Goal: Information Seeking & Learning: Learn about a topic

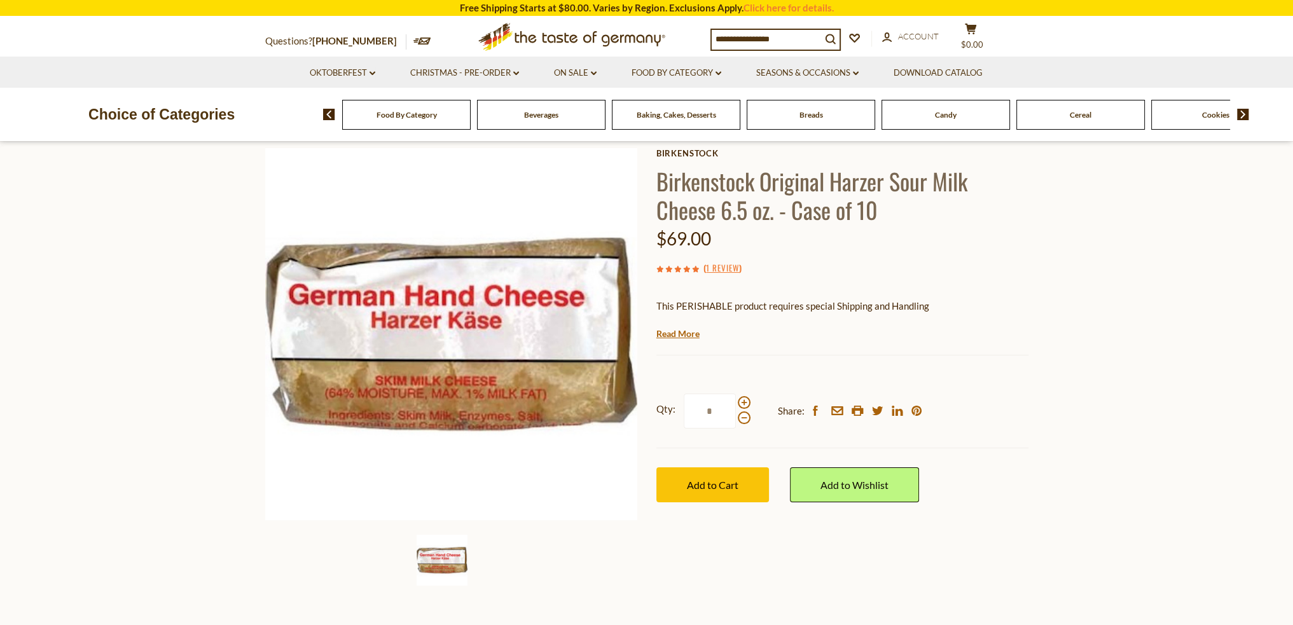
scroll to position [64, 0]
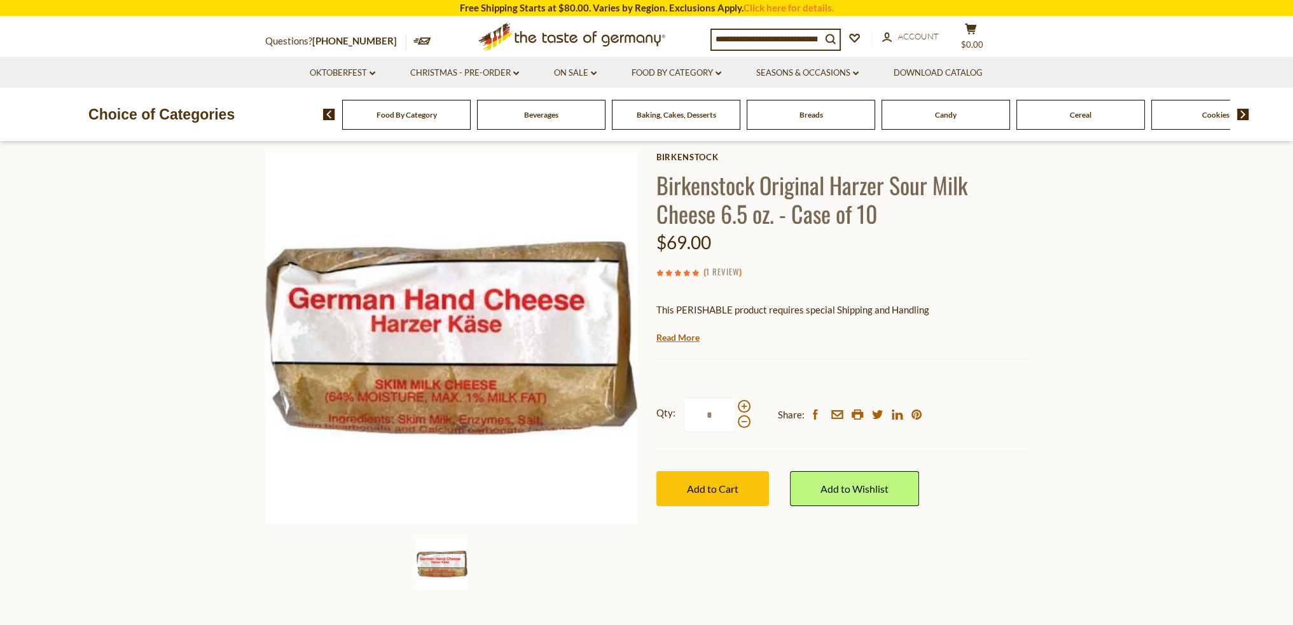
click at [728, 276] on link "1 Review" at bounding box center [722, 272] width 33 height 14
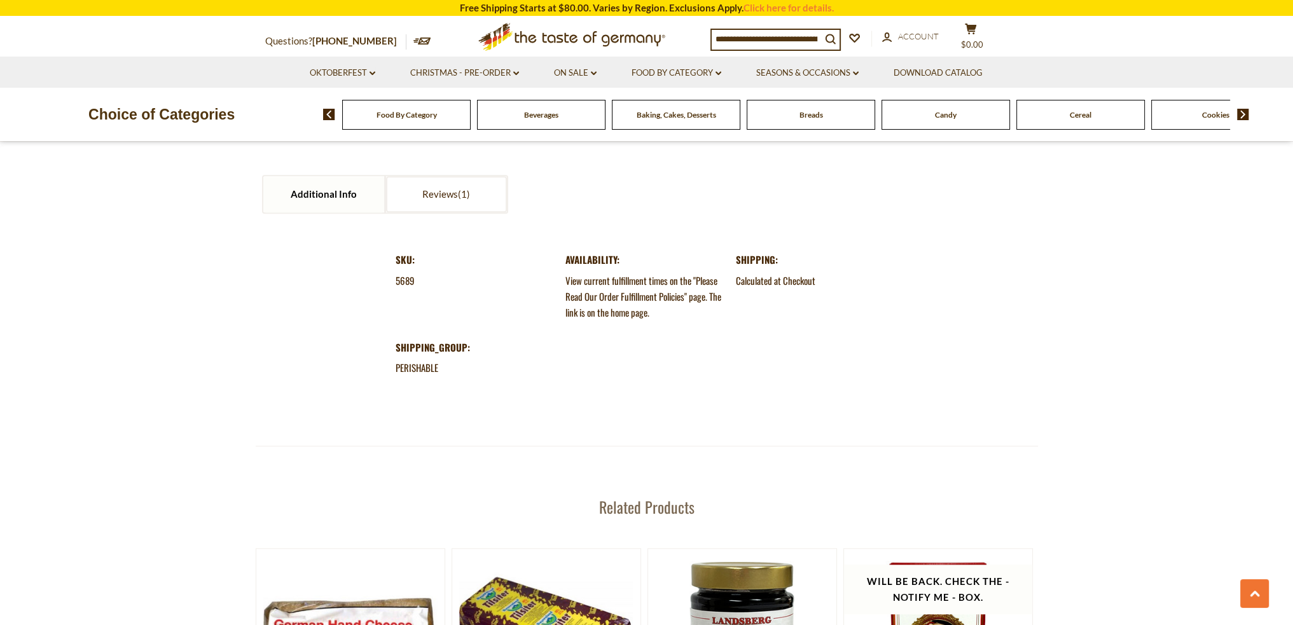
scroll to position [1272, 0]
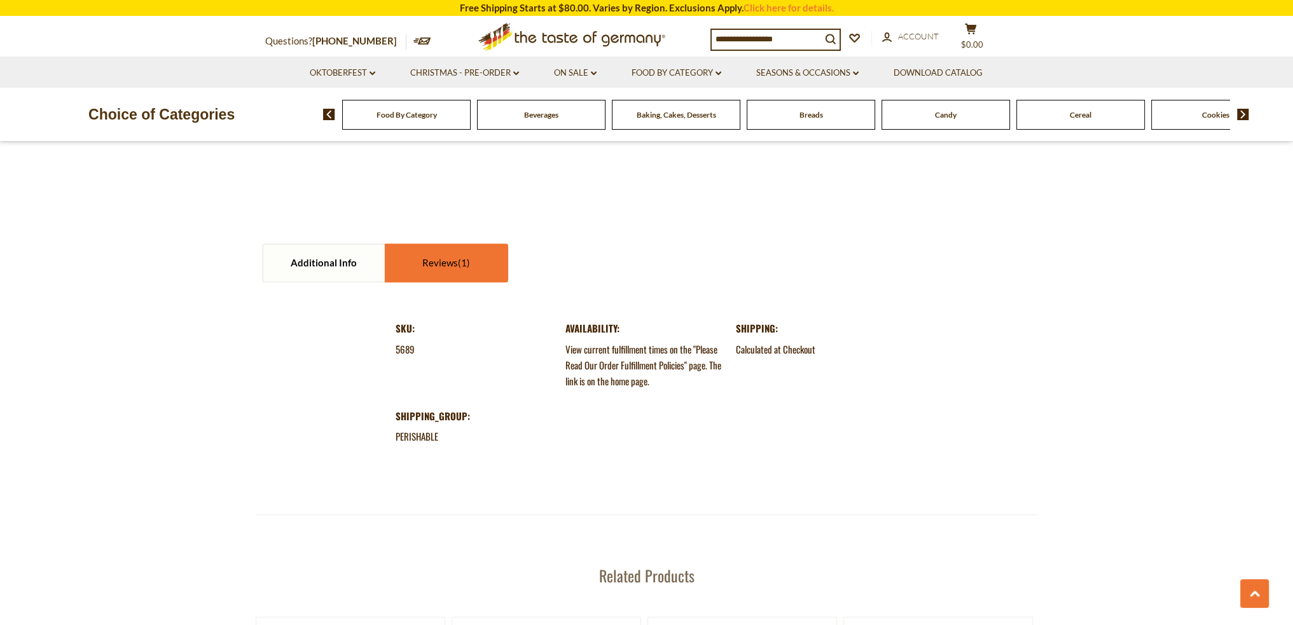
click at [422, 263] on link "Reviews" at bounding box center [446, 263] width 121 height 36
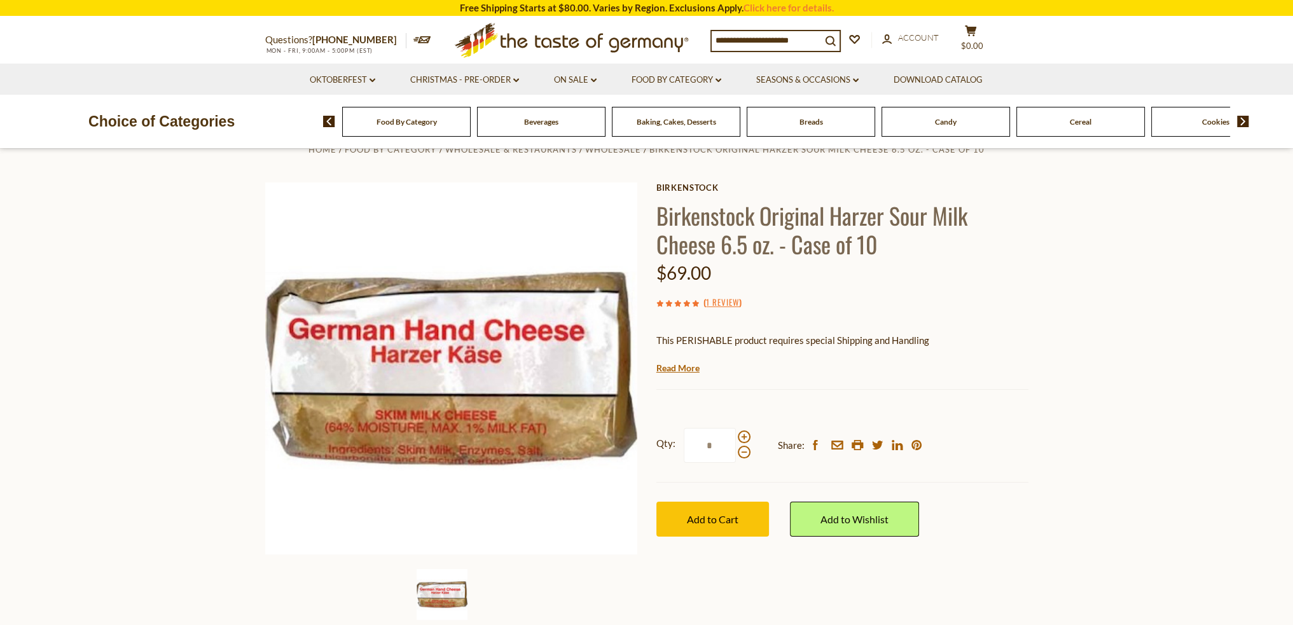
scroll to position [64, 0]
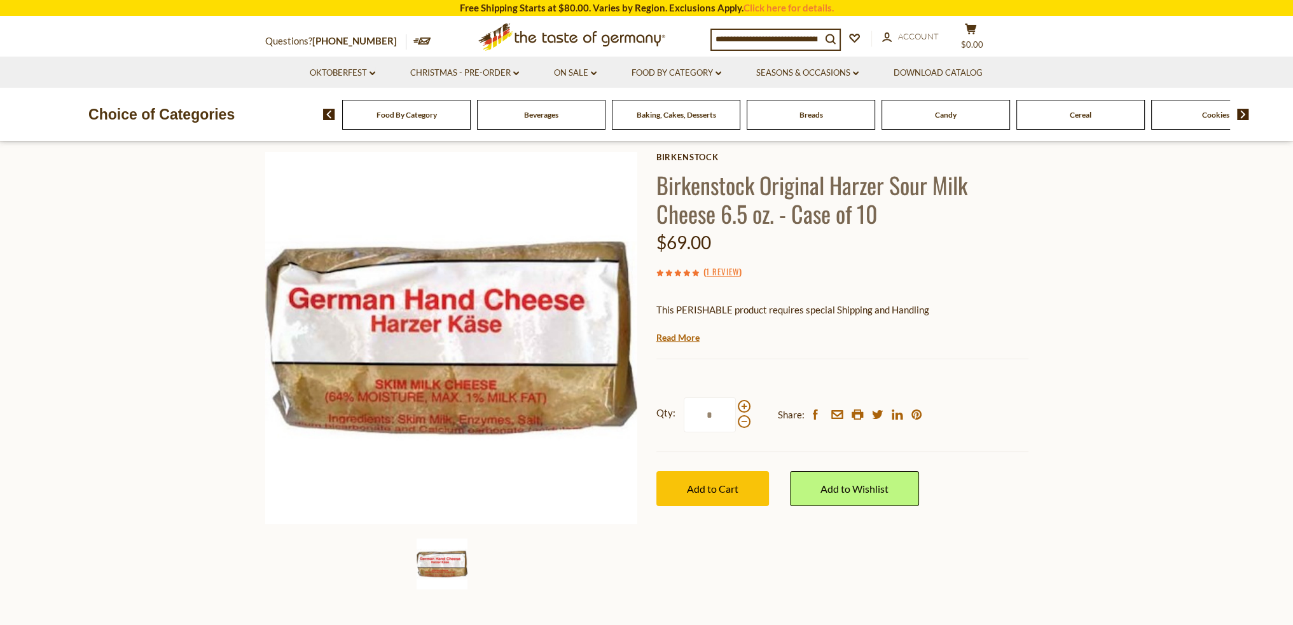
click at [1247, 113] on img at bounding box center [1243, 114] width 12 height 11
click at [1117, 115] on span "Condiments, Seasonings" at bounding box center [1080, 115] width 81 height 10
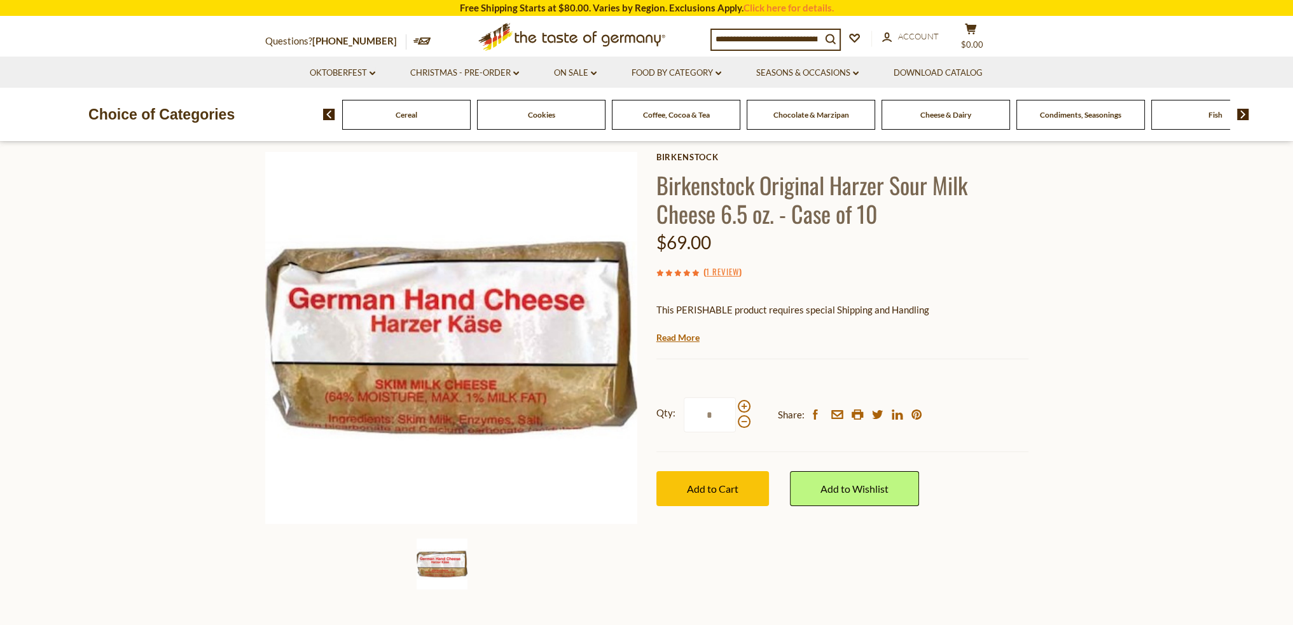
click at [1117, 115] on span "Condiments, Seasonings" at bounding box center [1080, 115] width 81 height 10
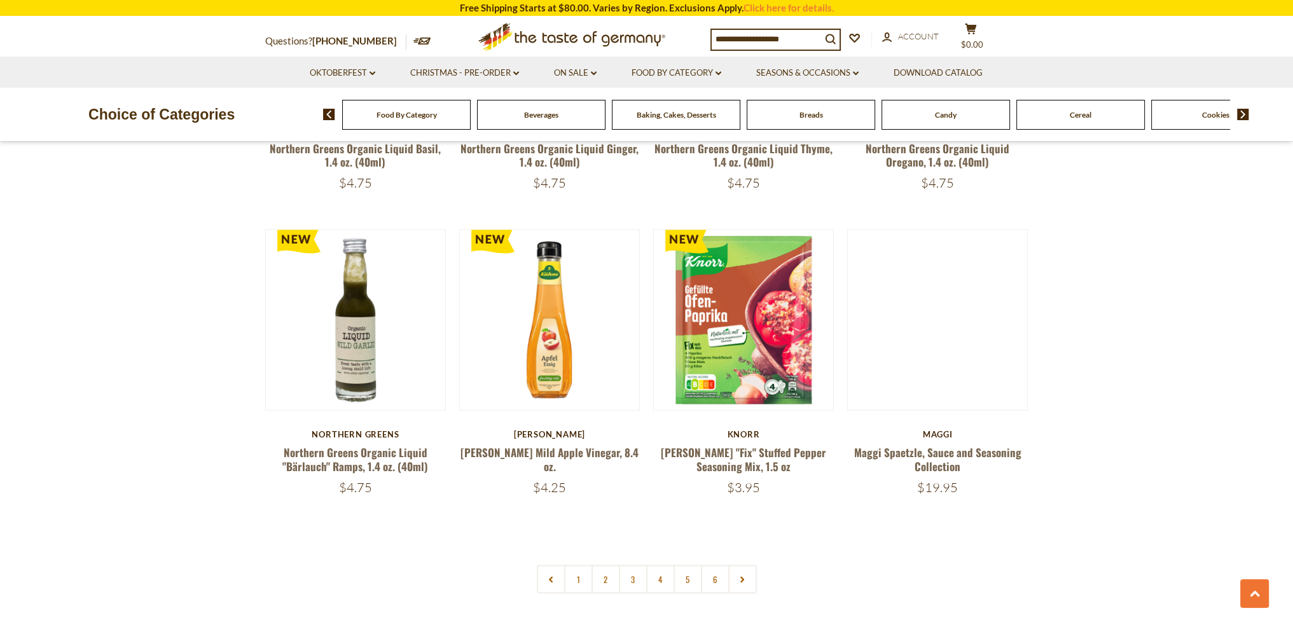
scroll to position [2926, 0]
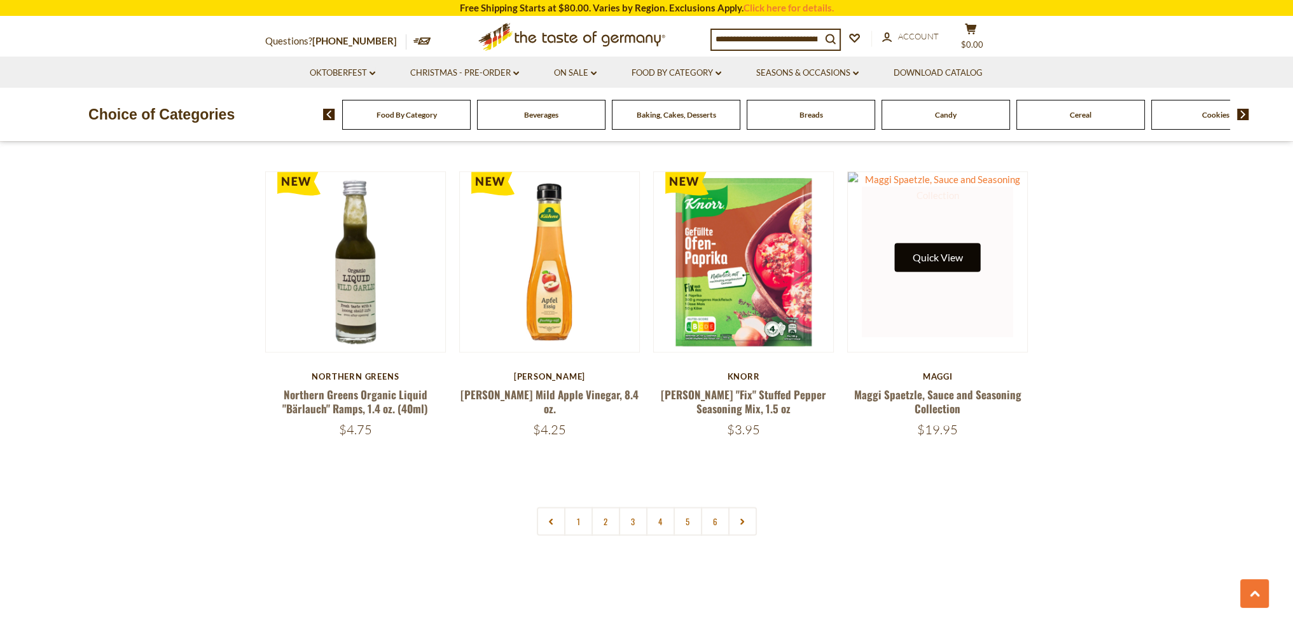
click at [934, 243] on button "Quick View" at bounding box center [938, 257] width 86 height 29
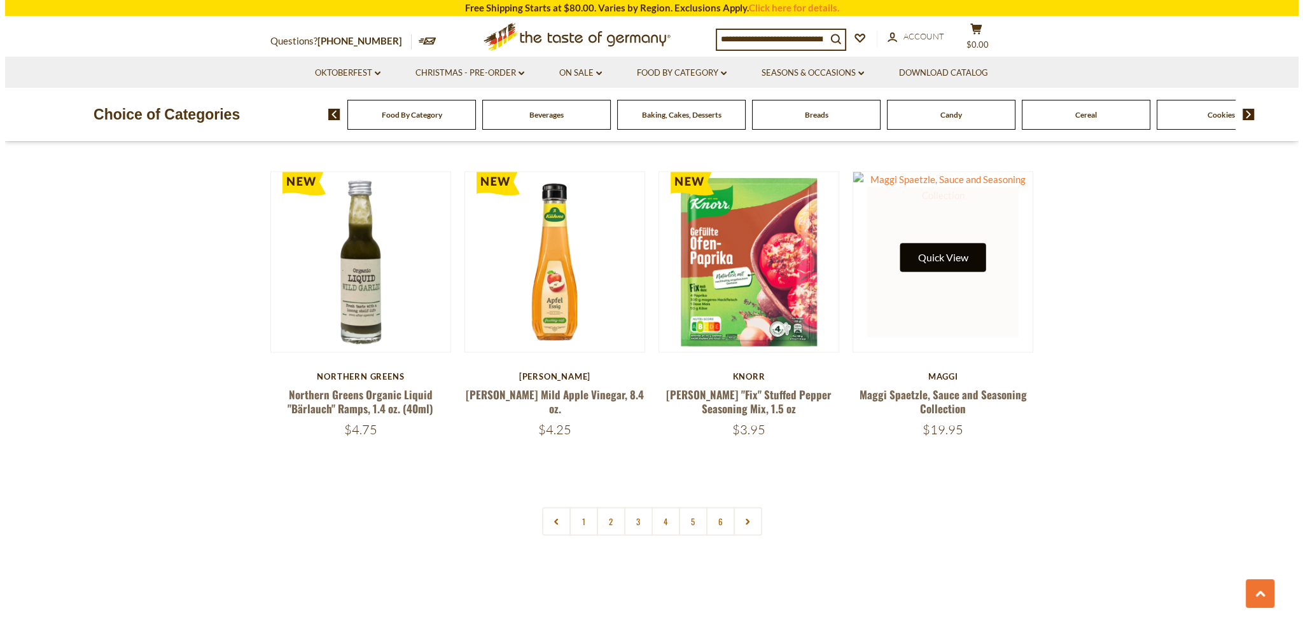
scroll to position [2928, 0]
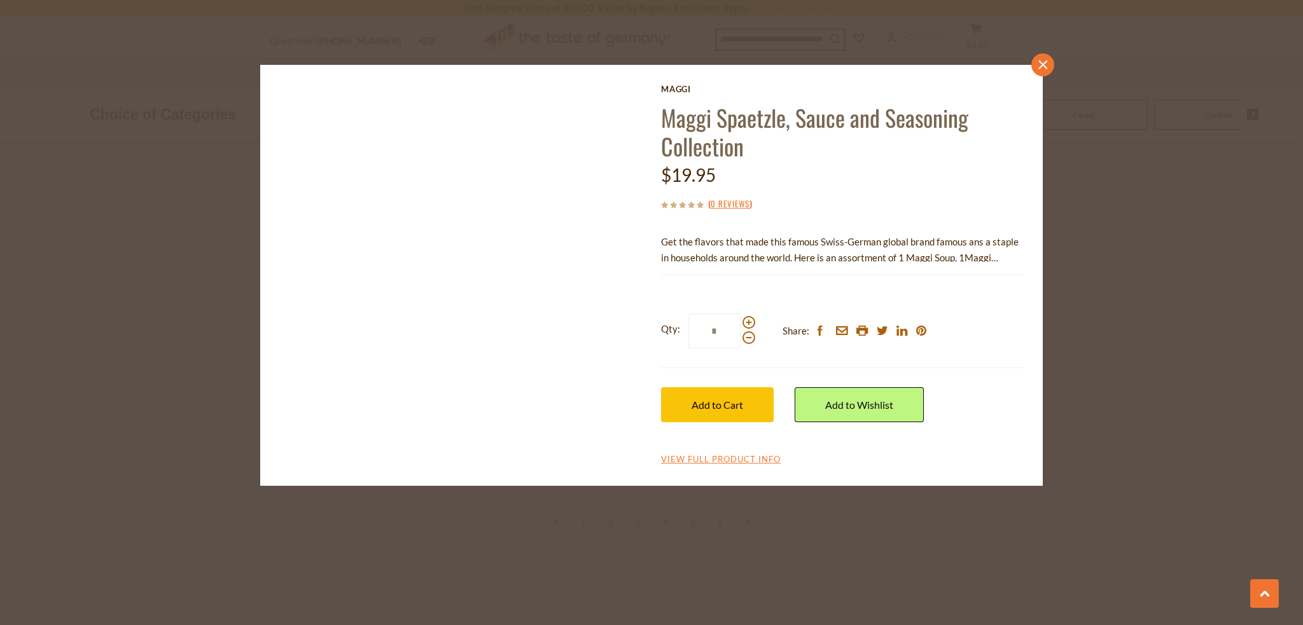
click at [1039, 63] on icon "close" at bounding box center [1043, 65] width 10 height 10
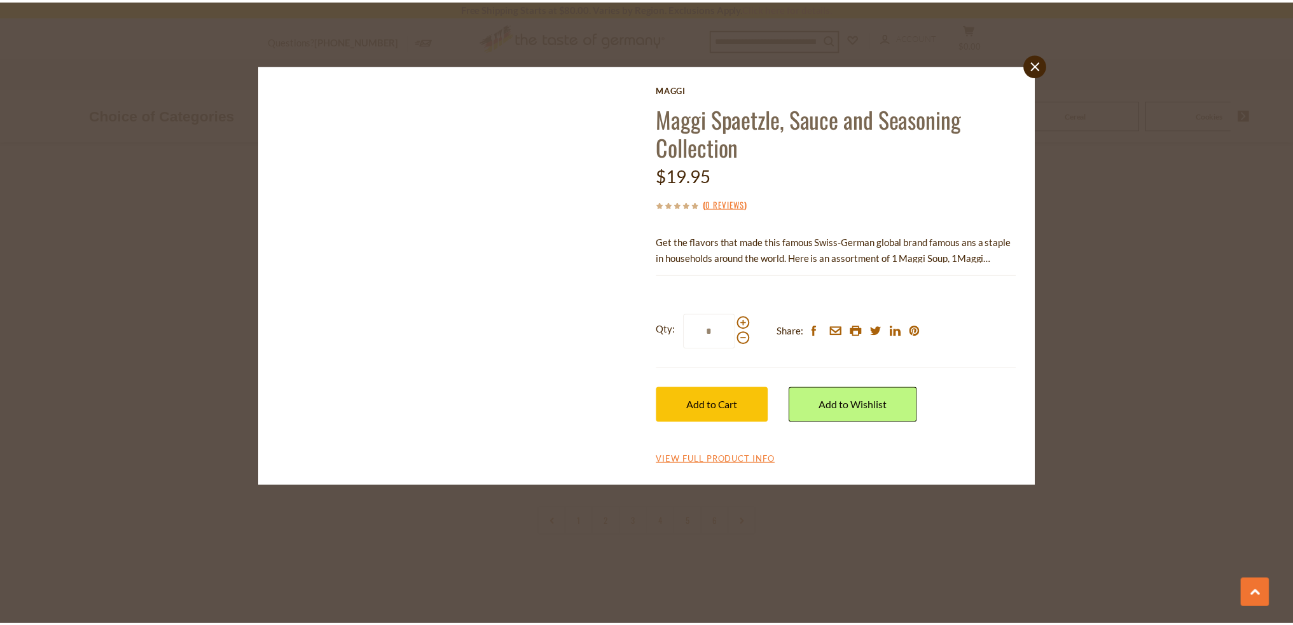
scroll to position [2926, 0]
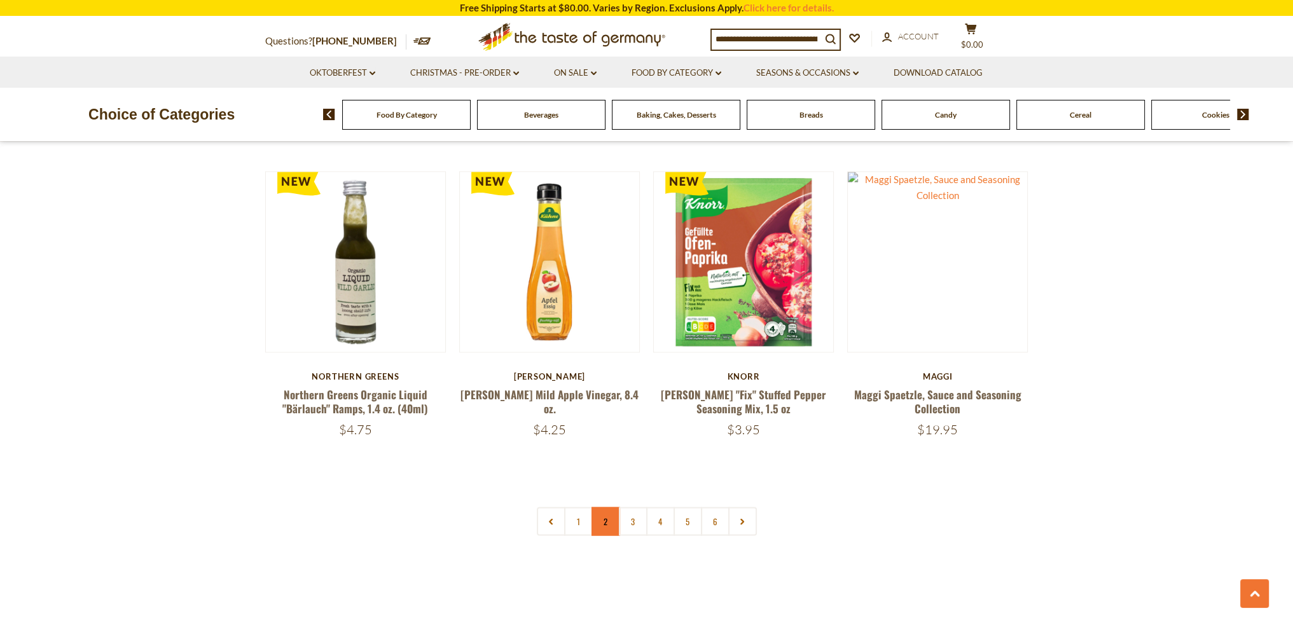
click at [607, 507] on link "2" at bounding box center [606, 521] width 29 height 29
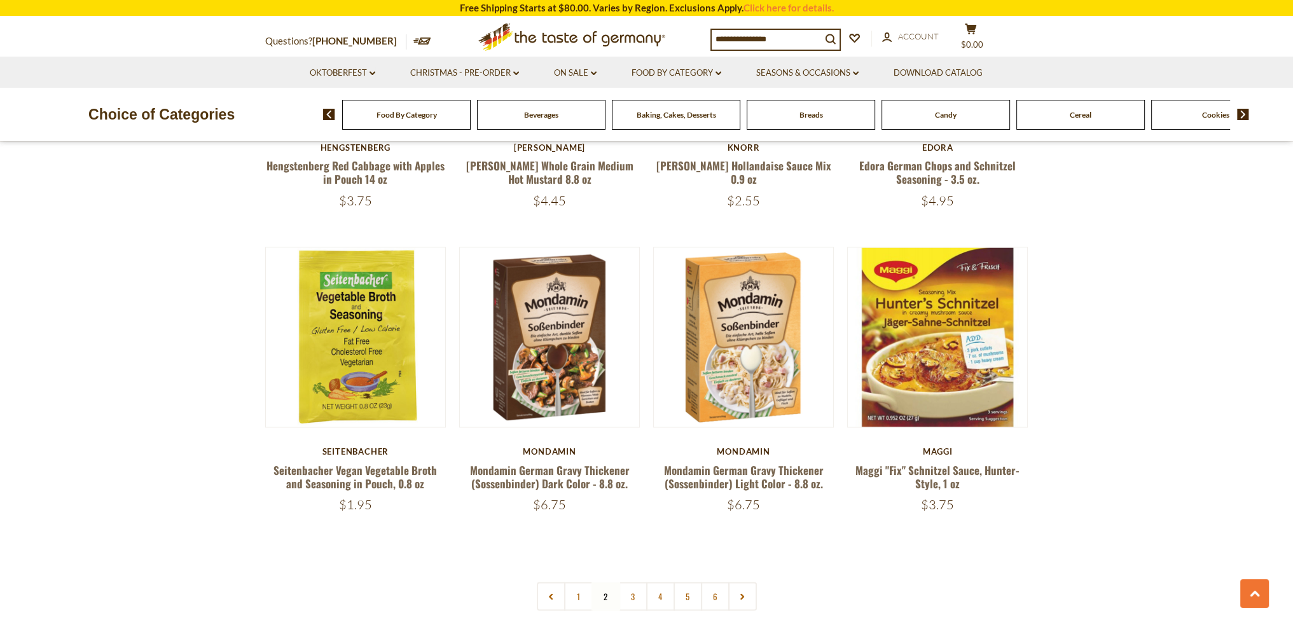
scroll to position [2845, 0]
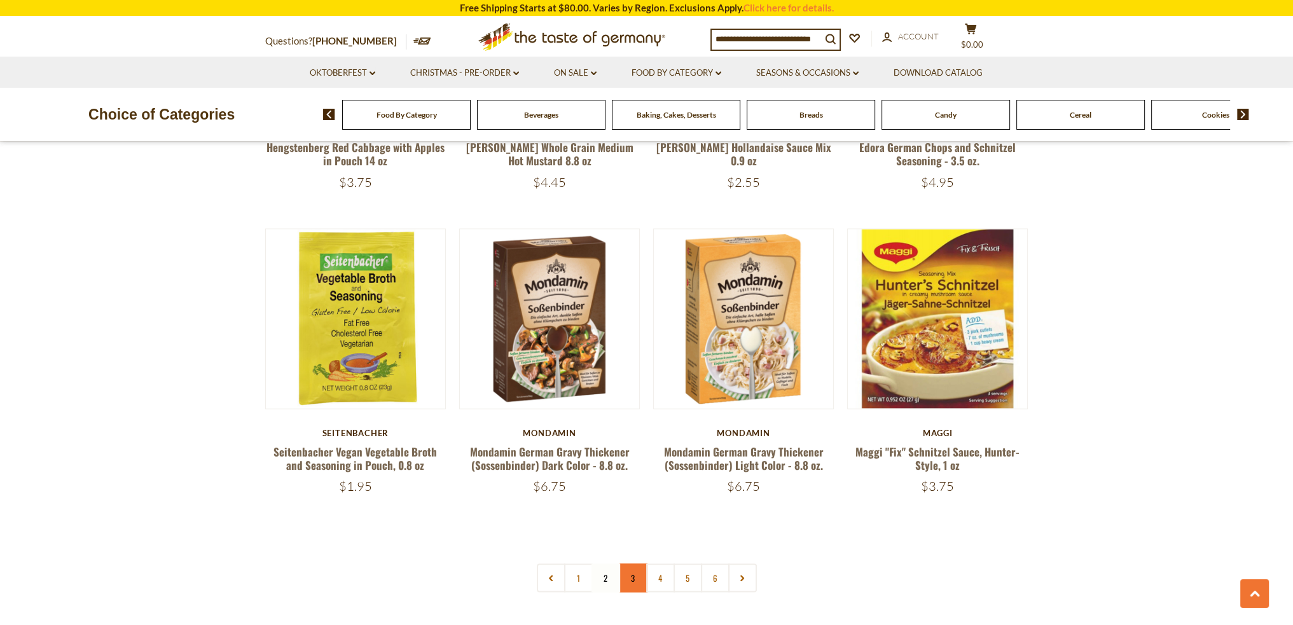
click at [626, 567] on link "3" at bounding box center [633, 578] width 29 height 29
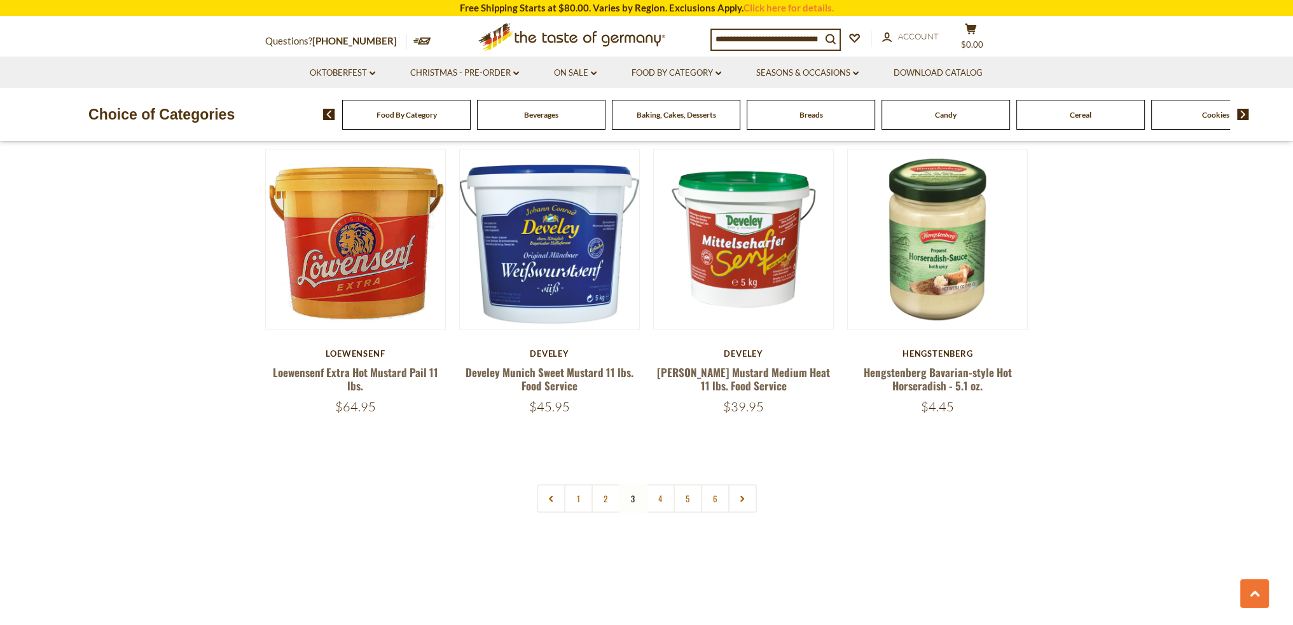
scroll to position [2972, 0]
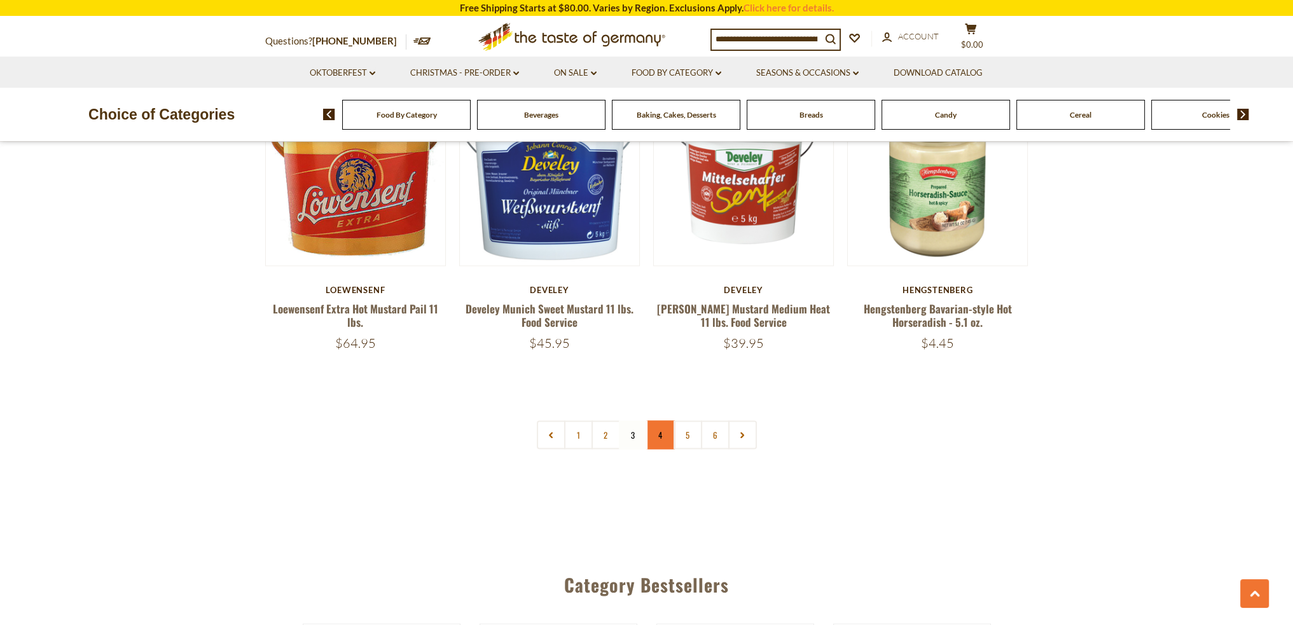
click at [656, 426] on link "4" at bounding box center [660, 434] width 29 height 29
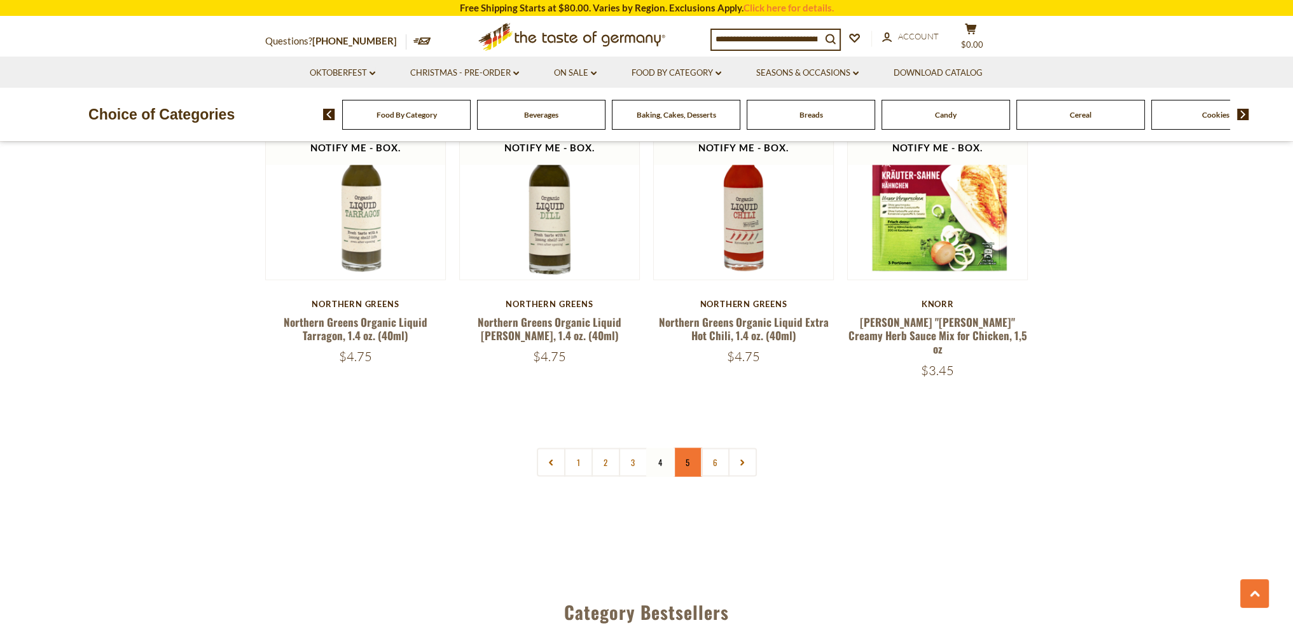
click at [693, 448] on link "5" at bounding box center [688, 462] width 29 height 29
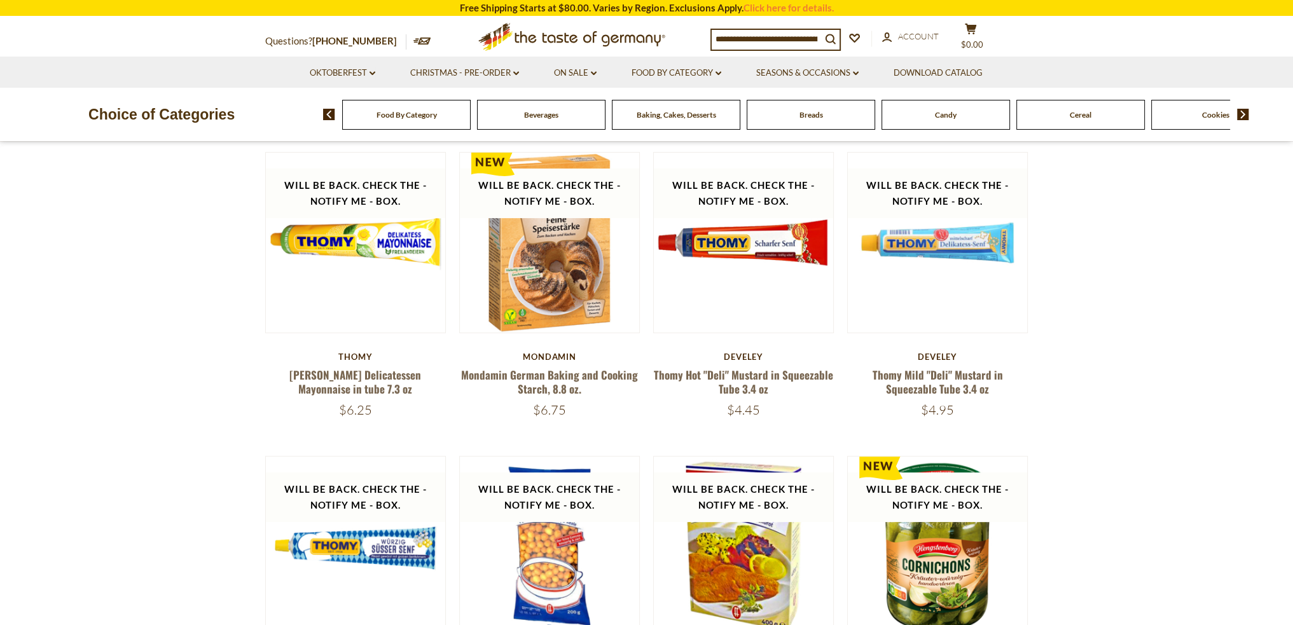
scroll to position [491, 0]
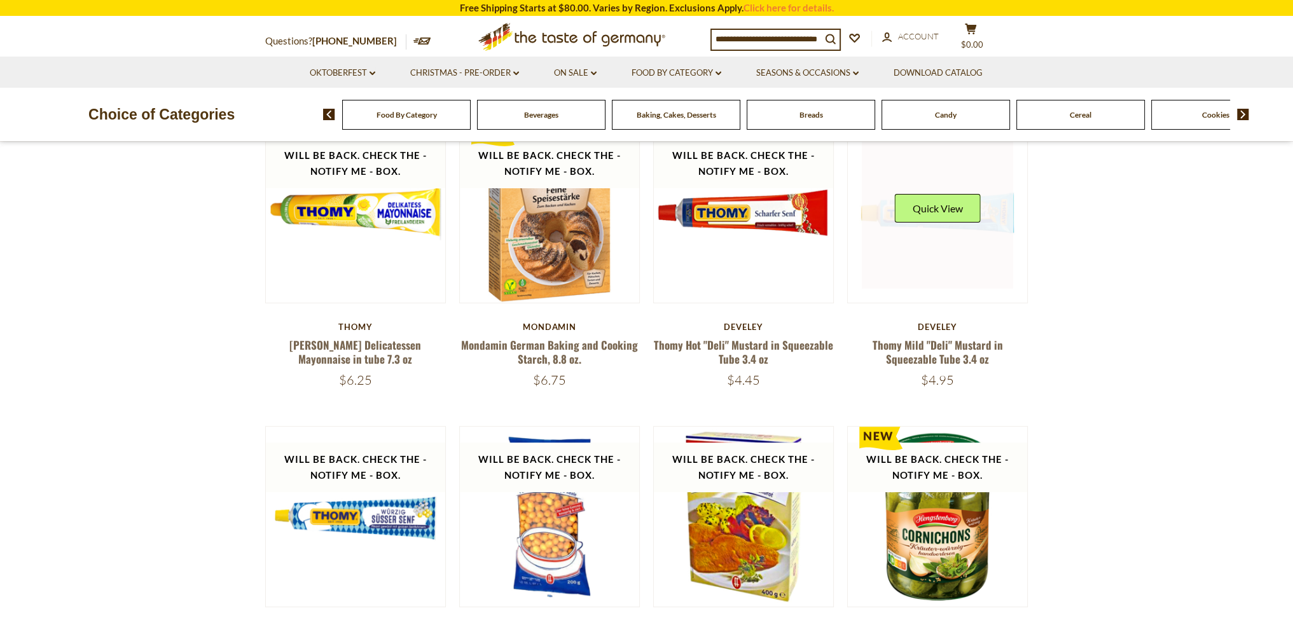
click at [927, 300] on img at bounding box center [938, 213] width 180 height 180
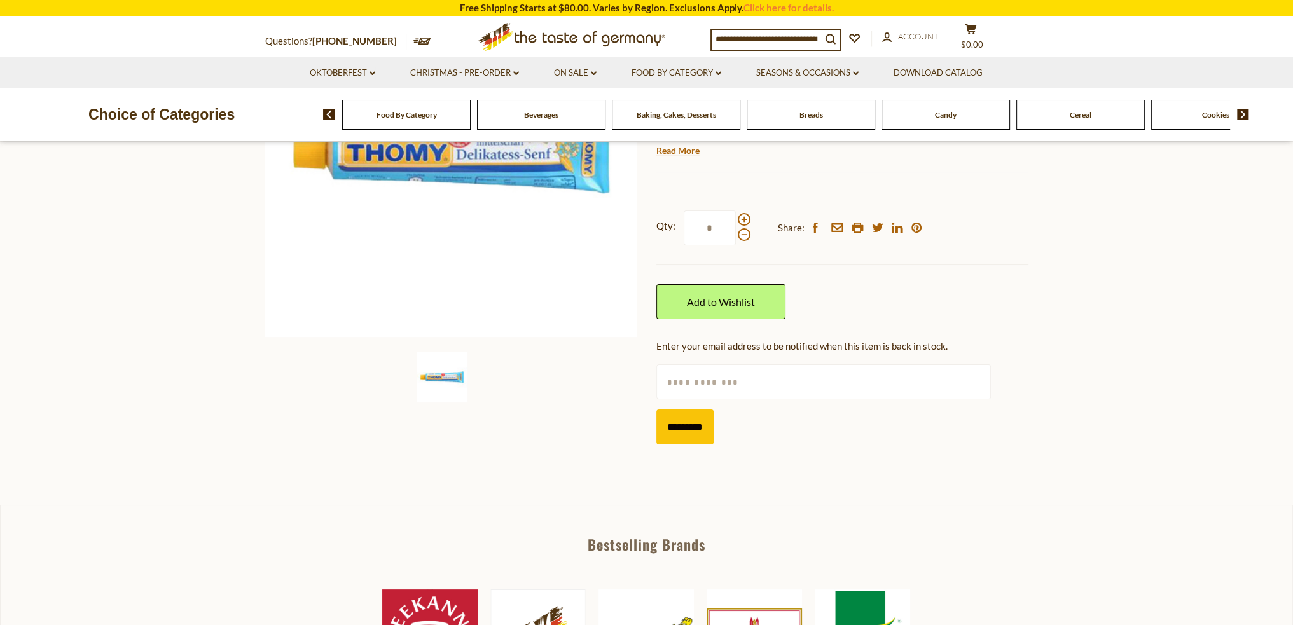
scroll to position [254, 0]
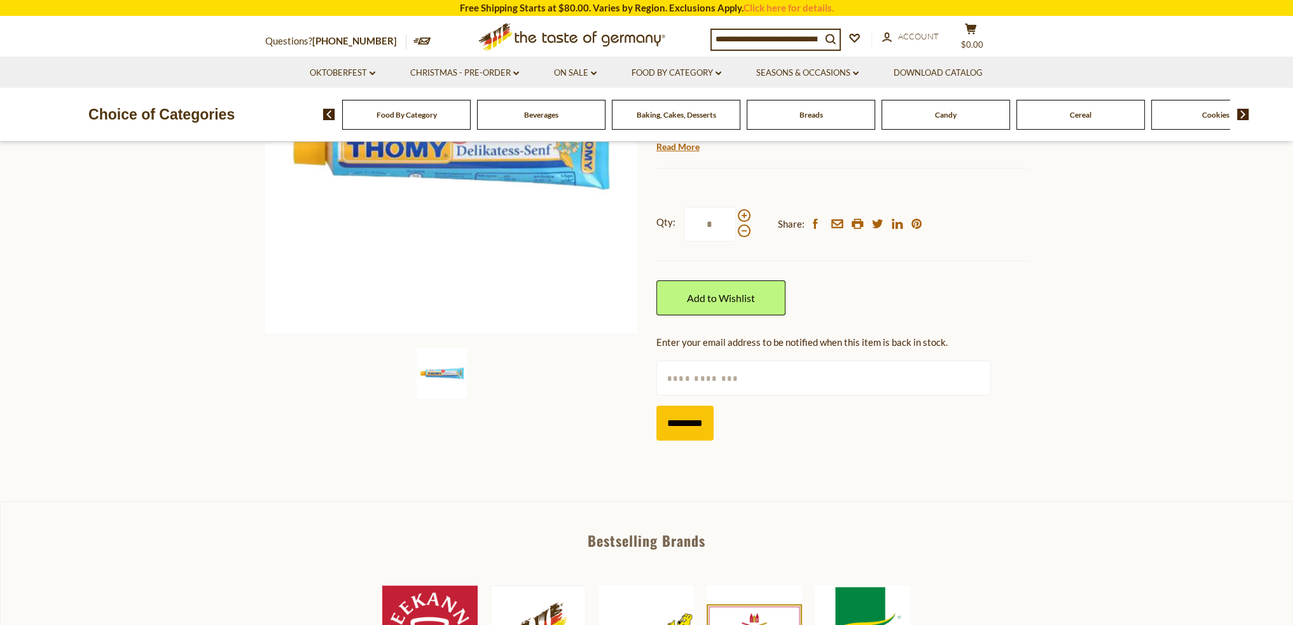
click at [693, 376] on input "text" at bounding box center [823, 378] width 335 height 35
type input "**********"
click at [675, 431] on input "*********" at bounding box center [684, 423] width 57 height 35
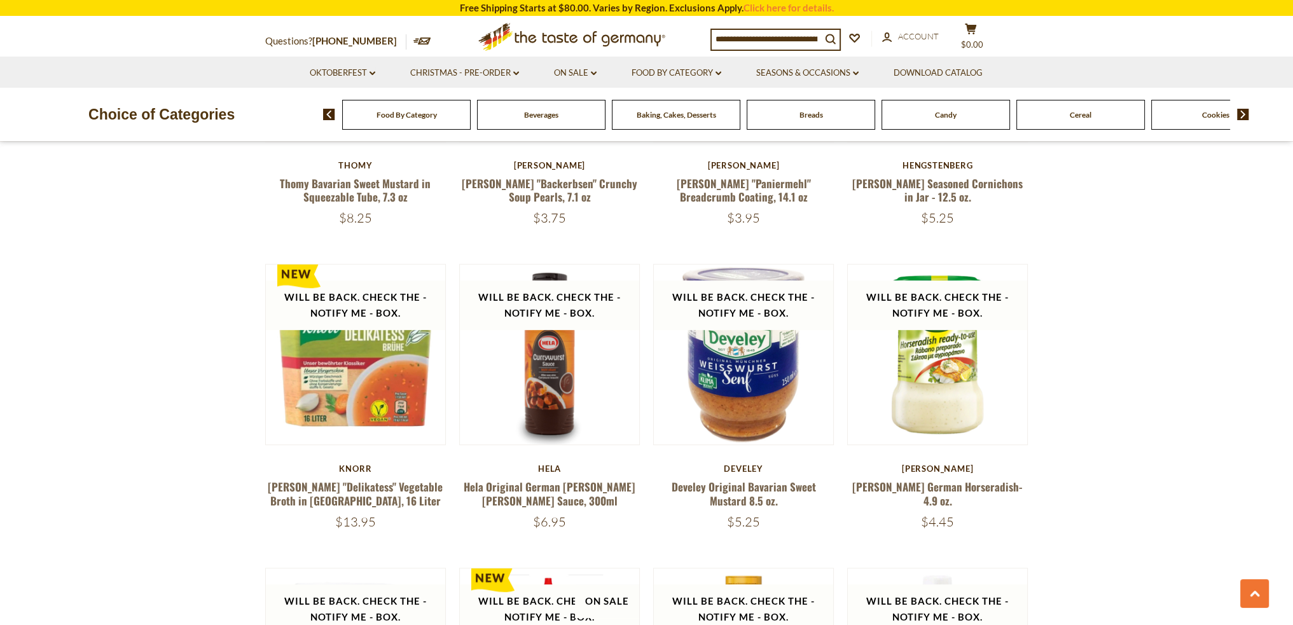
scroll to position [954, 0]
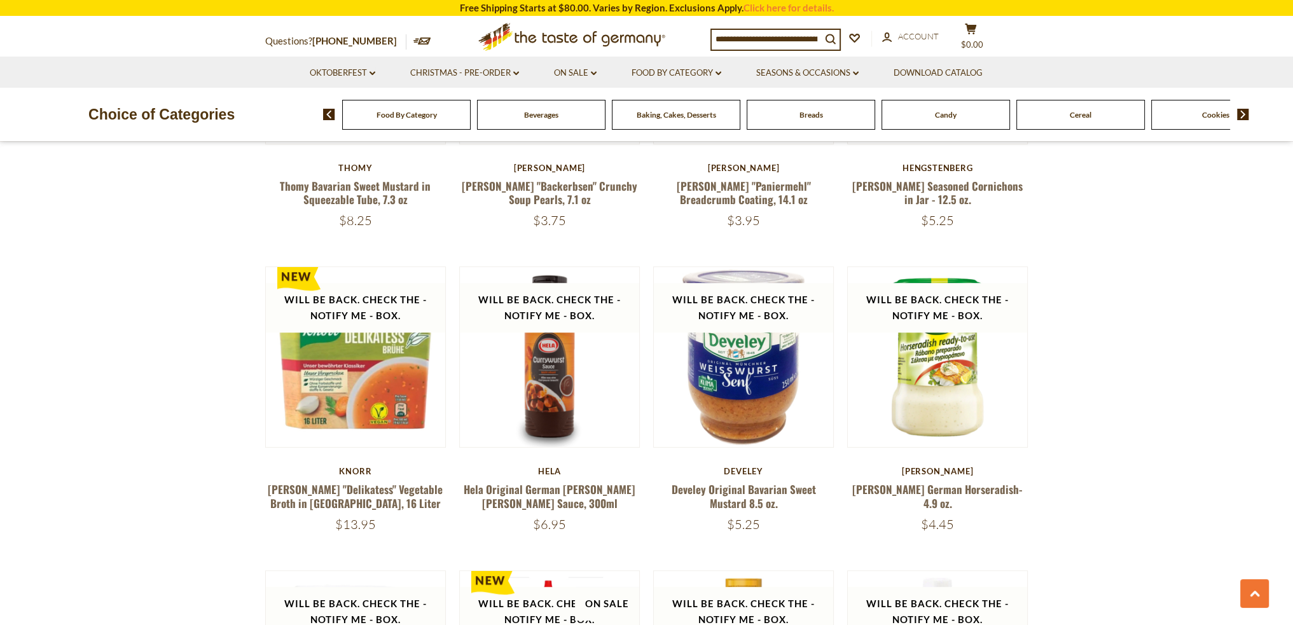
click at [733, 41] on input at bounding box center [766, 39] width 109 height 18
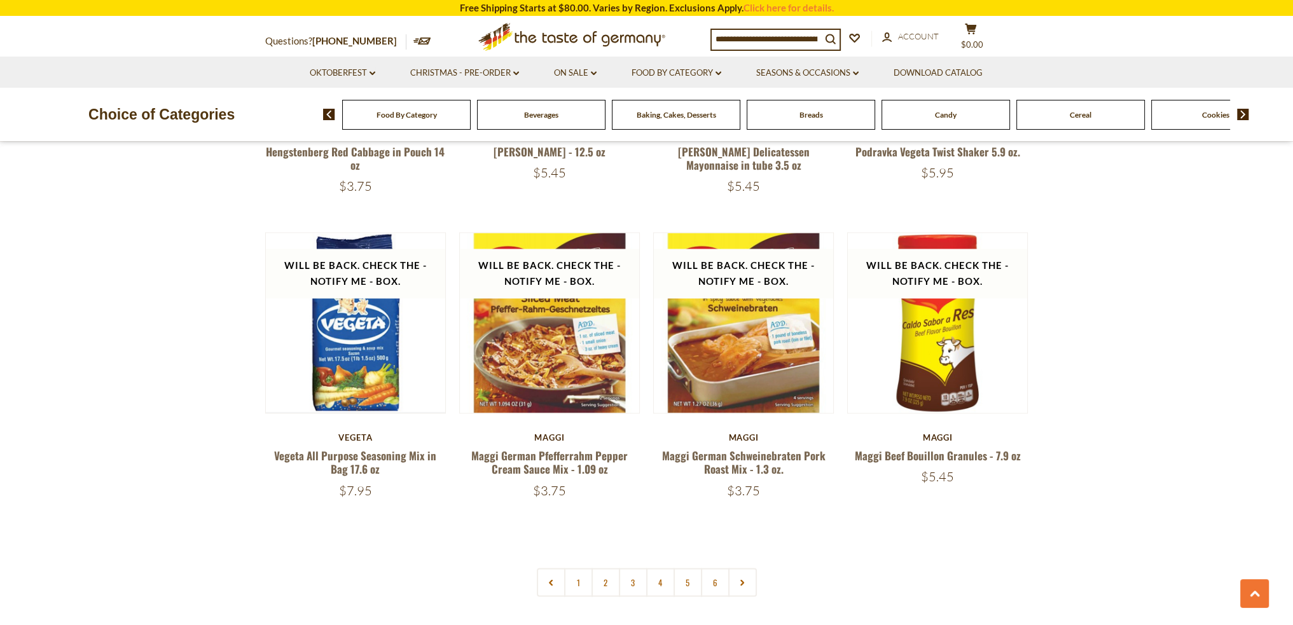
scroll to position [2926, 0]
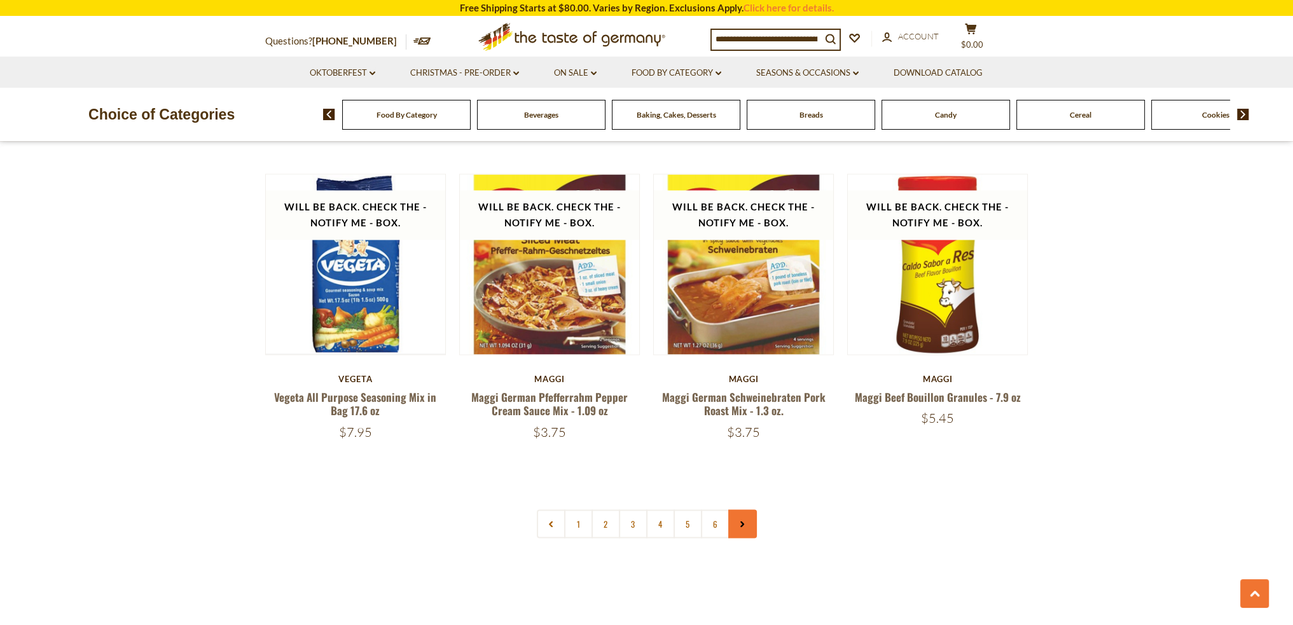
click at [751, 510] on link at bounding box center [742, 524] width 29 height 29
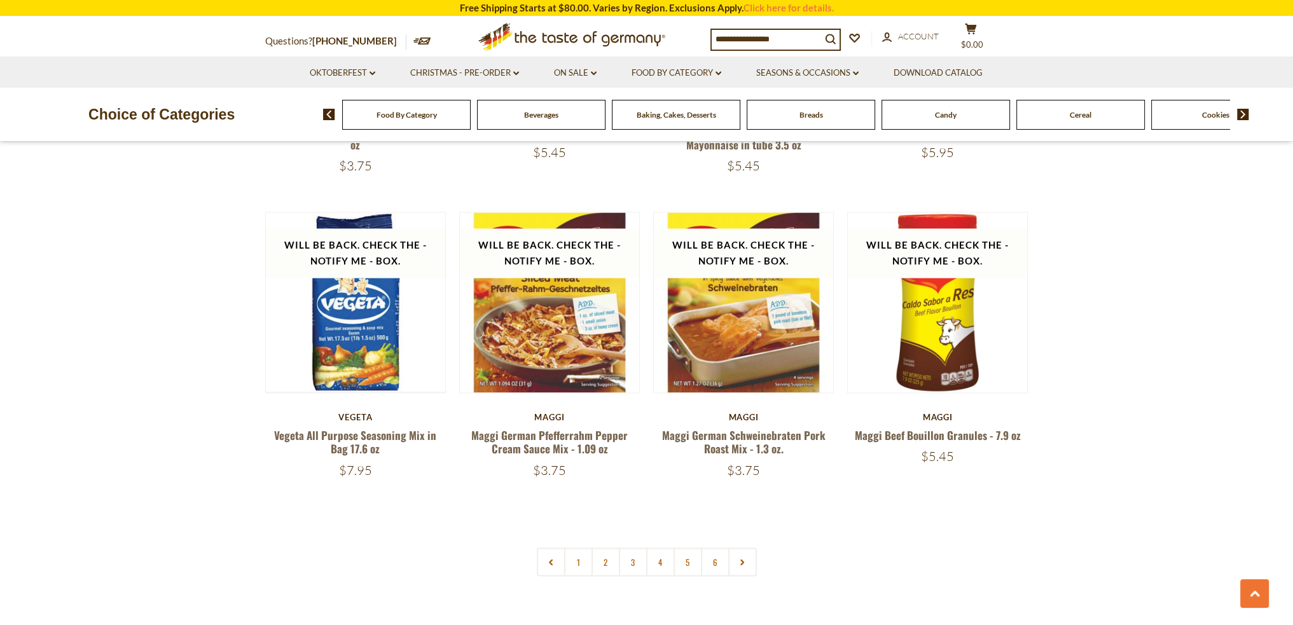
scroll to position [2926, 0]
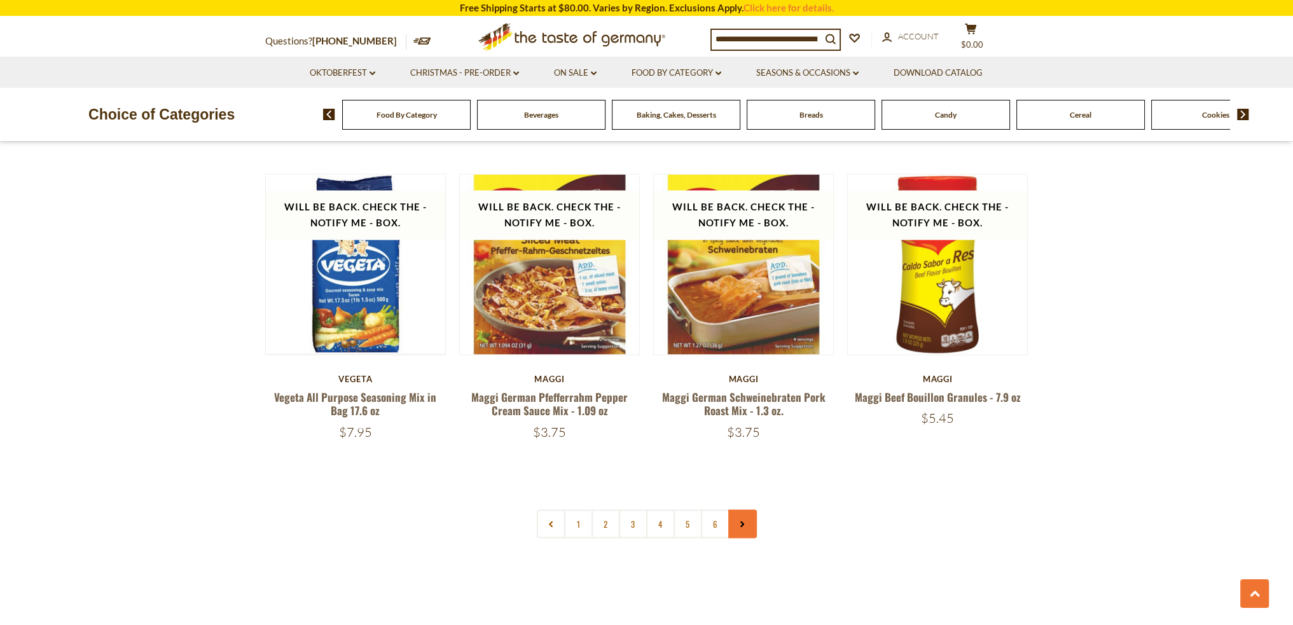
click at [751, 510] on link at bounding box center [742, 524] width 29 height 29
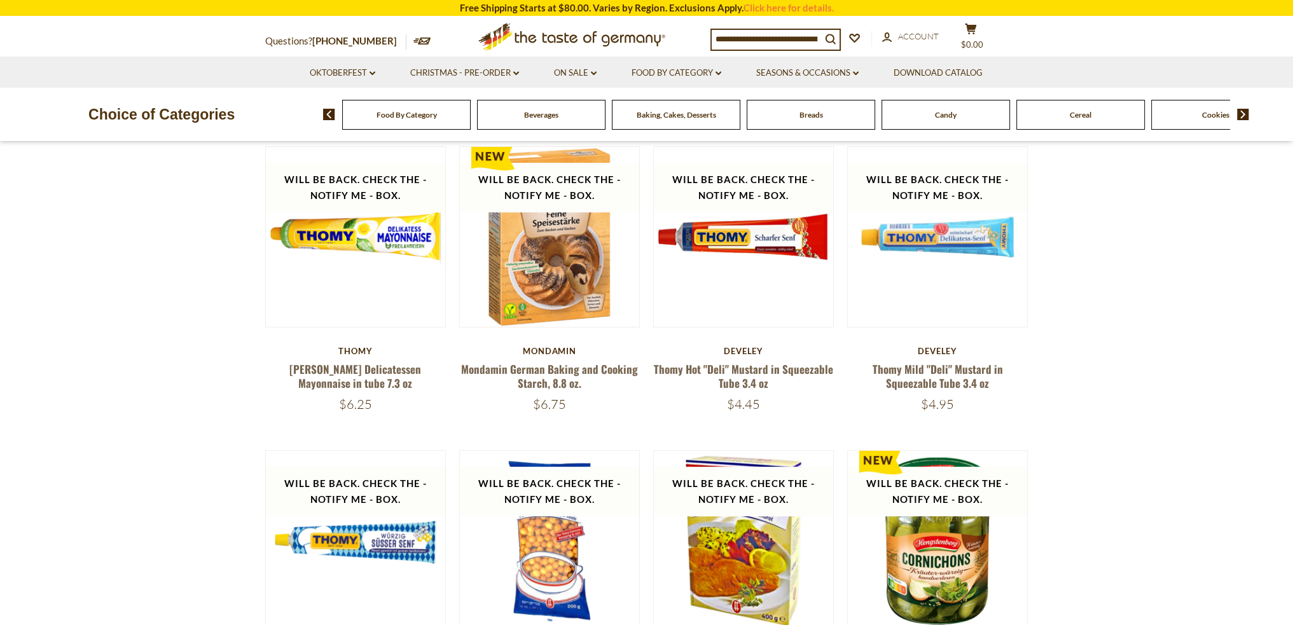
scroll to position [509, 0]
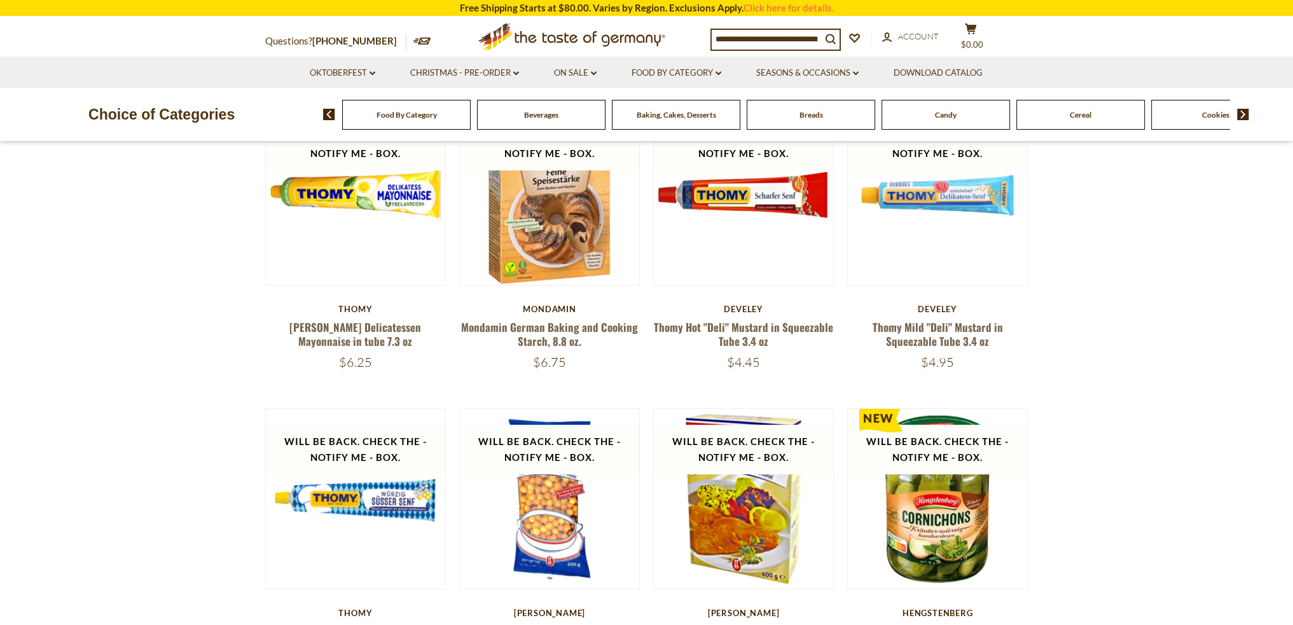
click at [753, 34] on input at bounding box center [766, 39] width 109 height 18
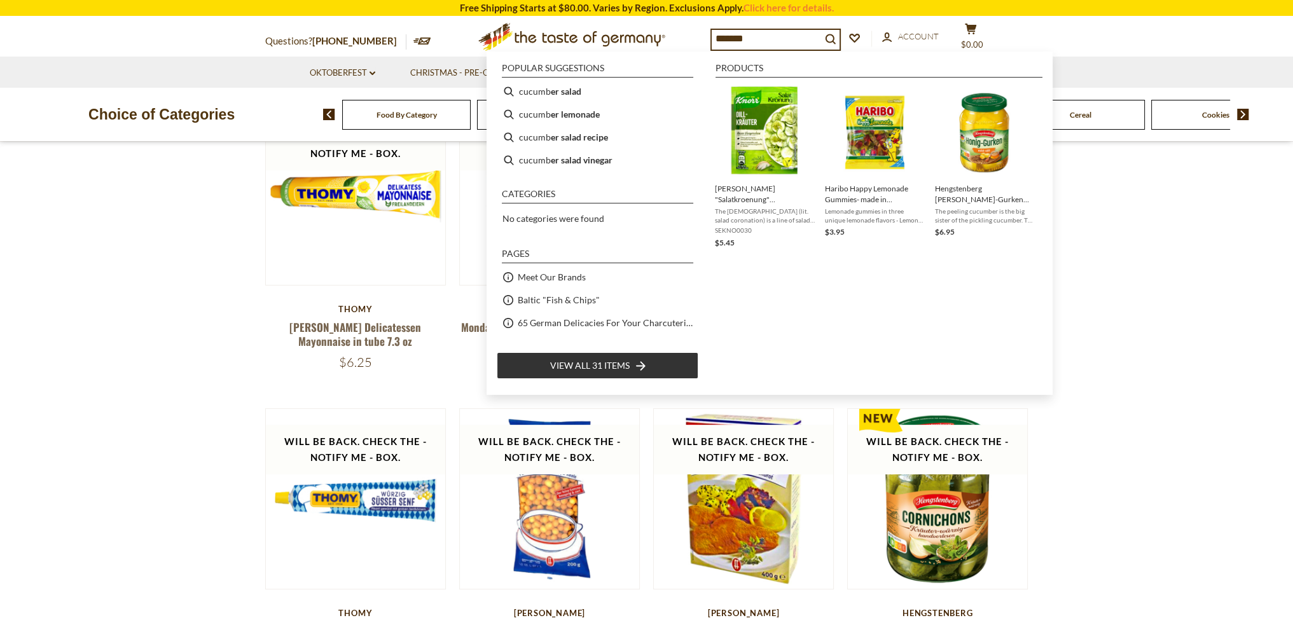
type input "********"
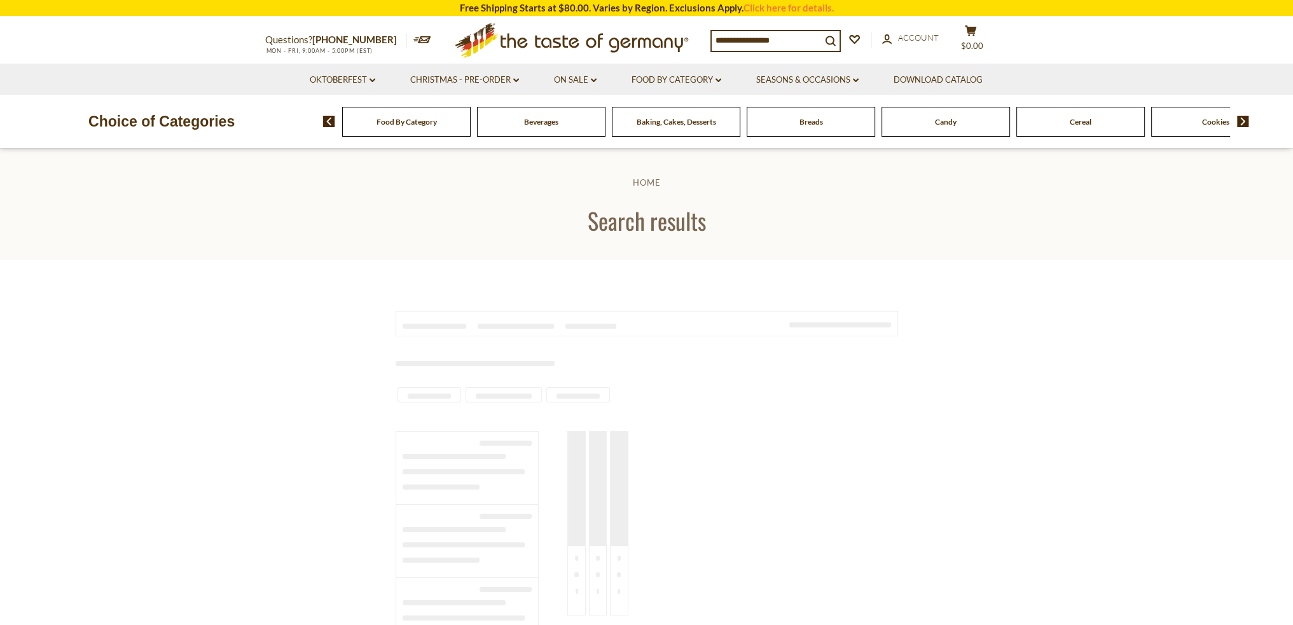
type input "********"
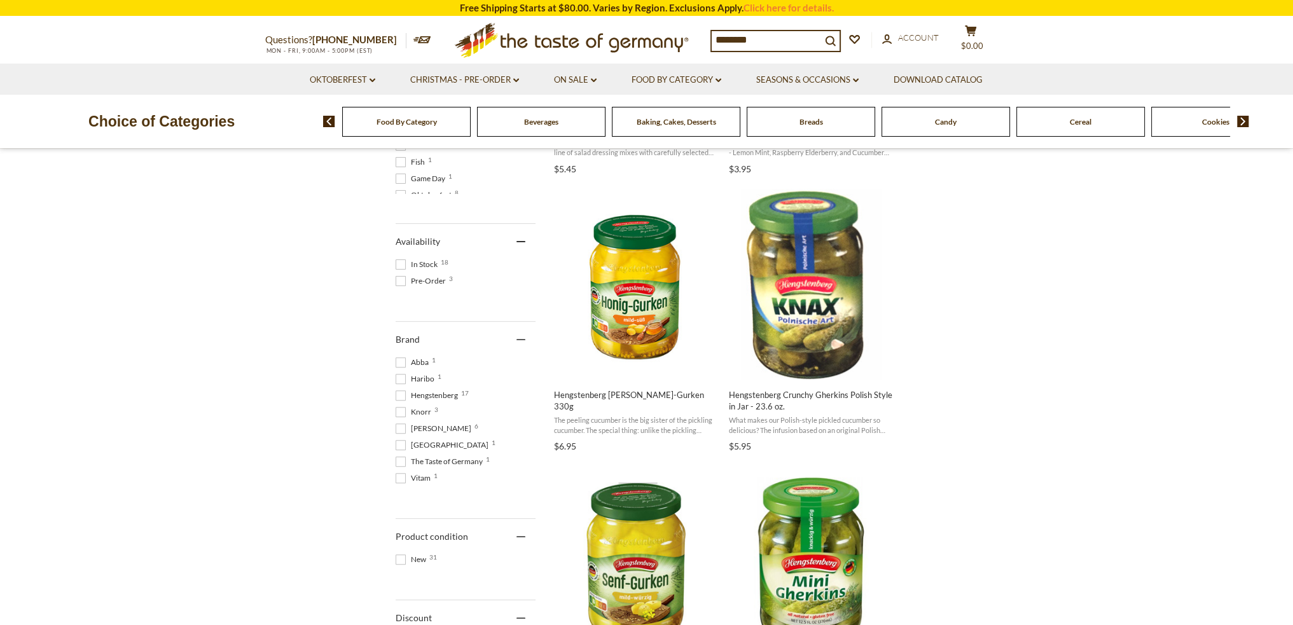
scroll to position [509, 0]
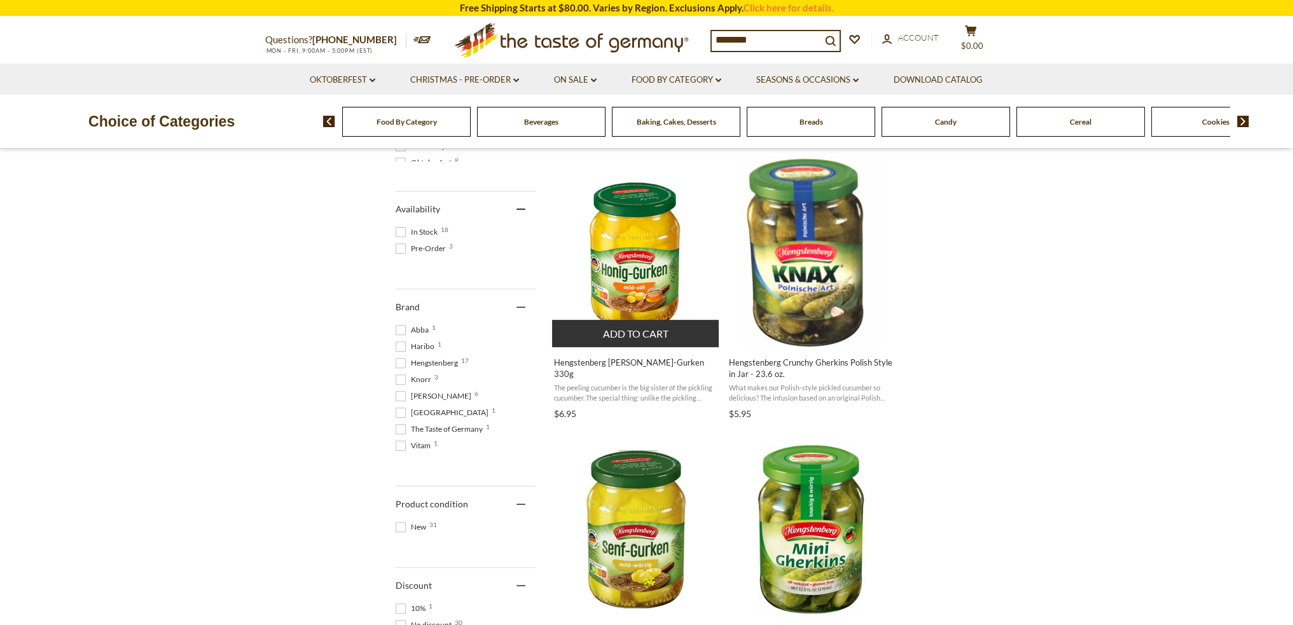
click at [638, 271] on img "Hengstenberg Honig-Gurken 330g" at bounding box center [636, 252] width 169 height 169
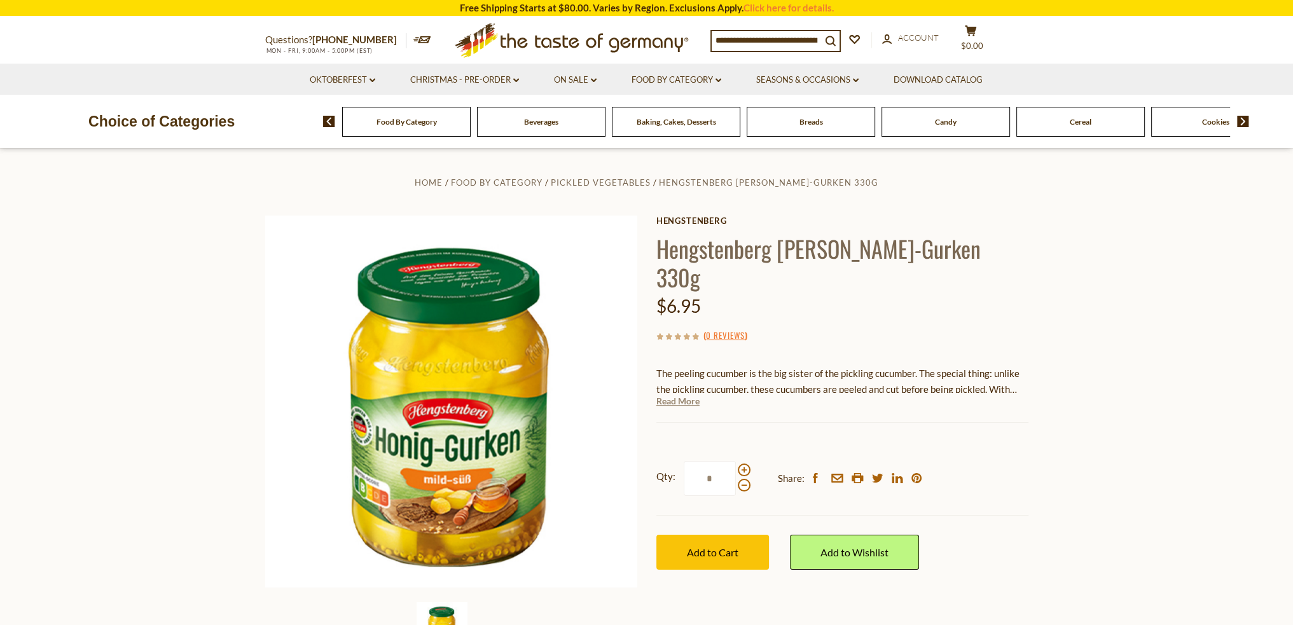
click at [685, 395] on link "Read More" at bounding box center [677, 401] width 43 height 13
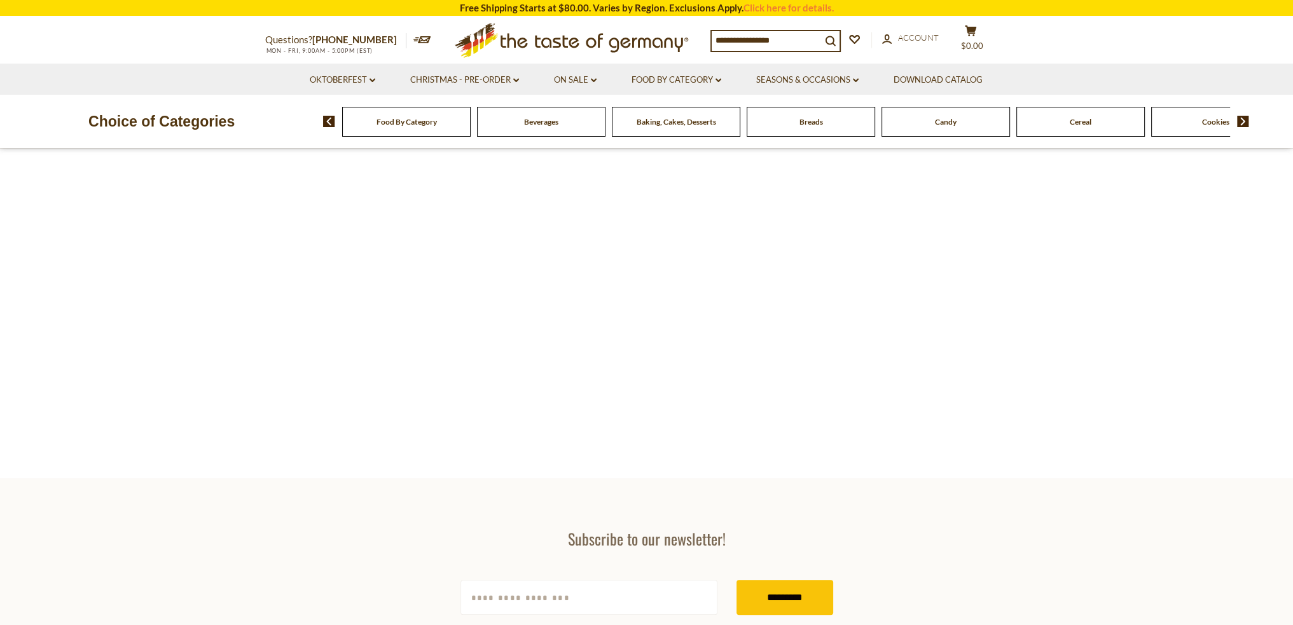
type input "********"
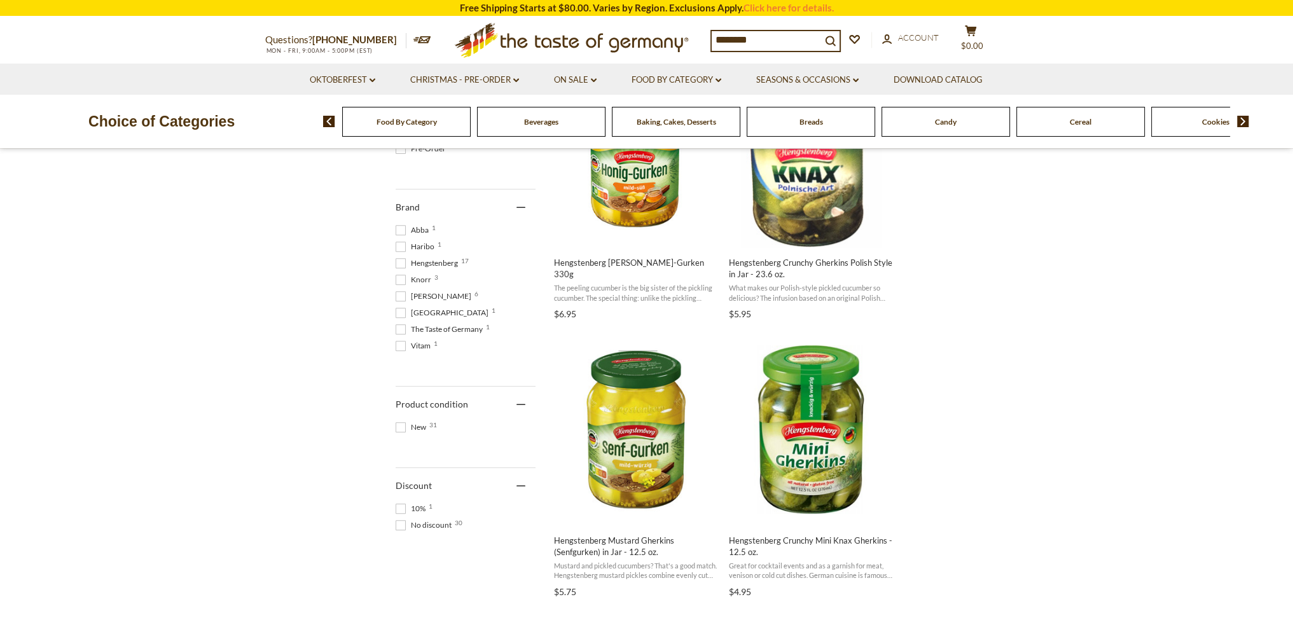
scroll to position [636, 0]
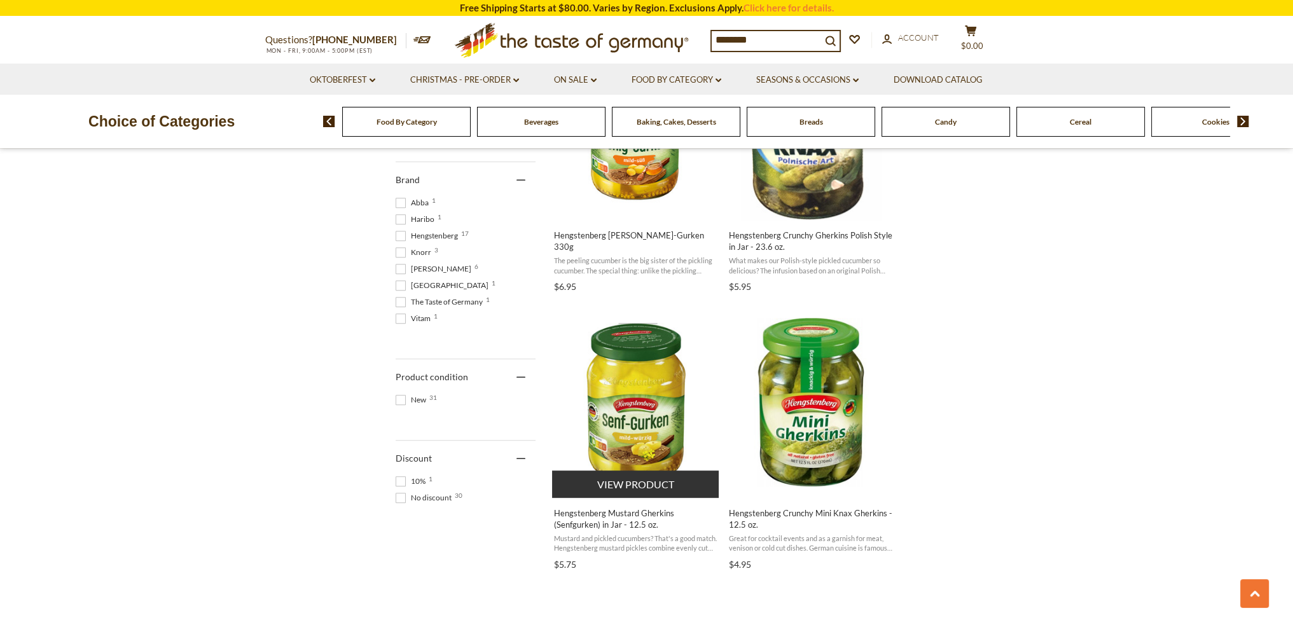
click at [602, 517] on span "Hengstenberg Mustard Gherkins (Senfgurken) in Jar - 12.5 oz." at bounding box center [636, 519] width 165 height 23
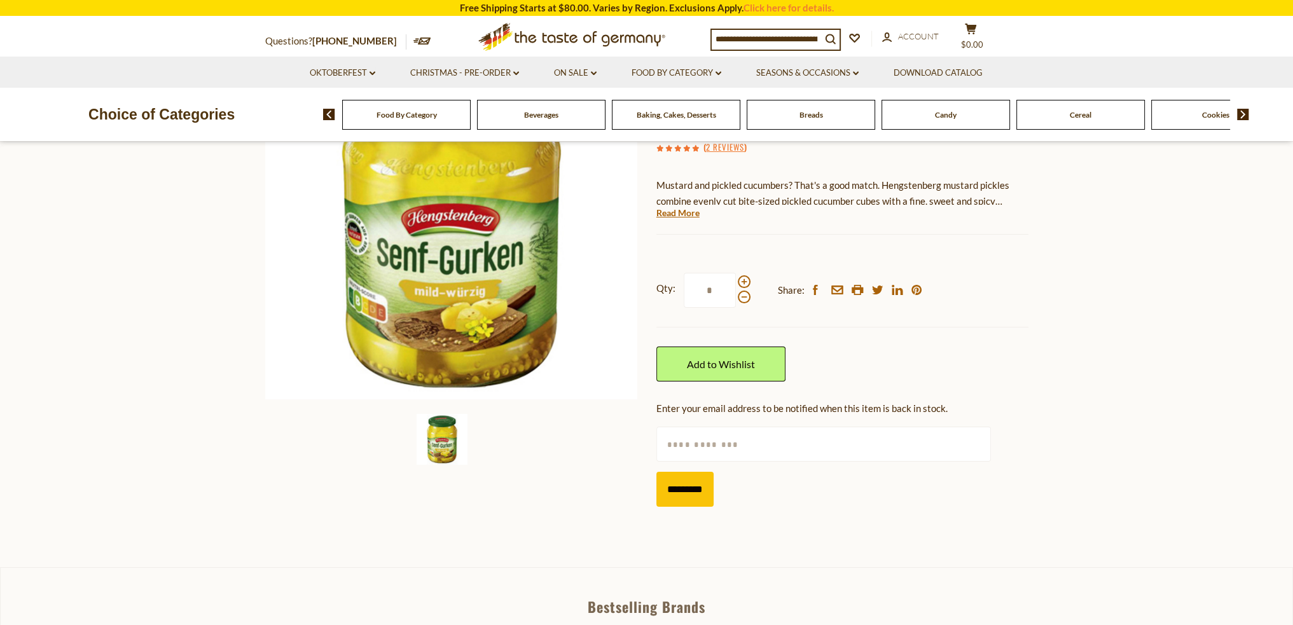
scroll to position [191, 0]
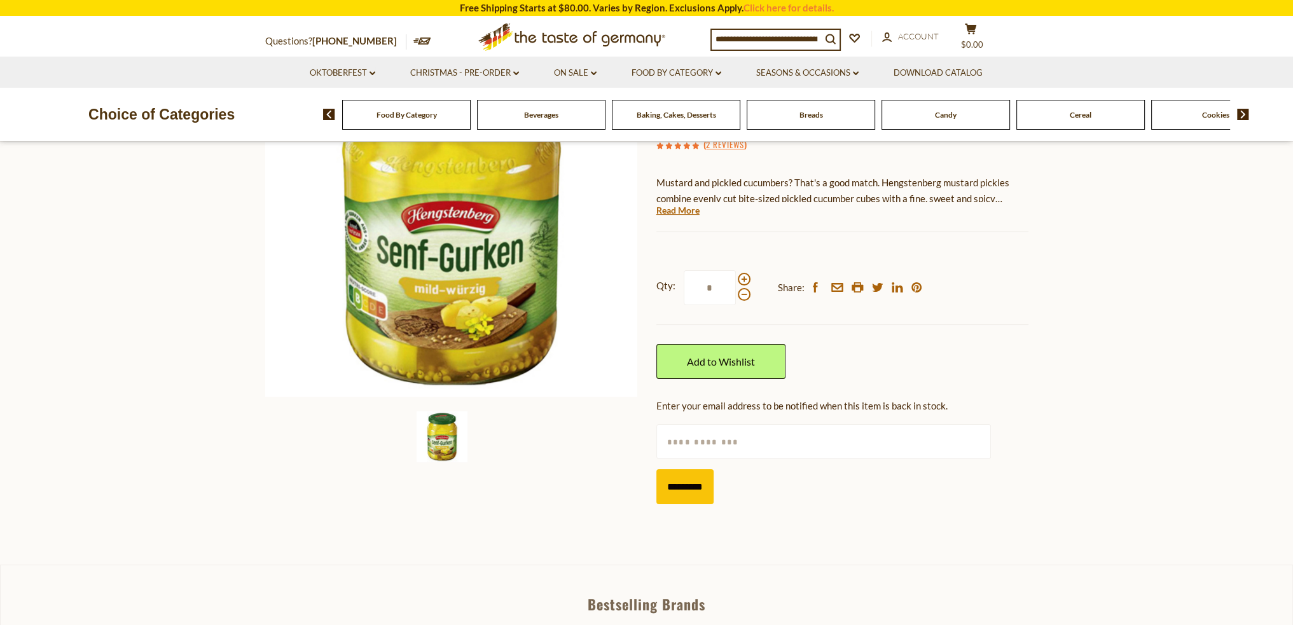
click at [703, 434] on input "text" at bounding box center [823, 441] width 335 height 35
type input "**********"
click at [672, 496] on input "*********" at bounding box center [684, 486] width 57 height 35
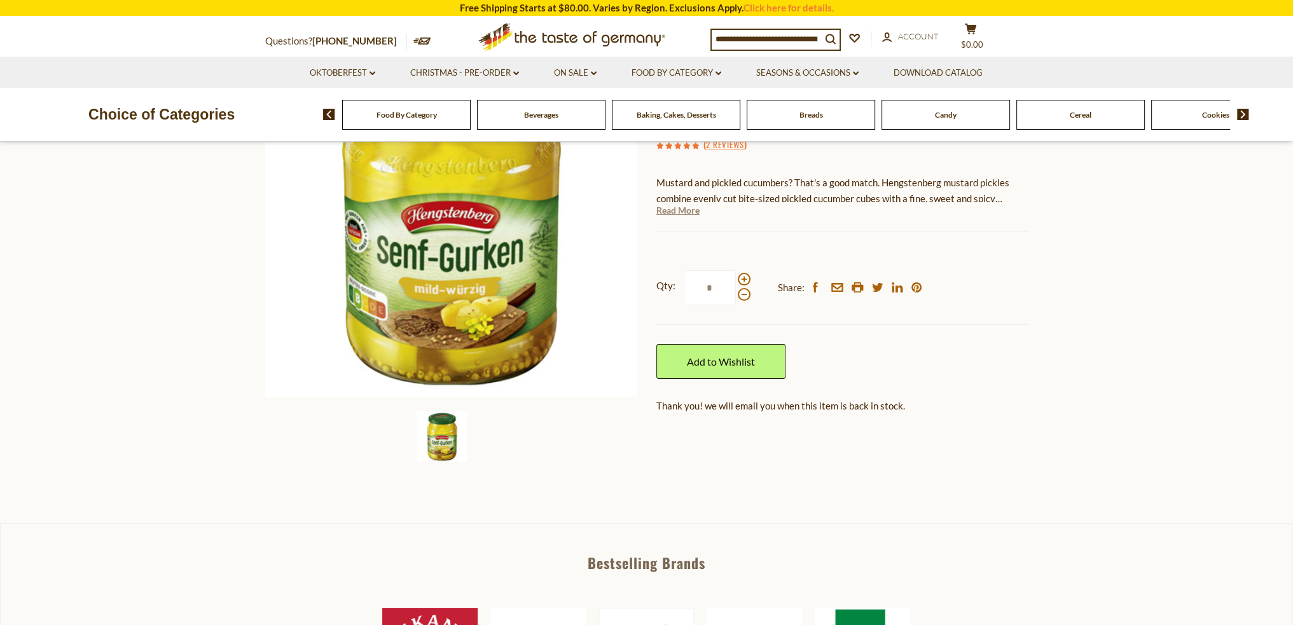
click at [677, 208] on link "Read More" at bounding box center [677, 210] width 43 height 13
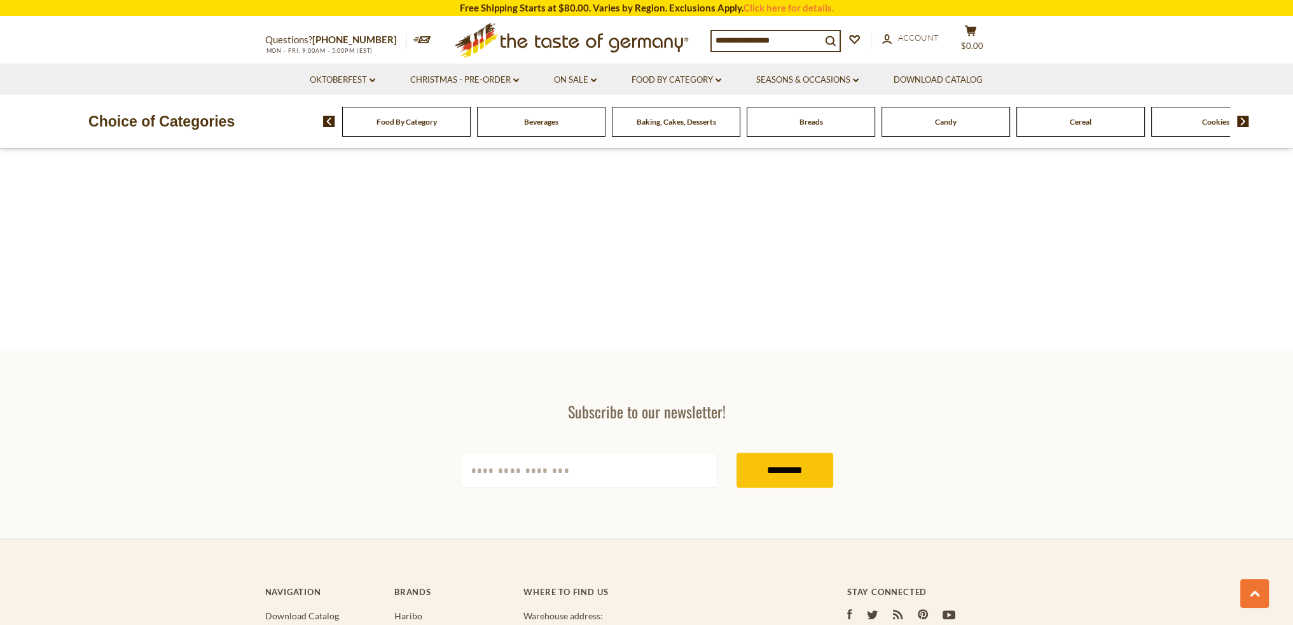
type input "********"
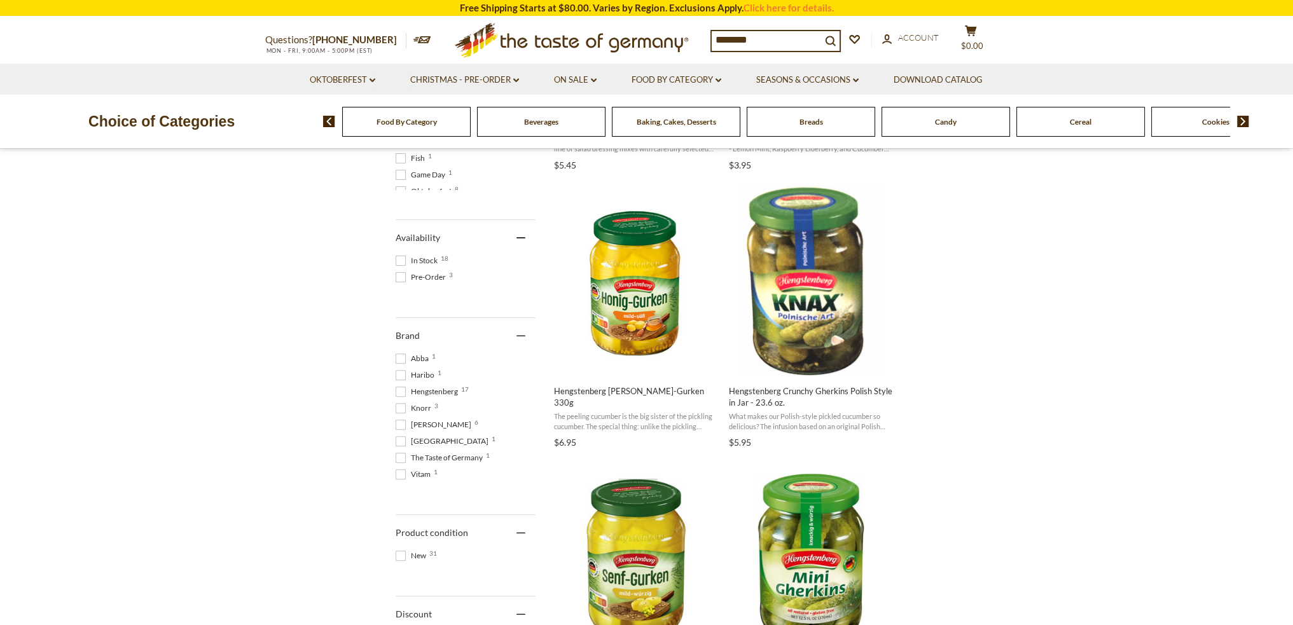
scroll to position [445, 0]
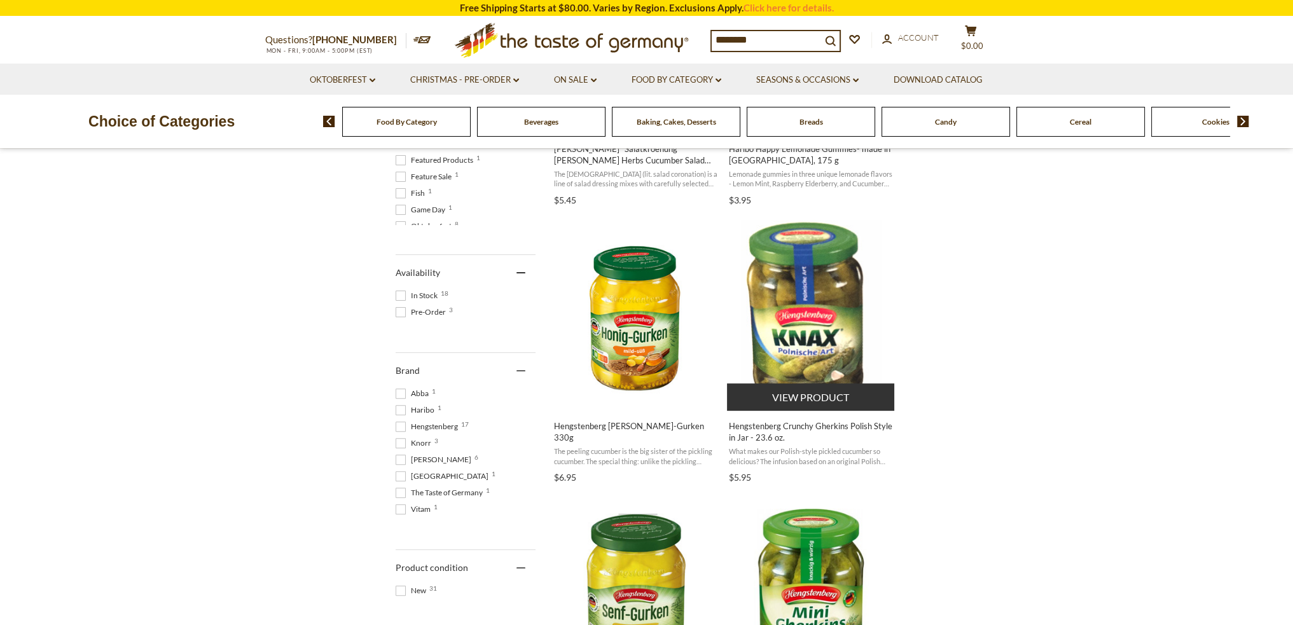
click at [819, 427] on span "Hengstenberg Crunchy Gherkins Polish Style in Jar - 23.6 oz." at bounding box center [811, 431] width 165 height 23
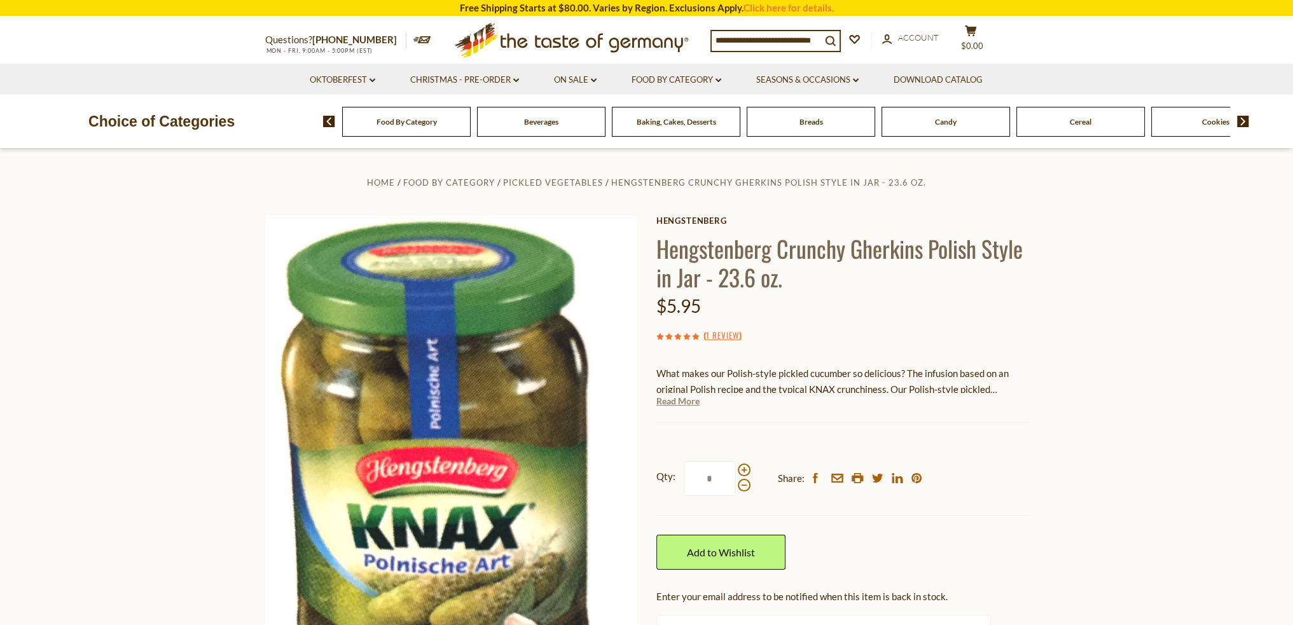
click at [677, 400] on link "Read More" at bounding box center [677, 401] width 43 height 13
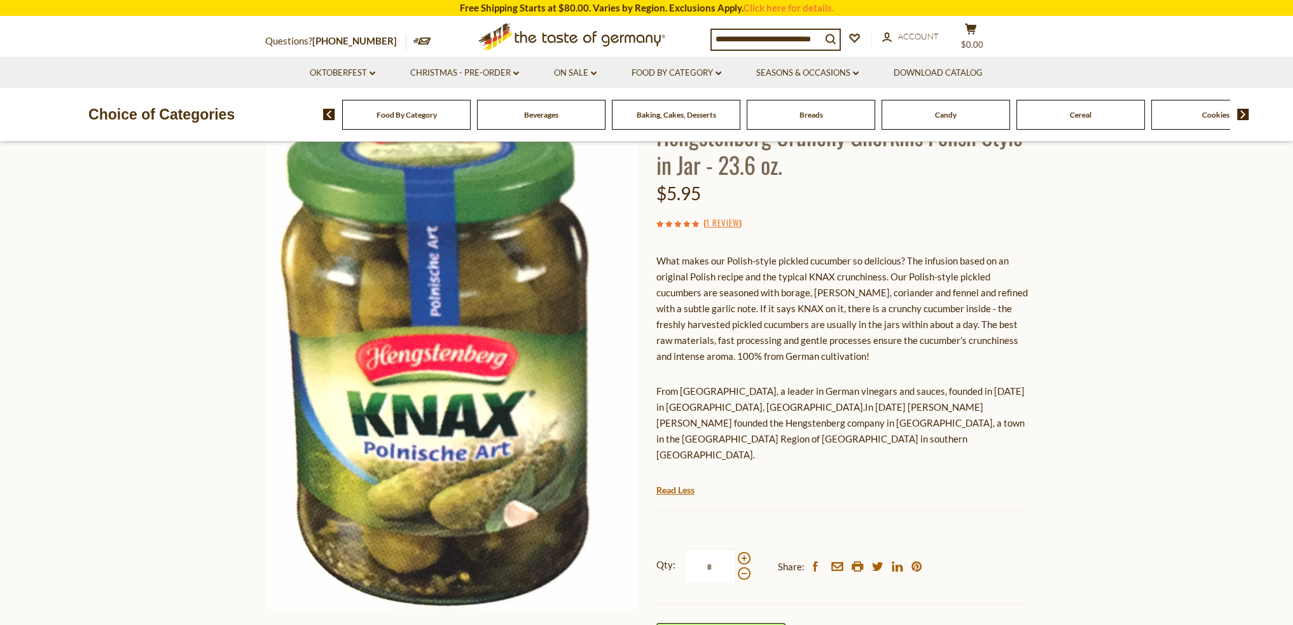
scroll to position [127, 0]
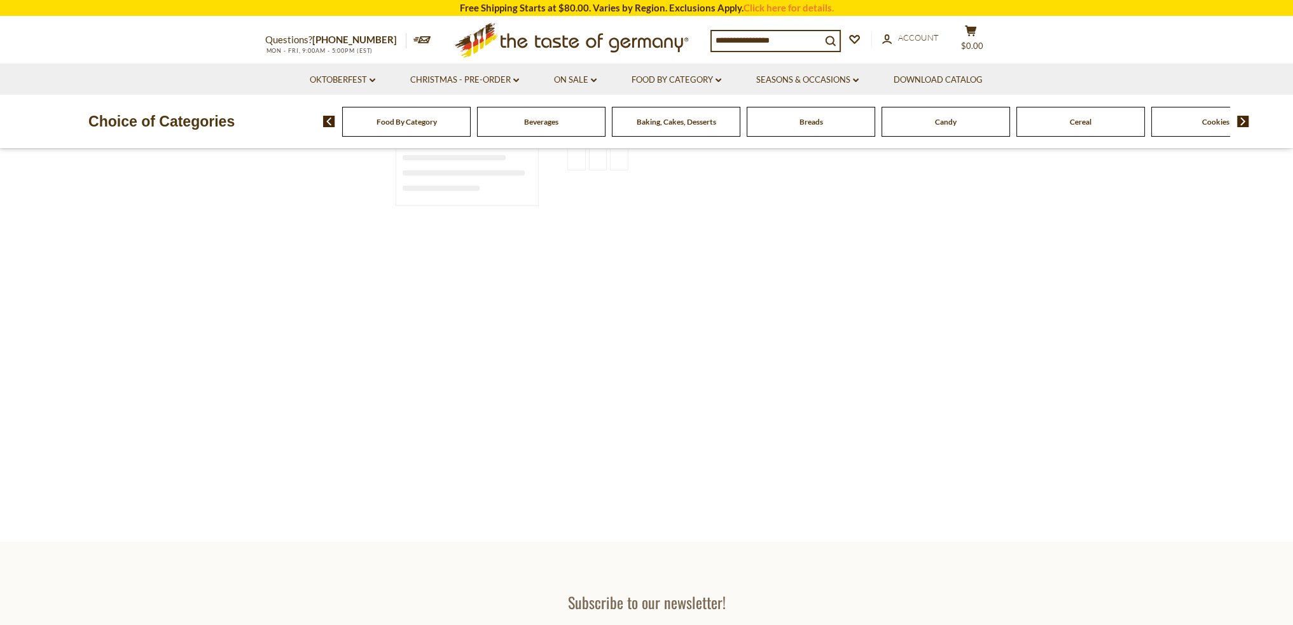
type input "********"
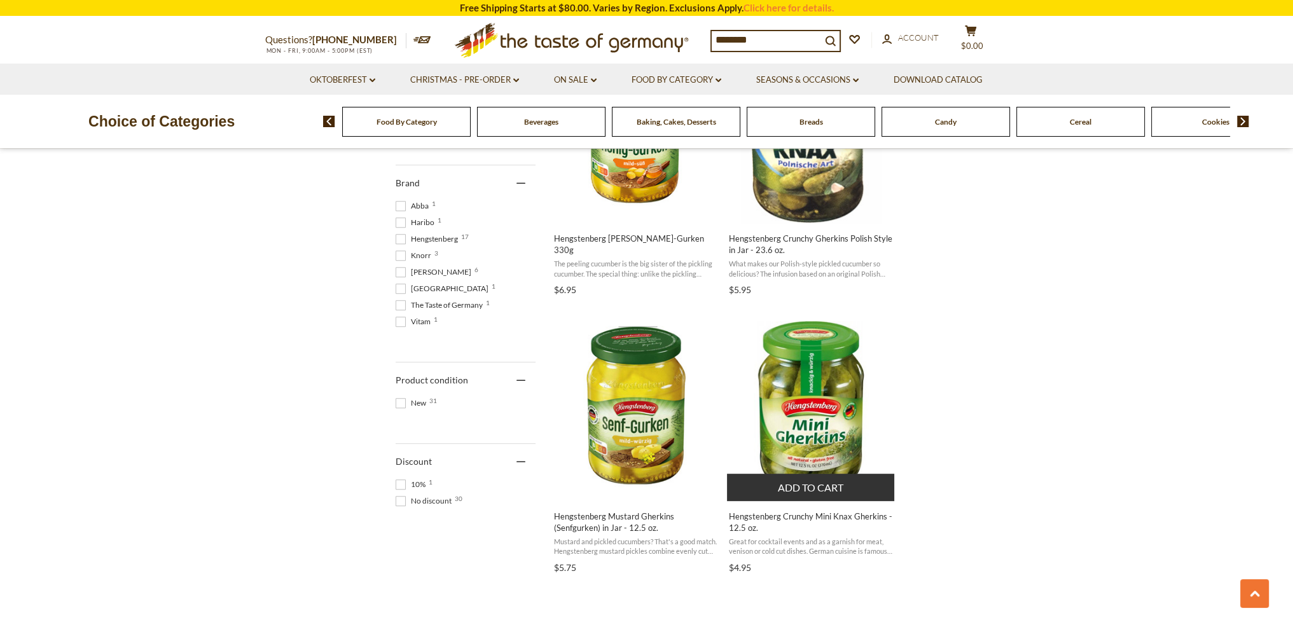
scroll to position [636, 0]
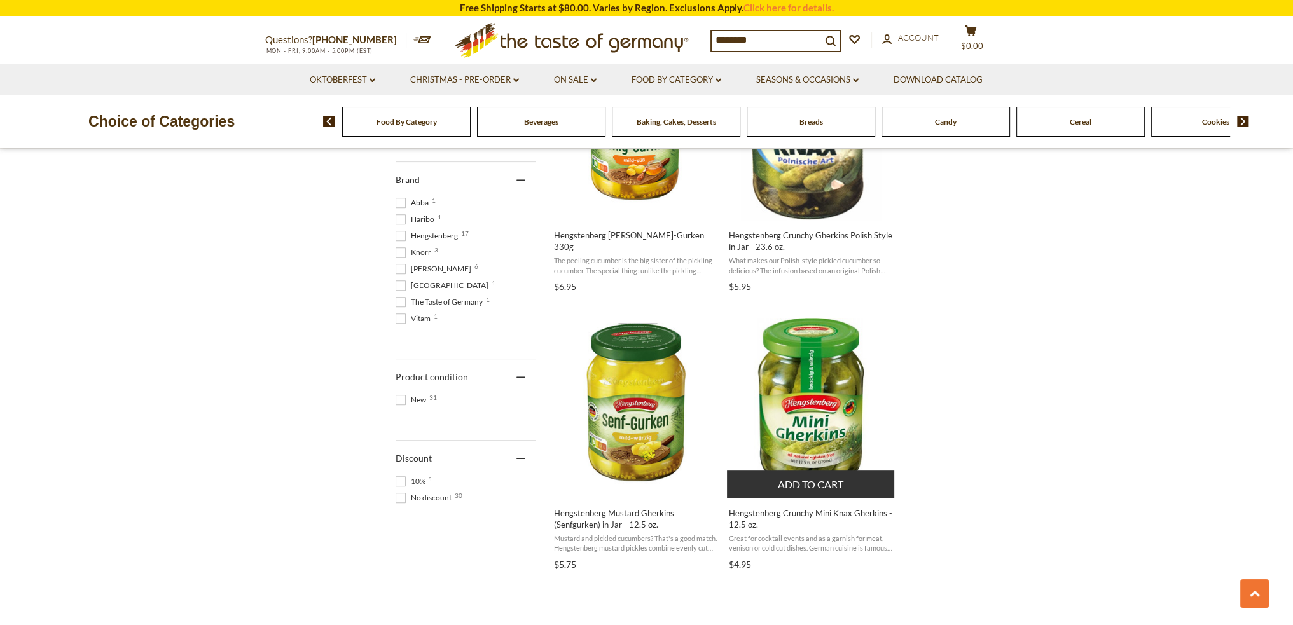
click at [819, 511] on span "Hengstenberg Crunchy Mini Knax Gherkins - 12.5 oz." at bounding box center [811, 519] width 165 height 23
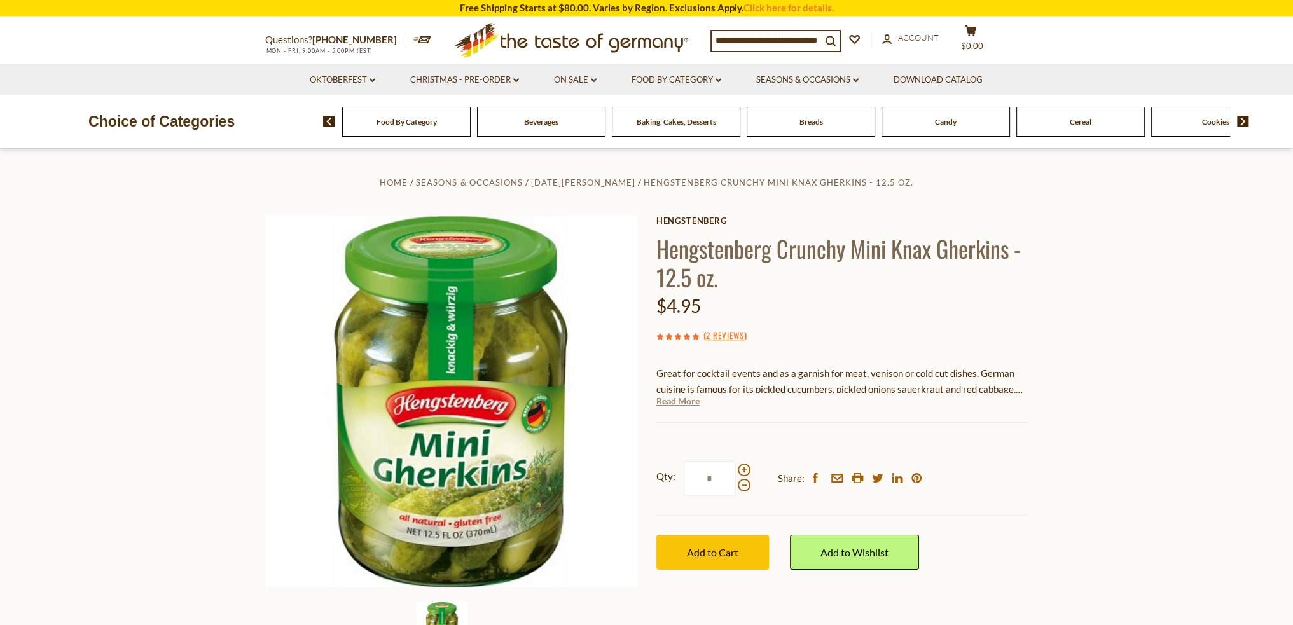
click at [682, 399] on link "Read More" at bounding box center [677, 401] width 43 height 13
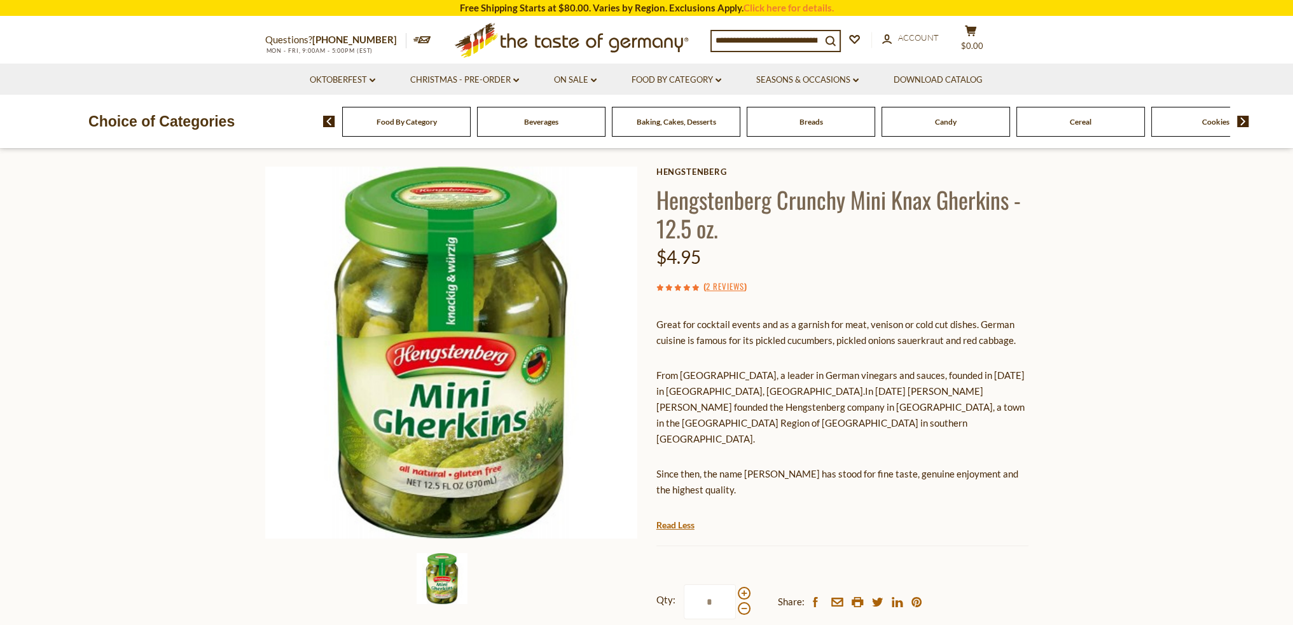
scroll to position [64, 0]
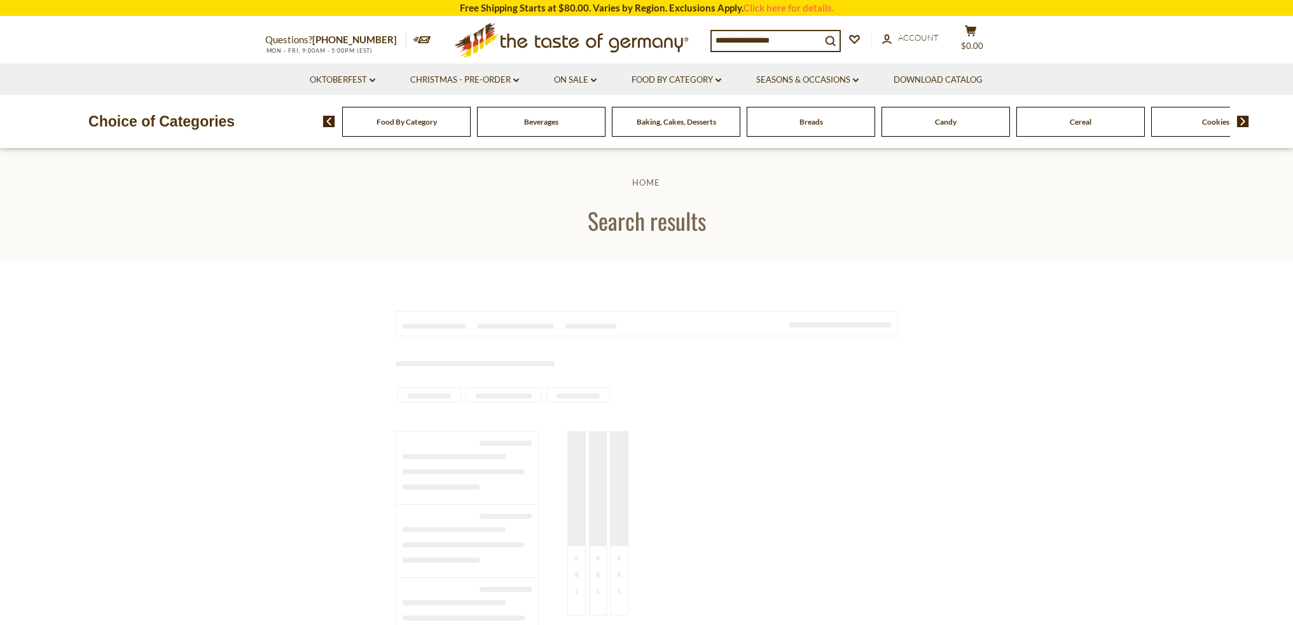
scroll to position [636, 0]
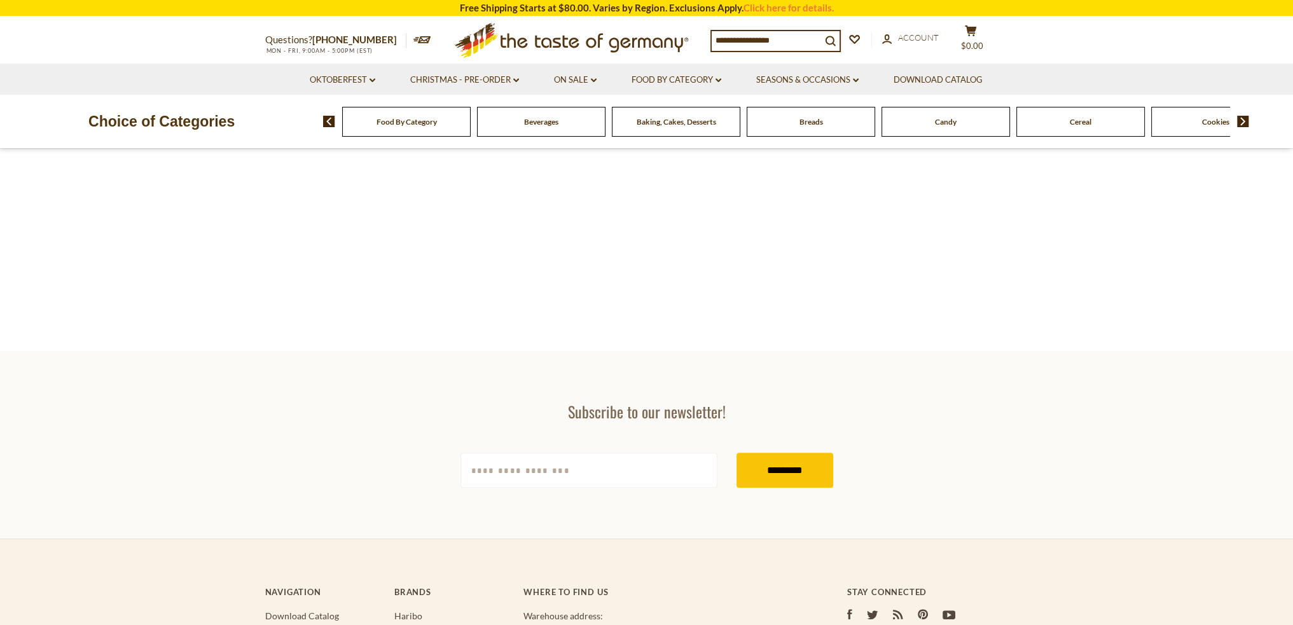
type input "********"
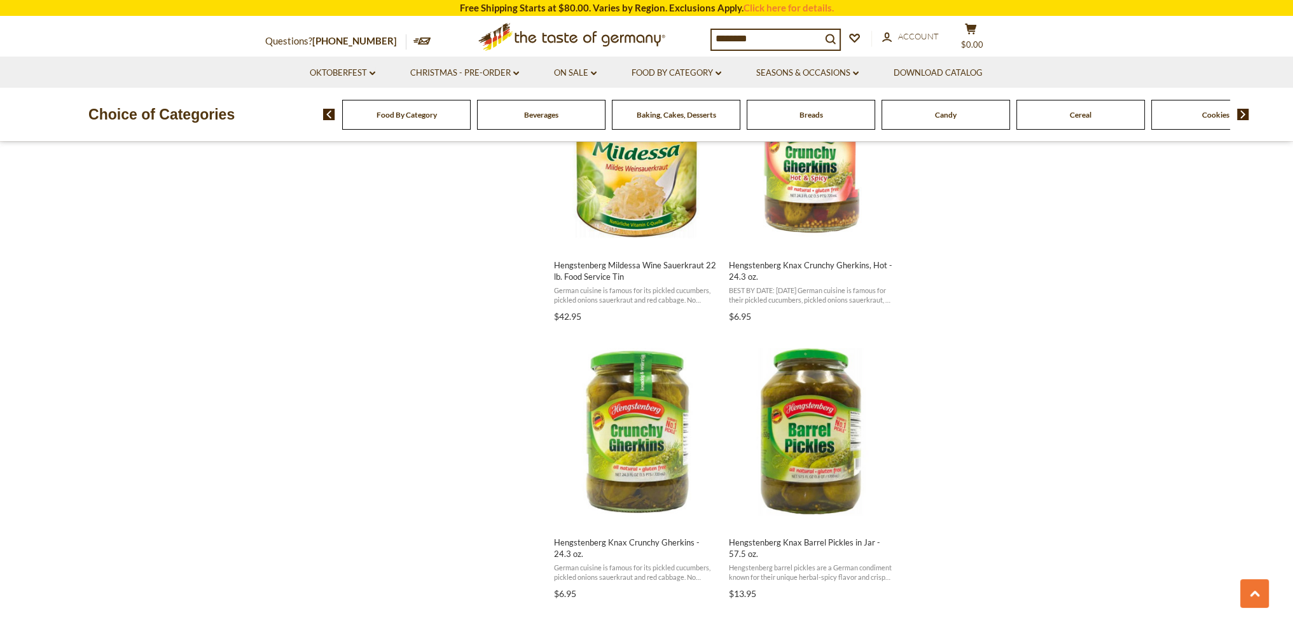
scroll to position [1717, 0]
click at [661, 542] on span "Hengstenberg Knax Crunchy Gherkins - 24.3 oz." at bounding box center [636, 547] width 165 height 23
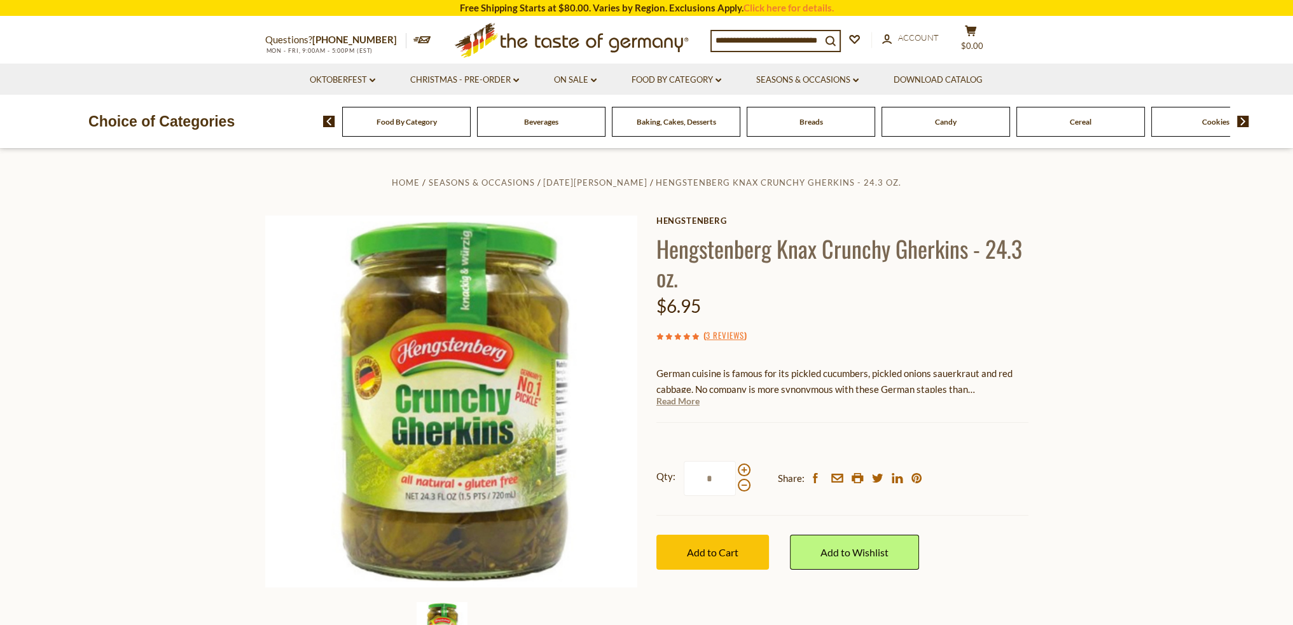
click at [687, 404] on link "Read More" at bounding box center [677, 401] width 43 height 13
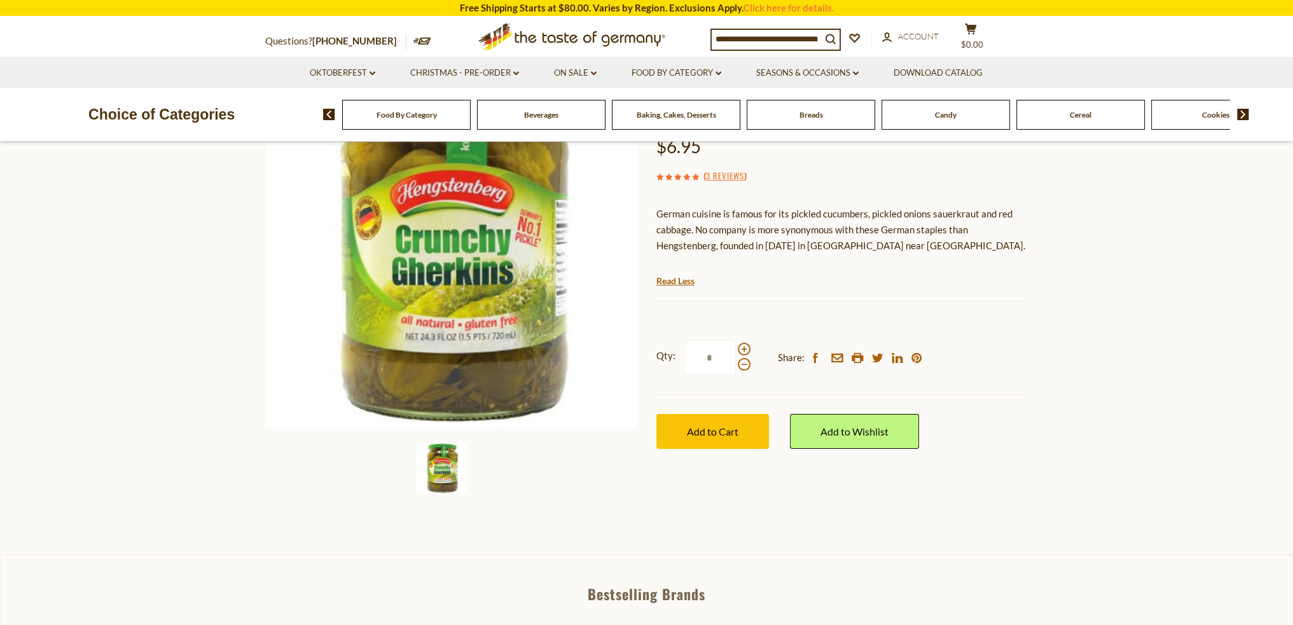
scroll to position [127, 0]
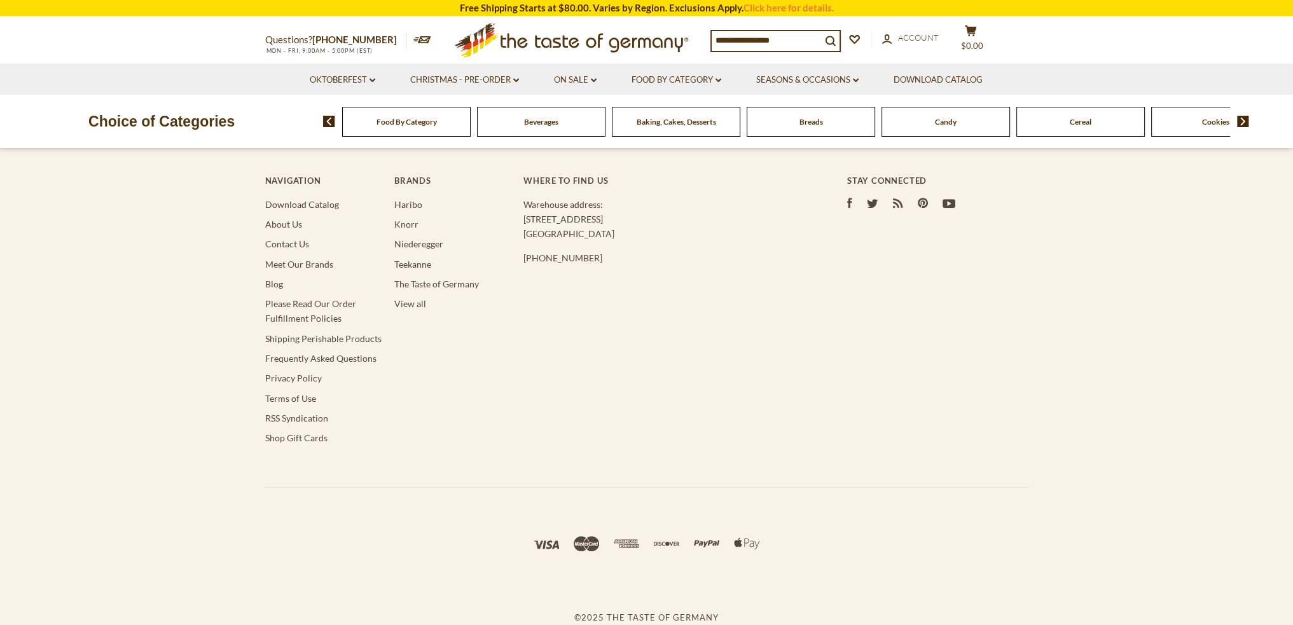
type input "********"
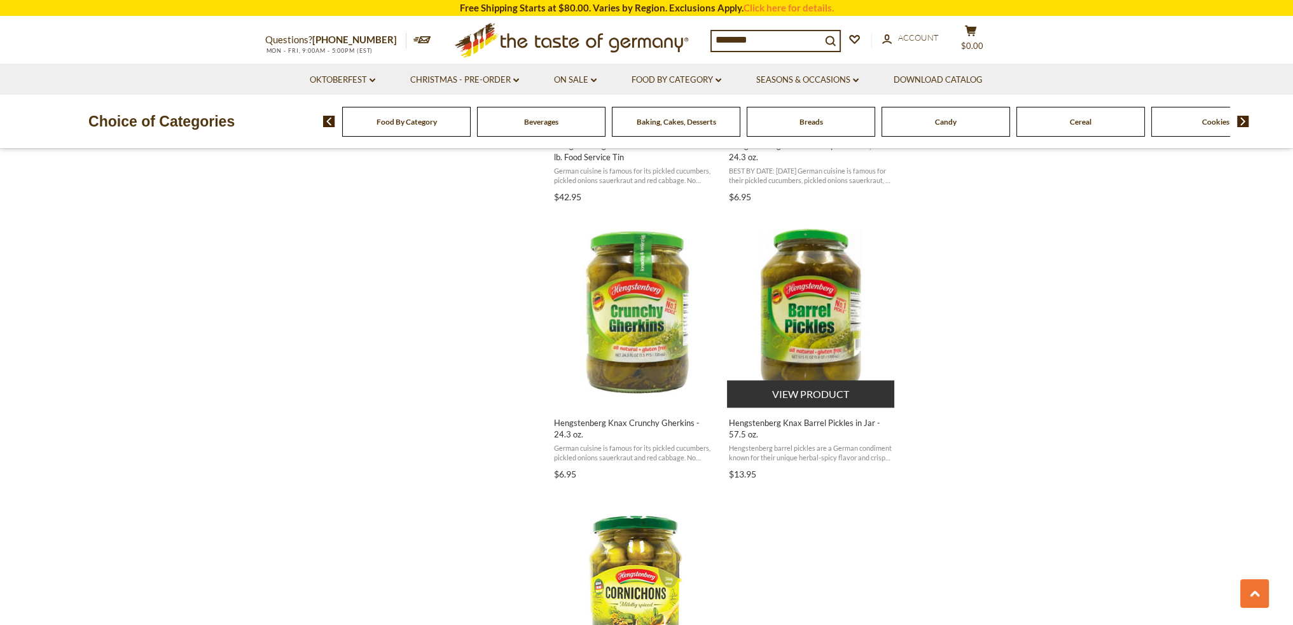
scroll to position [1845, 0]
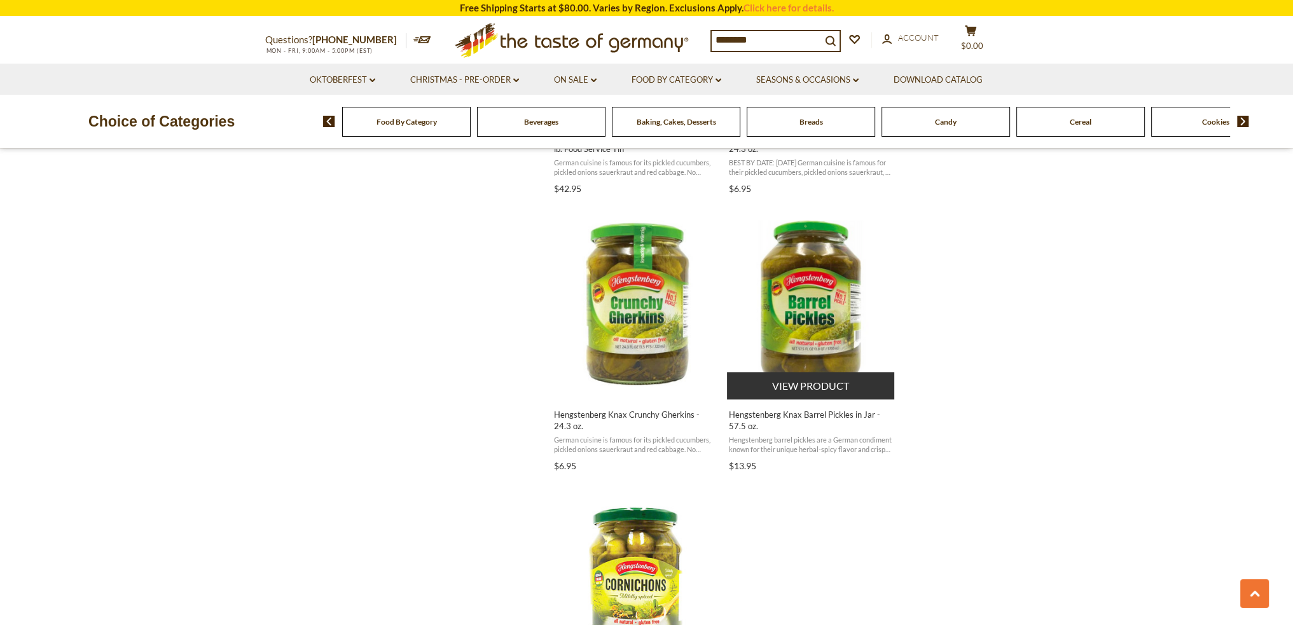
click at [805, 418] on span "Hengstenberg Knax Barrel Pickles in Jar - 57.5 oz." at bounding box center [811, 420] width 165 height 23
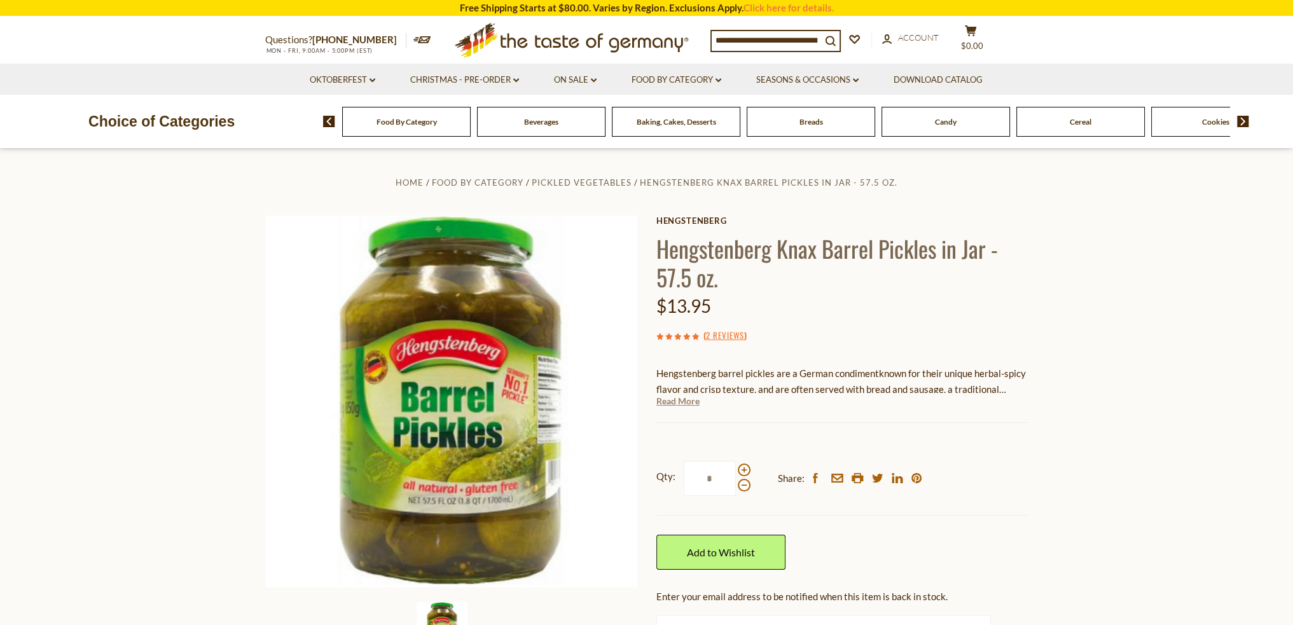
click at [684, 404] on link "Read More" at bounding box center [677, 401] width 43 height 13
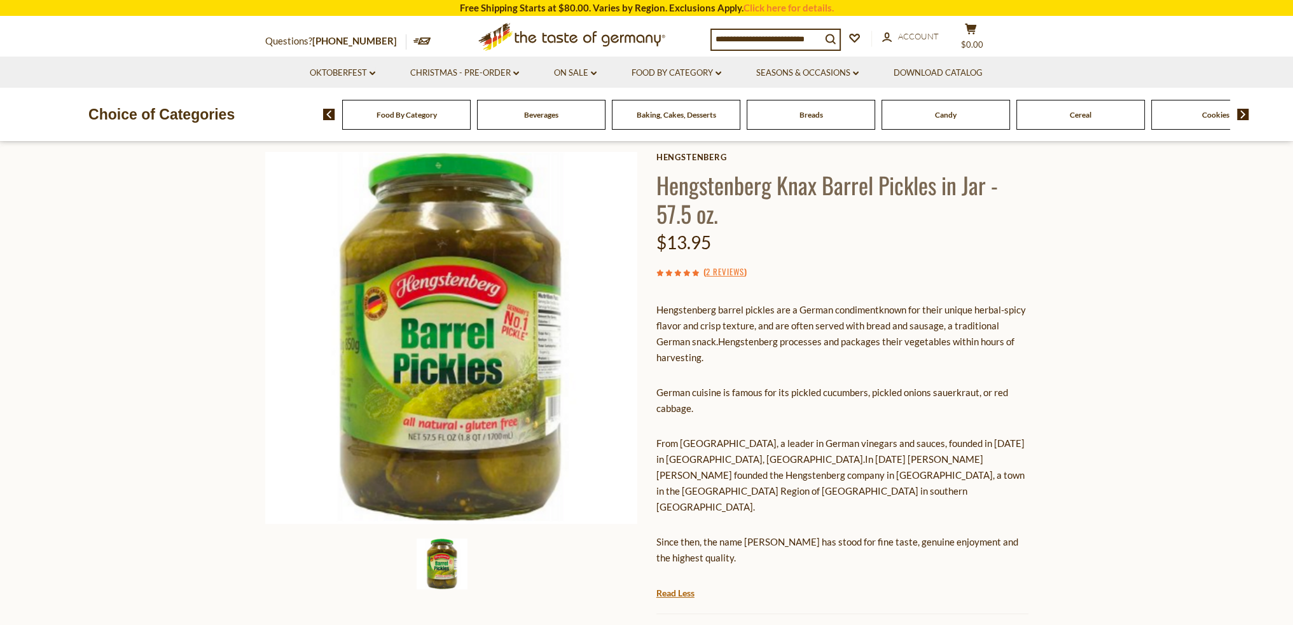
scroll to position [127, 0]
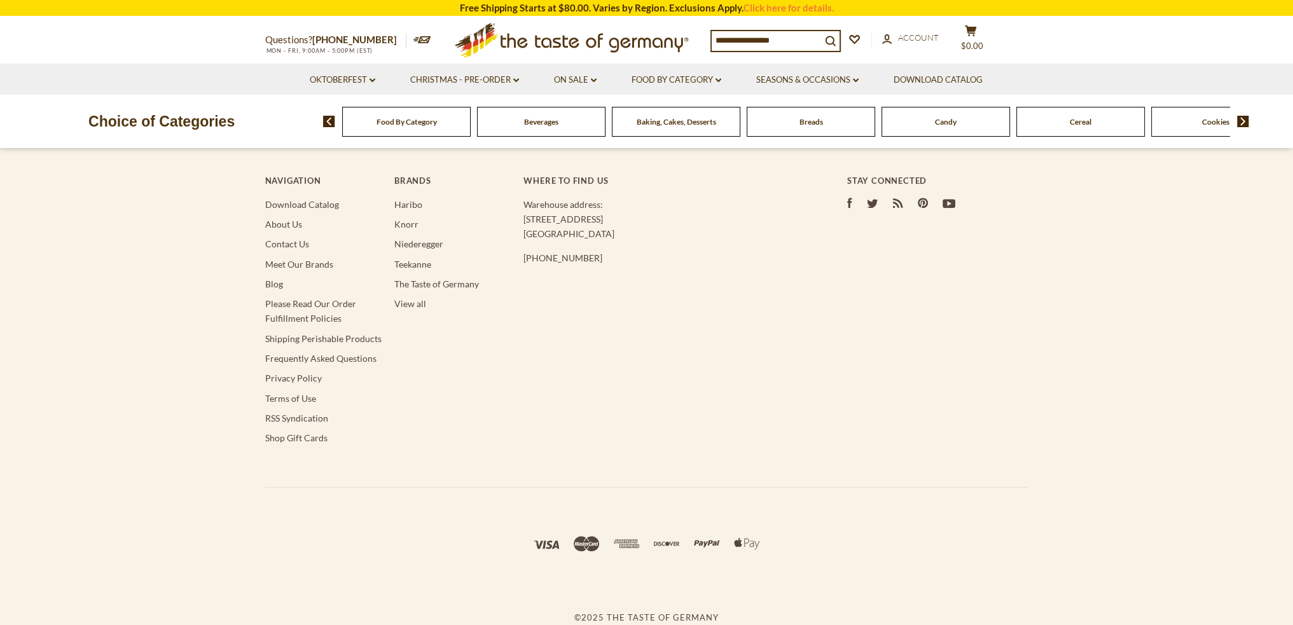
type input "********"
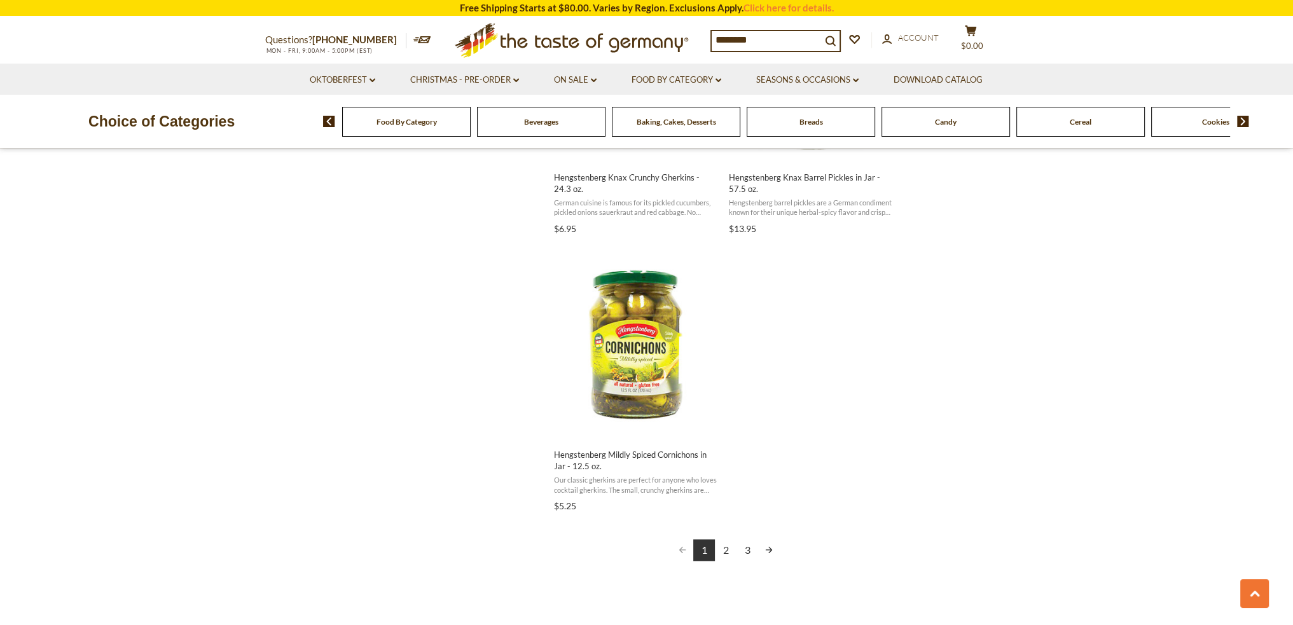
scroll to position [2099, 0]
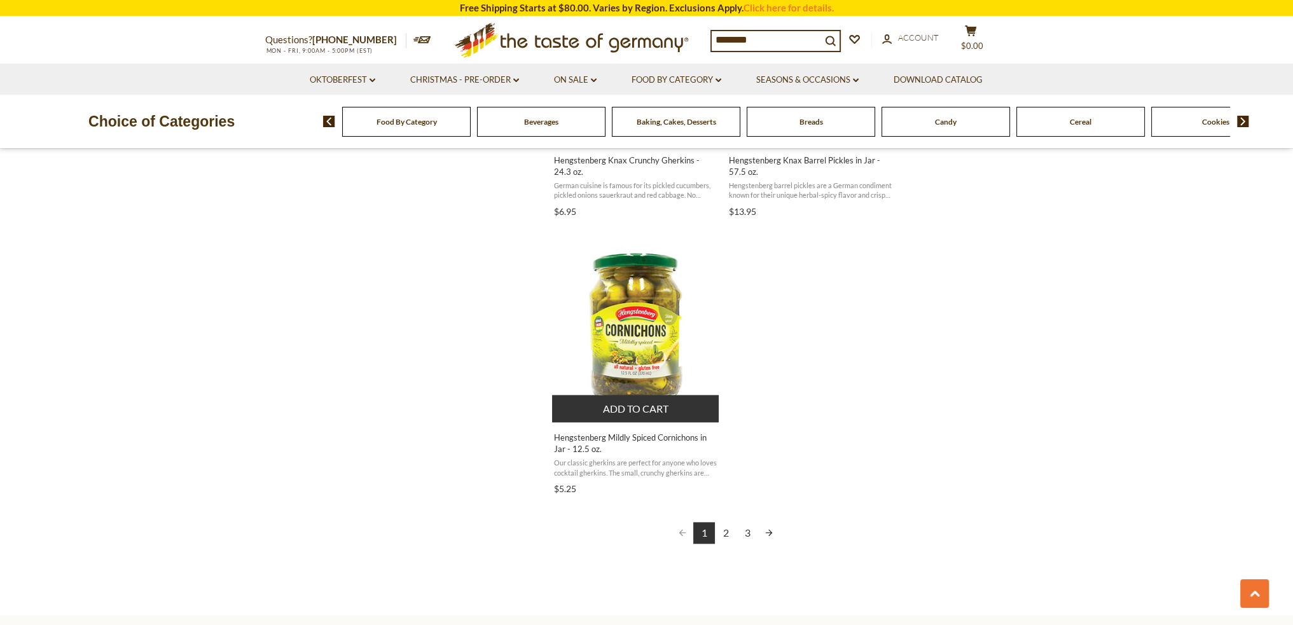
click at [652, 440] on span "Hengstenberg Mildly Spiced Cornichons in Jar - 12.5 oz." at bounding box center [636, 443] width 165 height 23
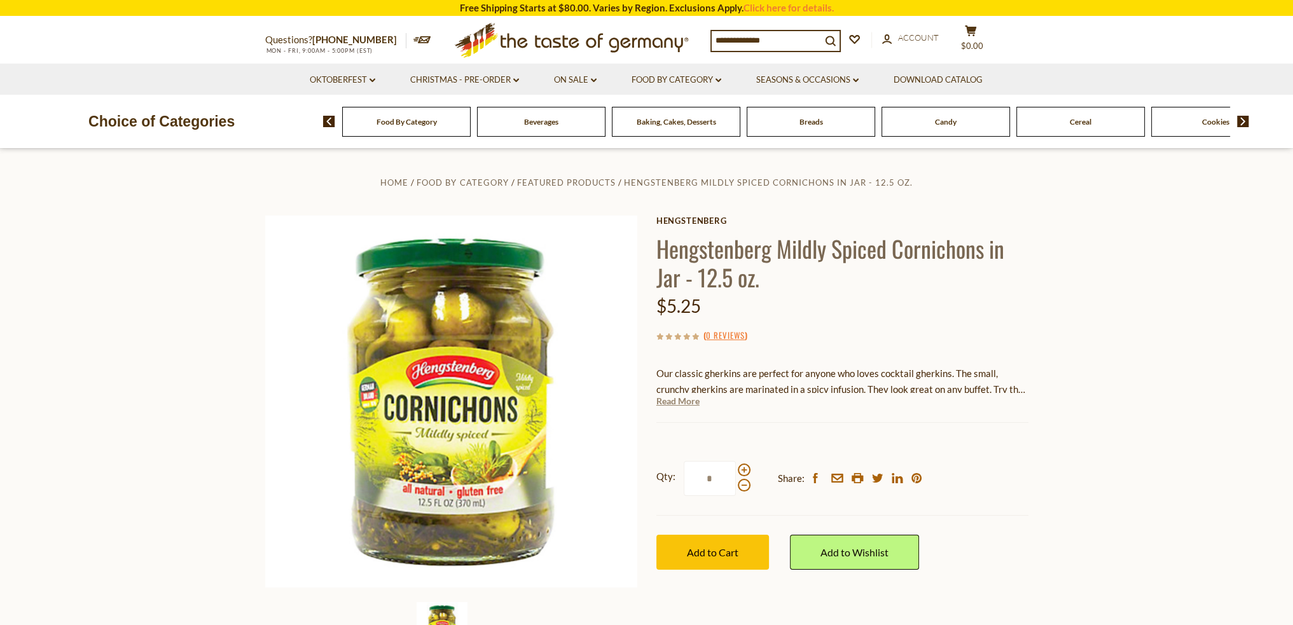
click at [690, 403] on link "Read More" at bounding box center [677, 401] width 43 height 13
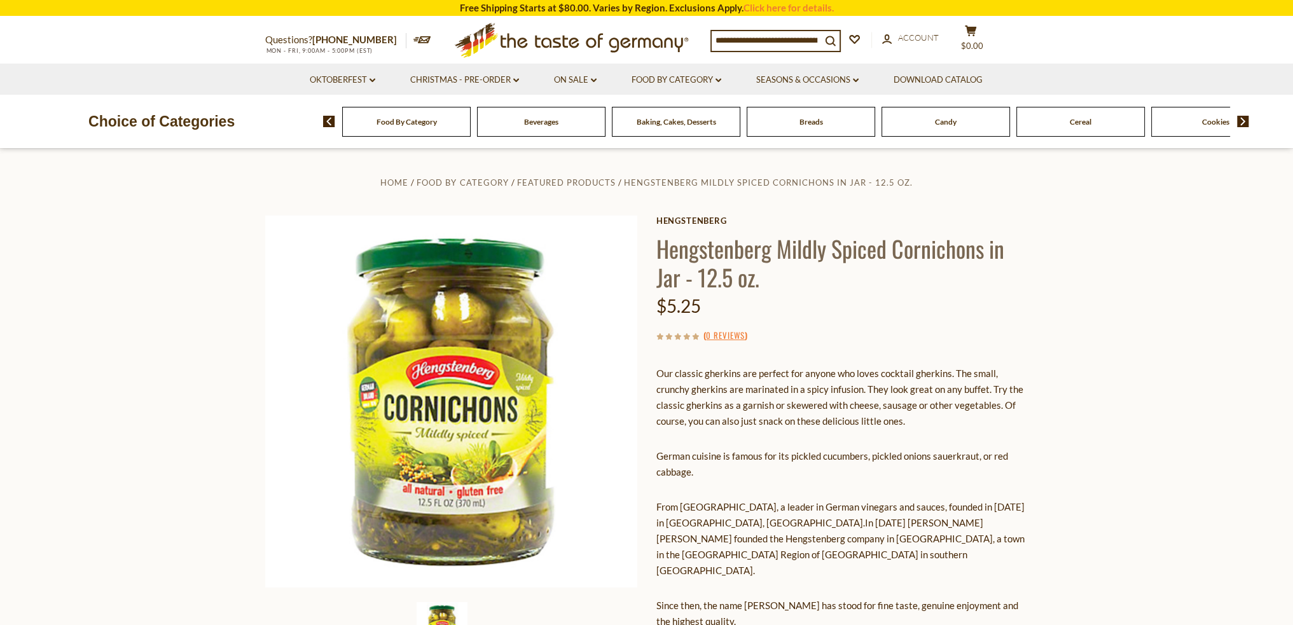
click at [471, 128] on div "Breads" at bounding box center [406, 122] width 128 height 30
click at [805, 126] on span "Breads" at bounding box center [812, 122] width 24 height 10
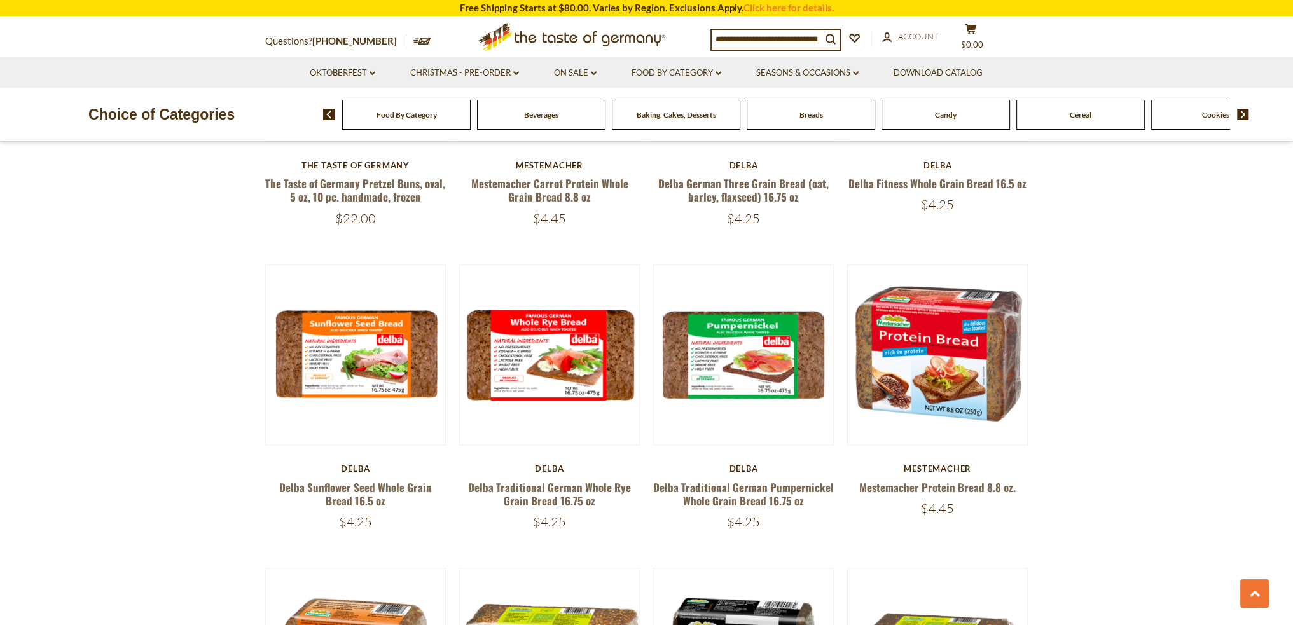
scroll to position [2354, 0]
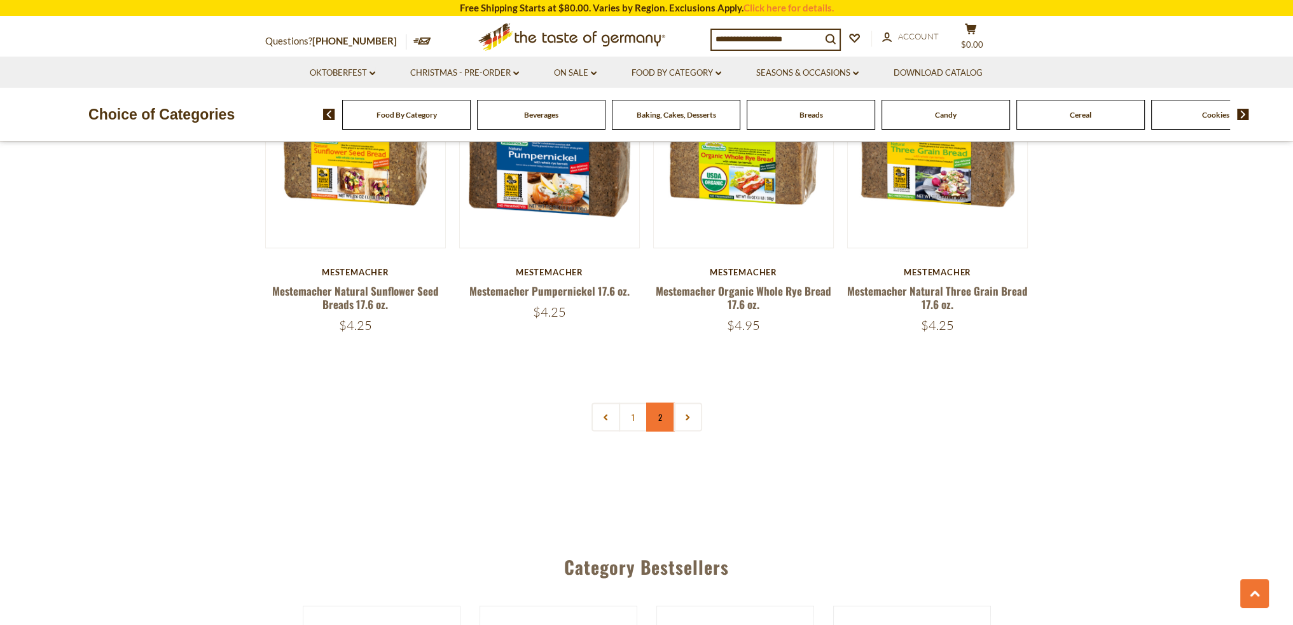
click at [658, 417] on link "2" at bounding box center [660, 417] width 29 height 29
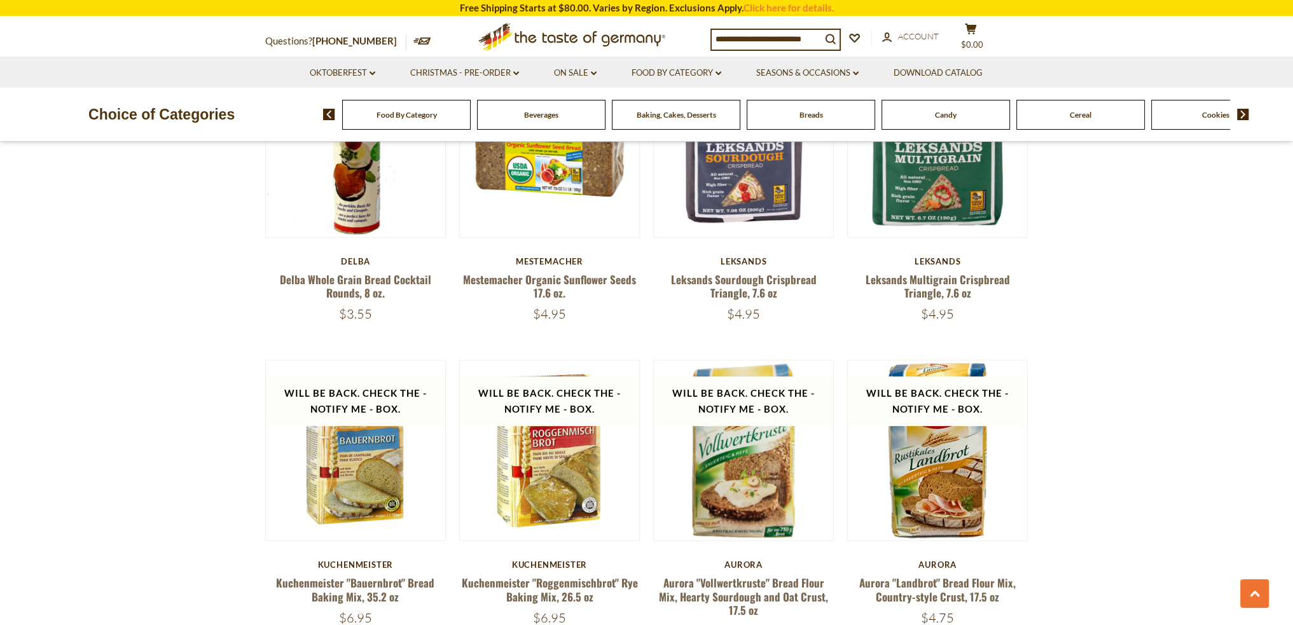
scroll to position [745, 0]
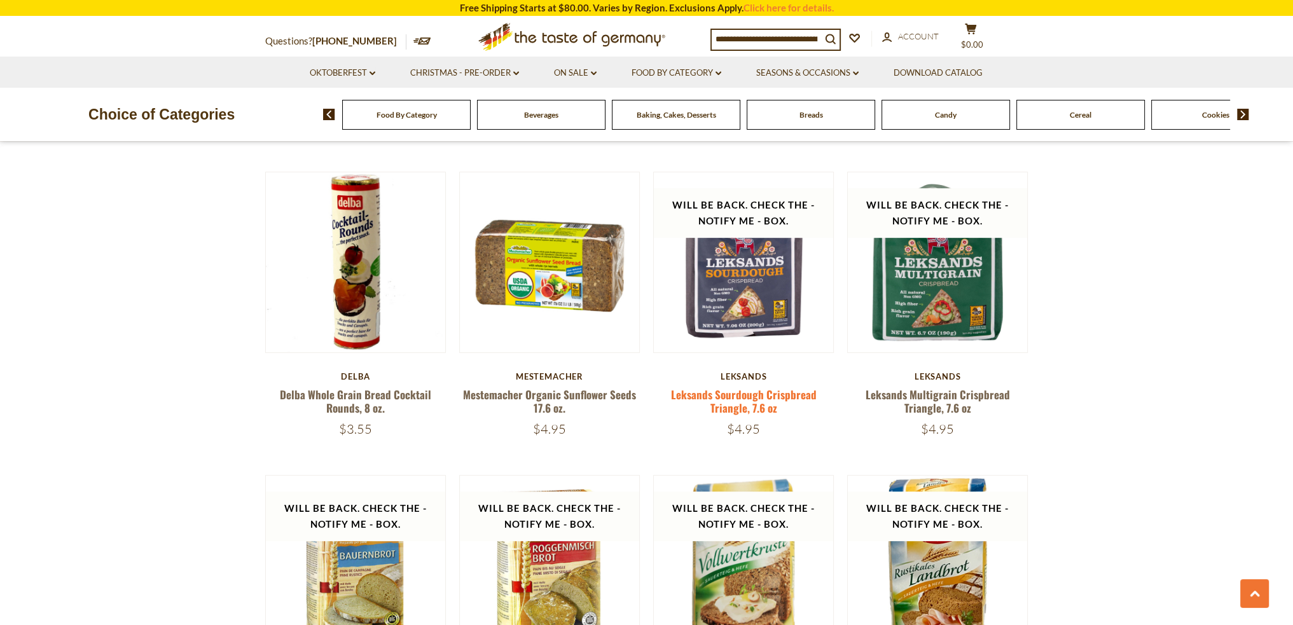
click at [732, 390] on link "Leksands Sourdough Crispbread Triangle, 7.6 oz" at bounding box center [744, 401] width 146 height 29
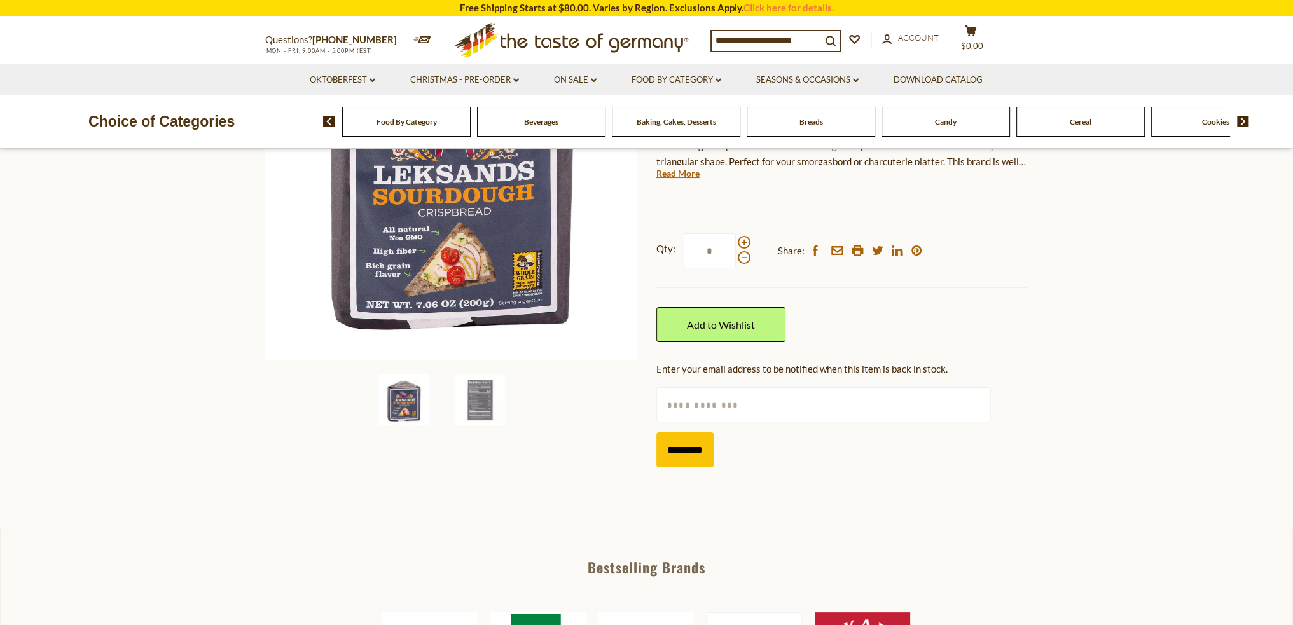
scroll to position [254, 0]
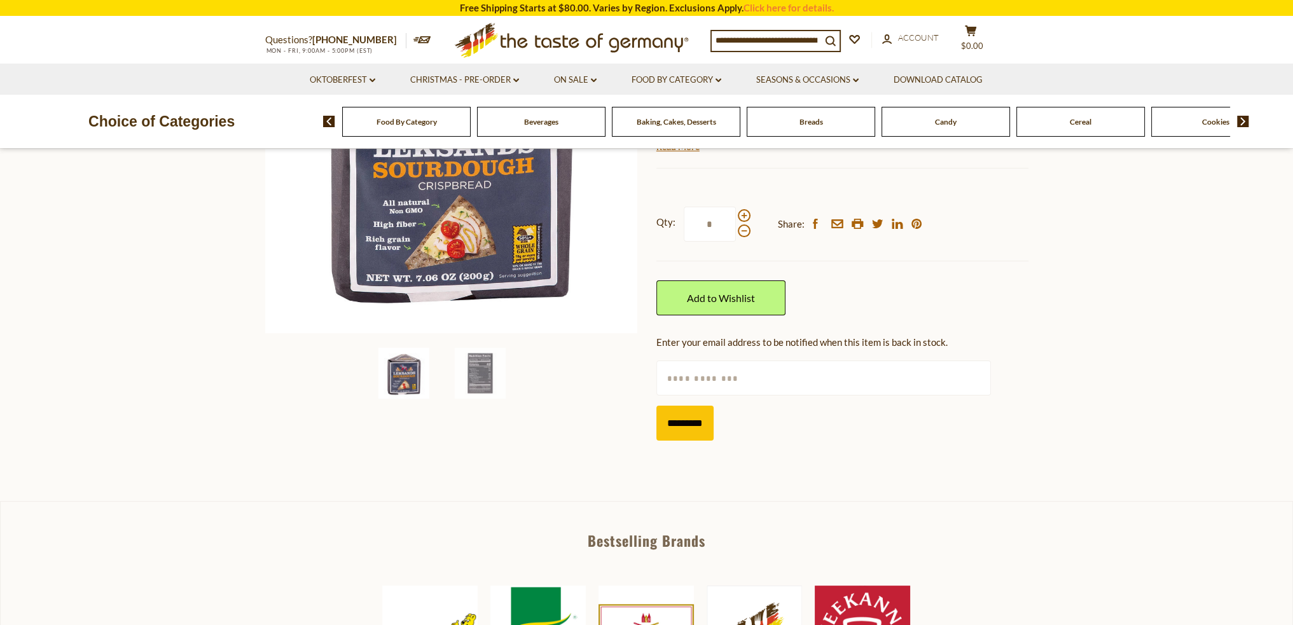
click at [704, 379] on input "text" at bounding box center [823, 378] width 335 height 35
type input "**********"
click at [691, 426] on input "*********" at bounding box center [684, 423] width 57 height 35
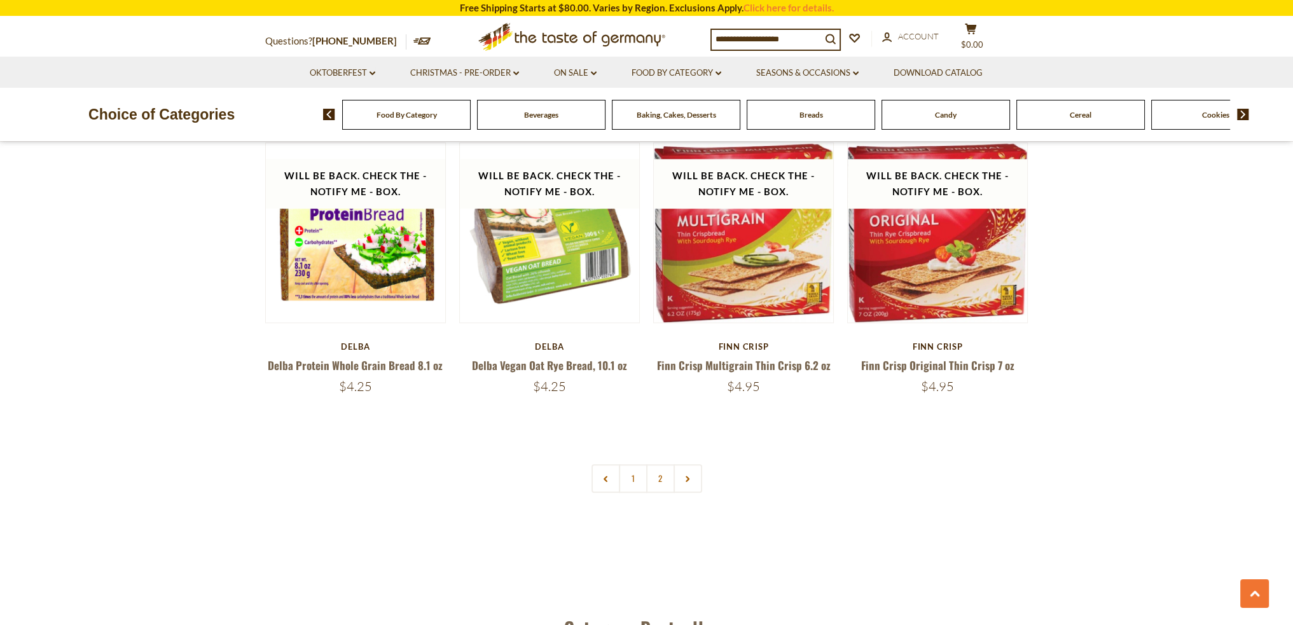
scroll to position [1636, 0]
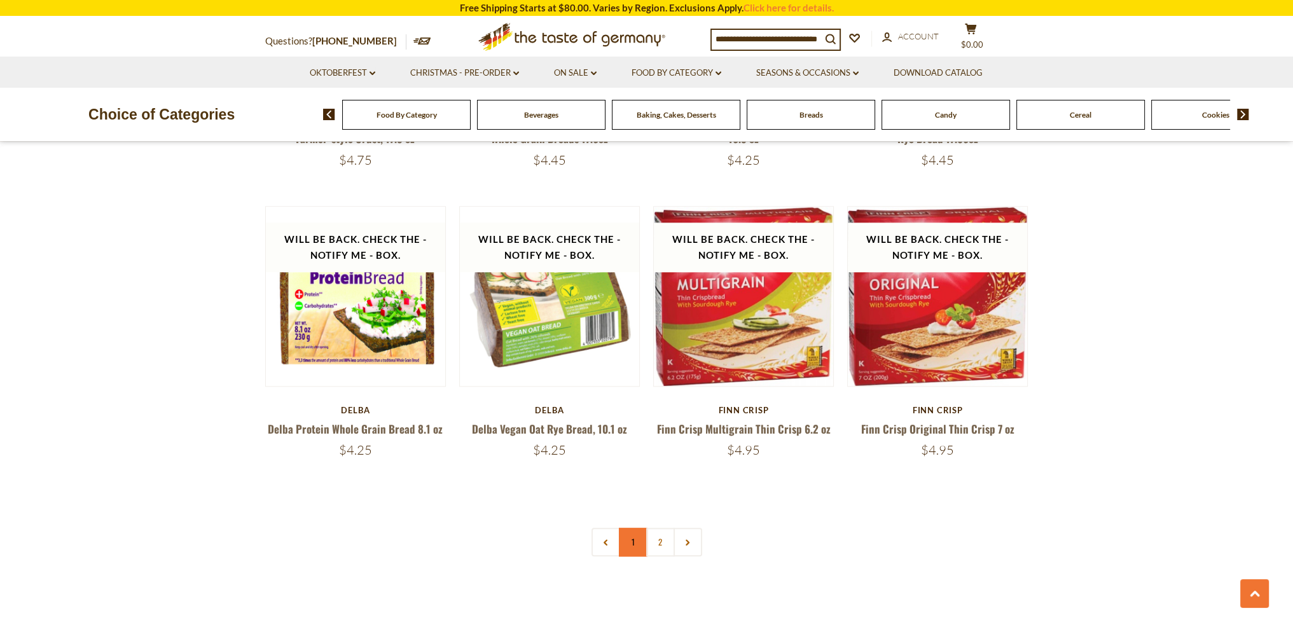
click at [623, 528] on link "1" at bounding box center [633, 542] width 29 height 29
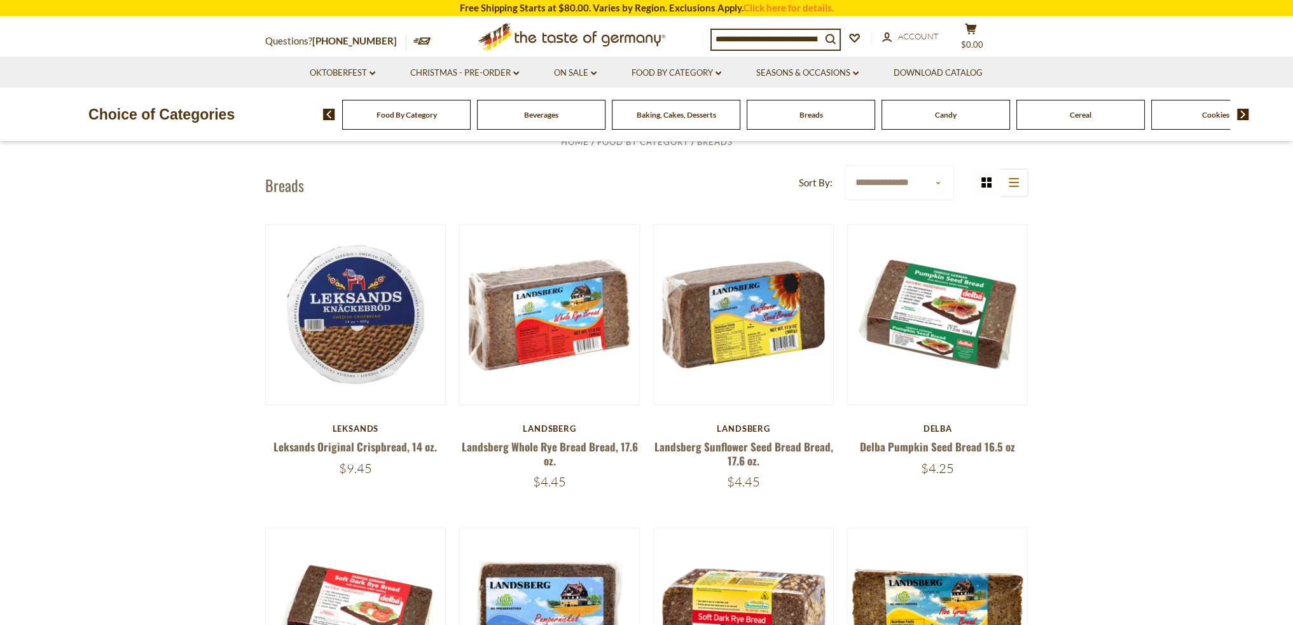
scroll to position [364, 0]
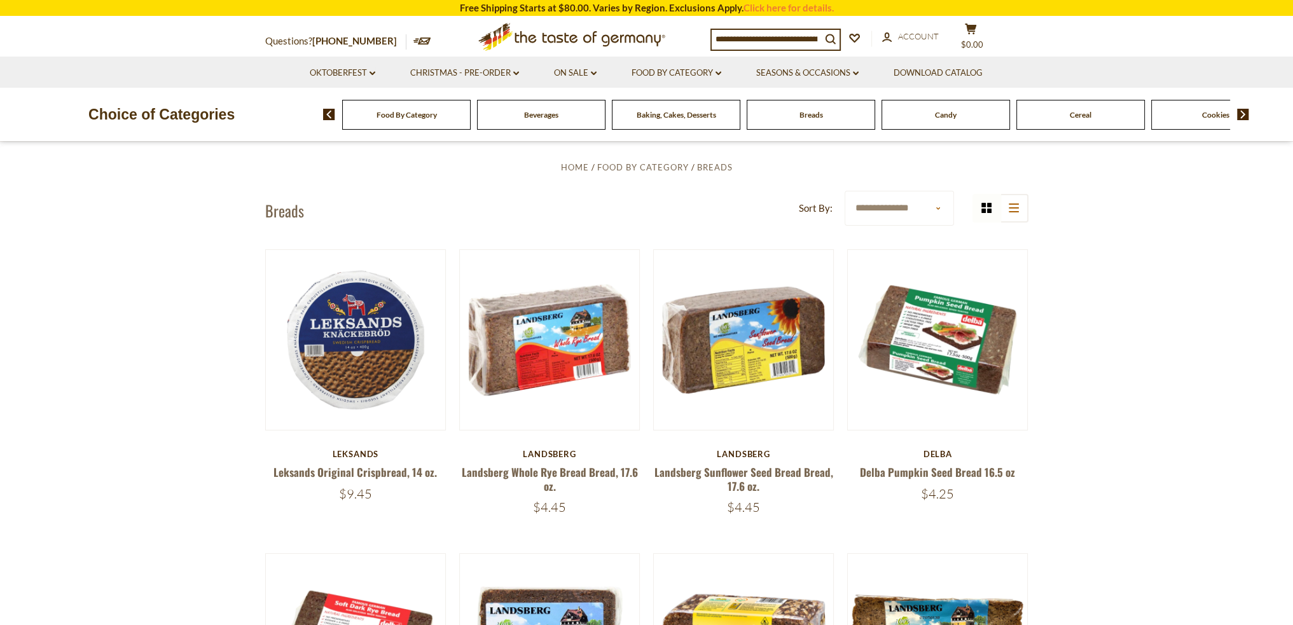
click at [1240, 112] on img at bounding box center [1243, 114] width 12 height 11
click at [1091, 117] on span "Cheese & Dairy" at bounding box center [1114, 115] width 51 height 10
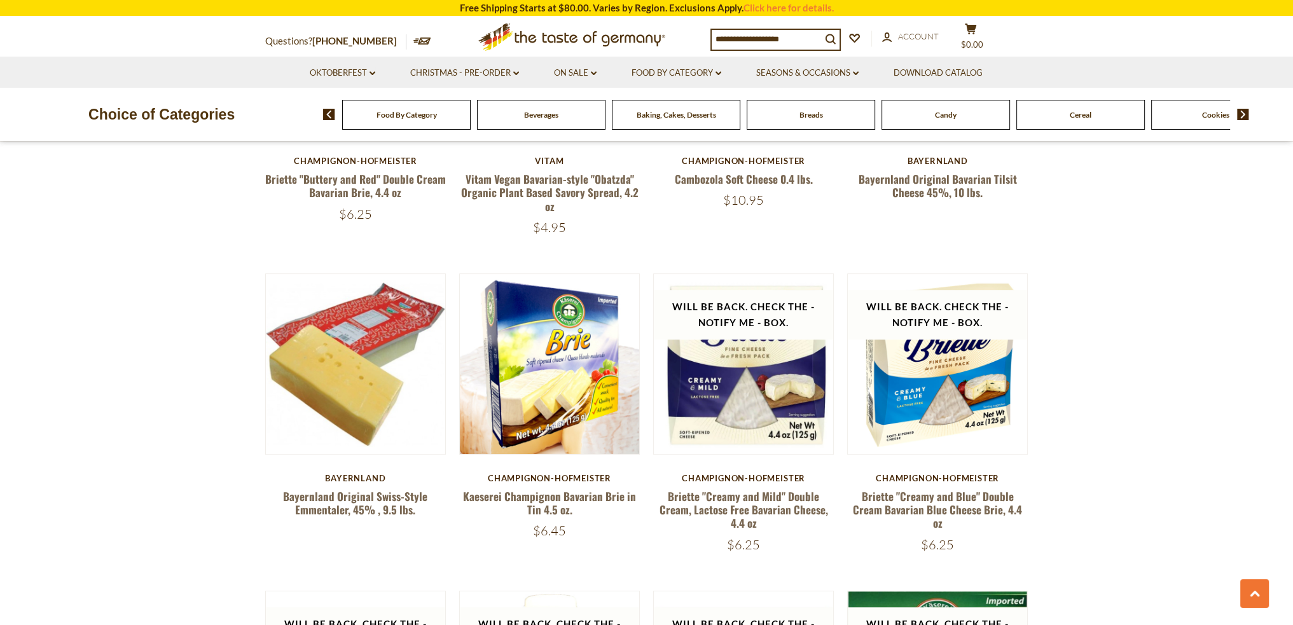
scroll to position [954, 0]
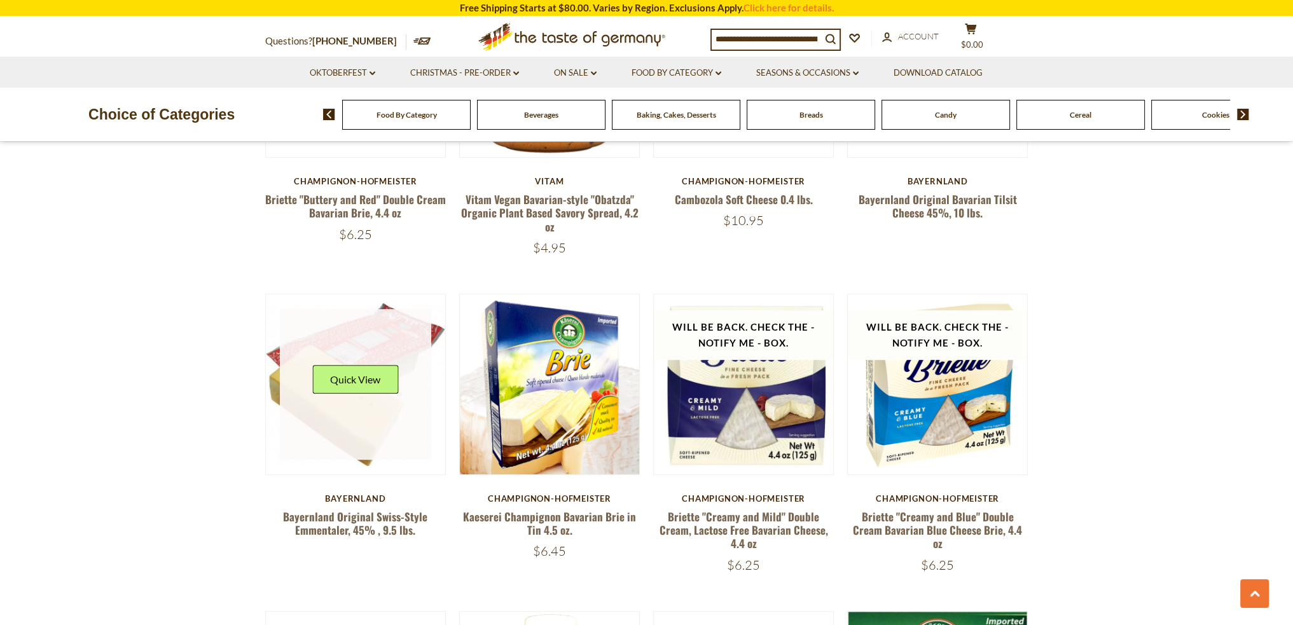
click at [349, 396] on div "Quick View" at bounding box center [355, 384] width 86 height 38
click at [383, 418] on link at bounding box center [355, 384] width 151 height 151
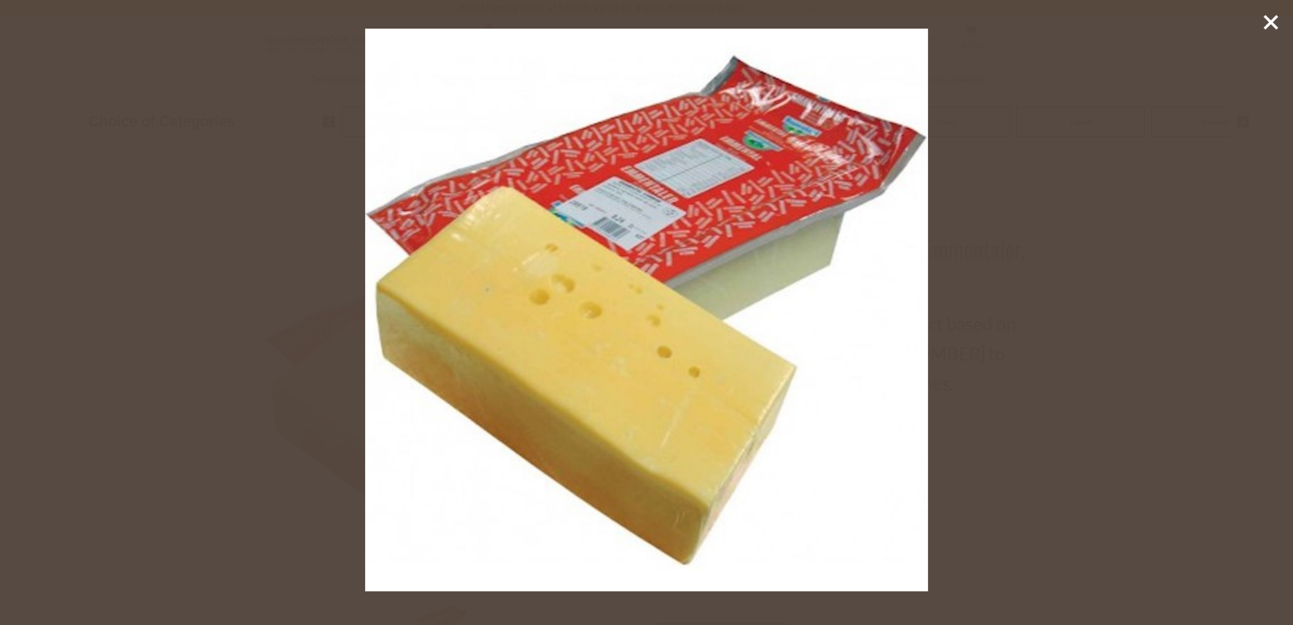
click at [1272, 24] on line at bounding box center [1271, 22] width 13 height 13
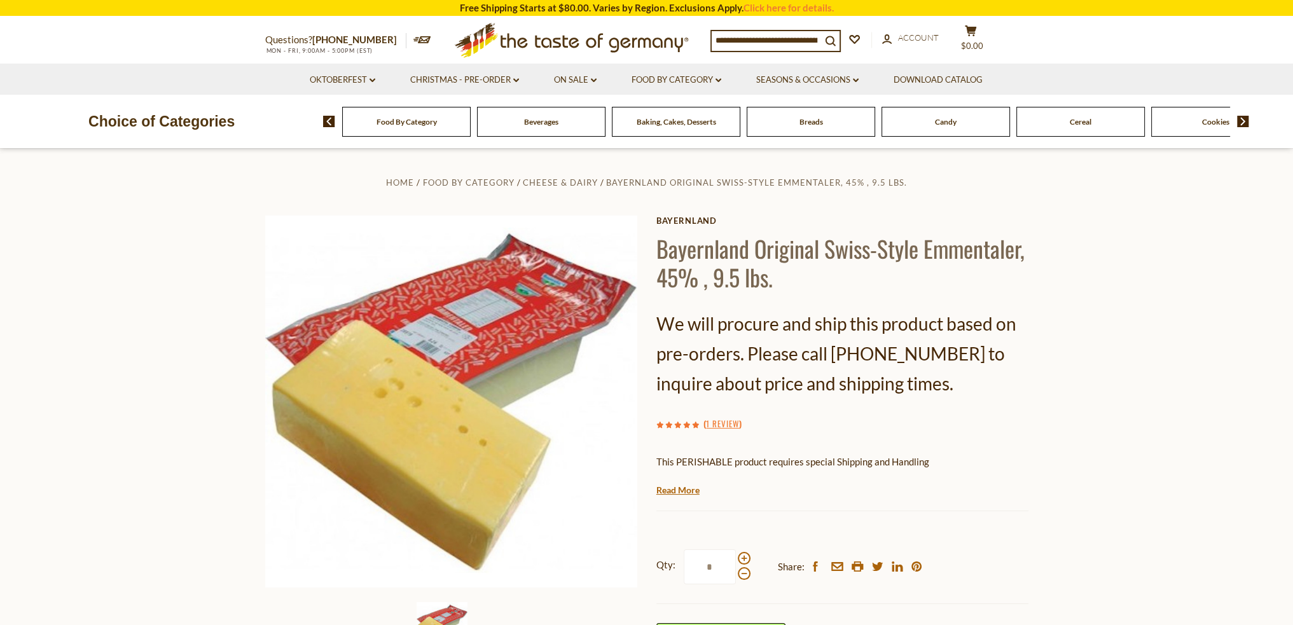
click at [731, 38] on input at bounding box center [766, 40] width 109 height 18
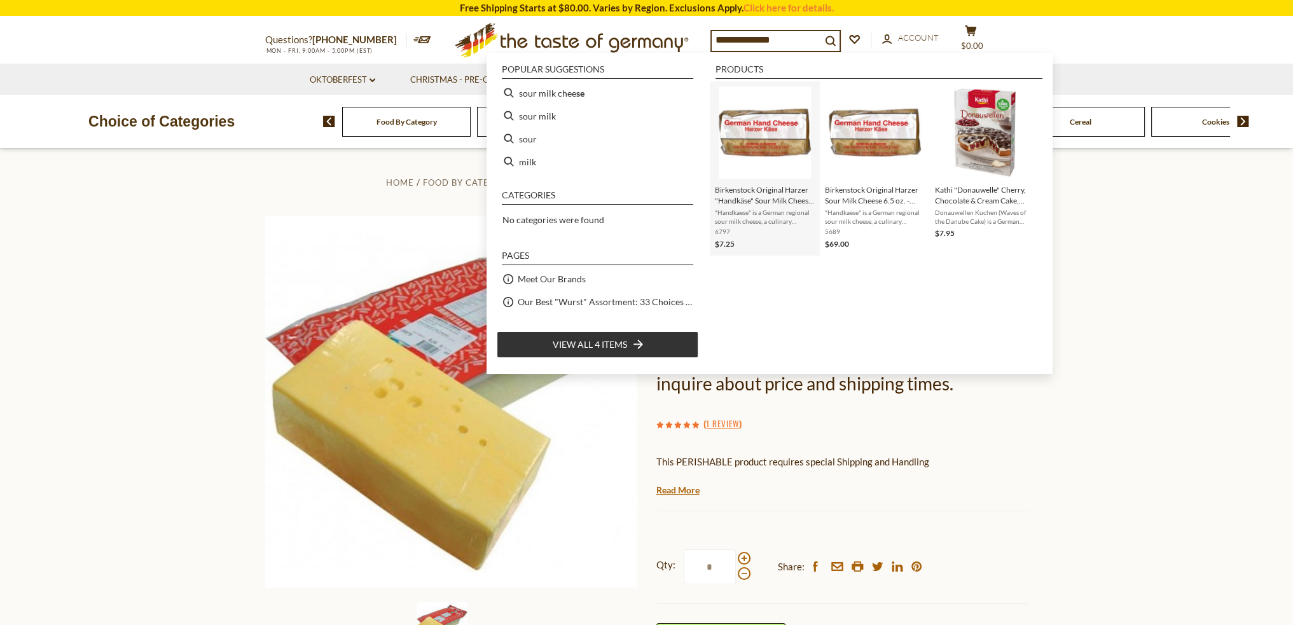
type input "**********"
click at [765, 194] on span "Birkenstock Original Harzer "Handkäse" Sour Milk Cheese 6.5 oz." at bounding box center [765, 195] width 100 height 22
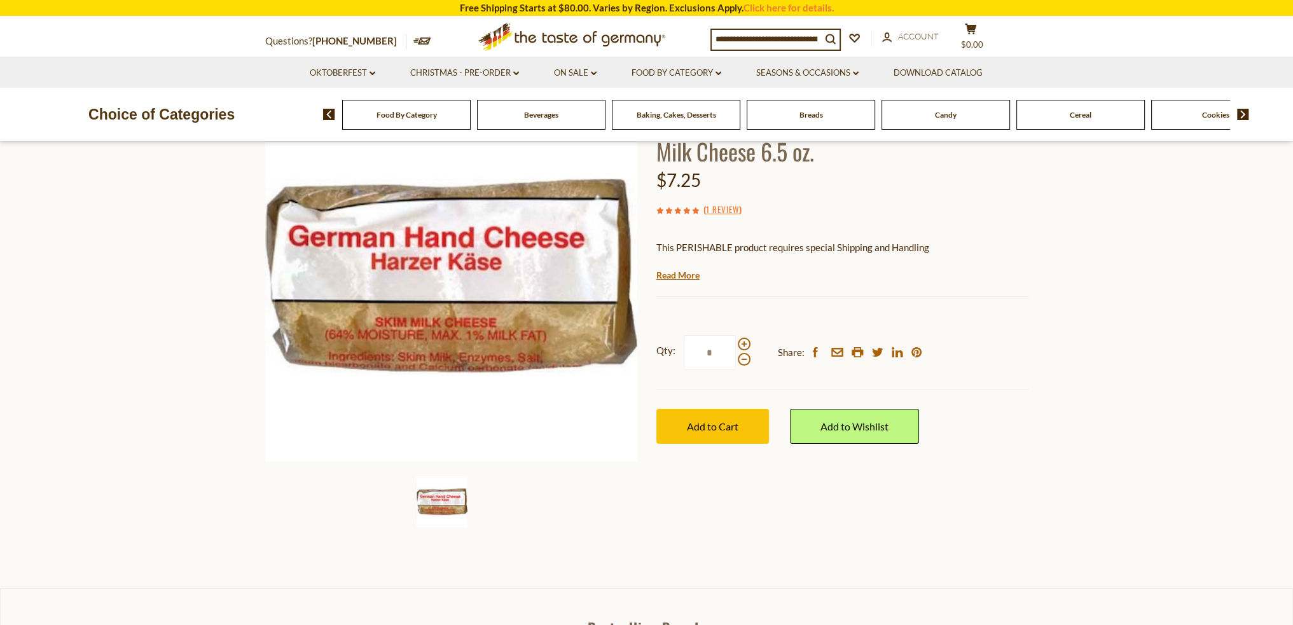
scroll to position [127, 0]
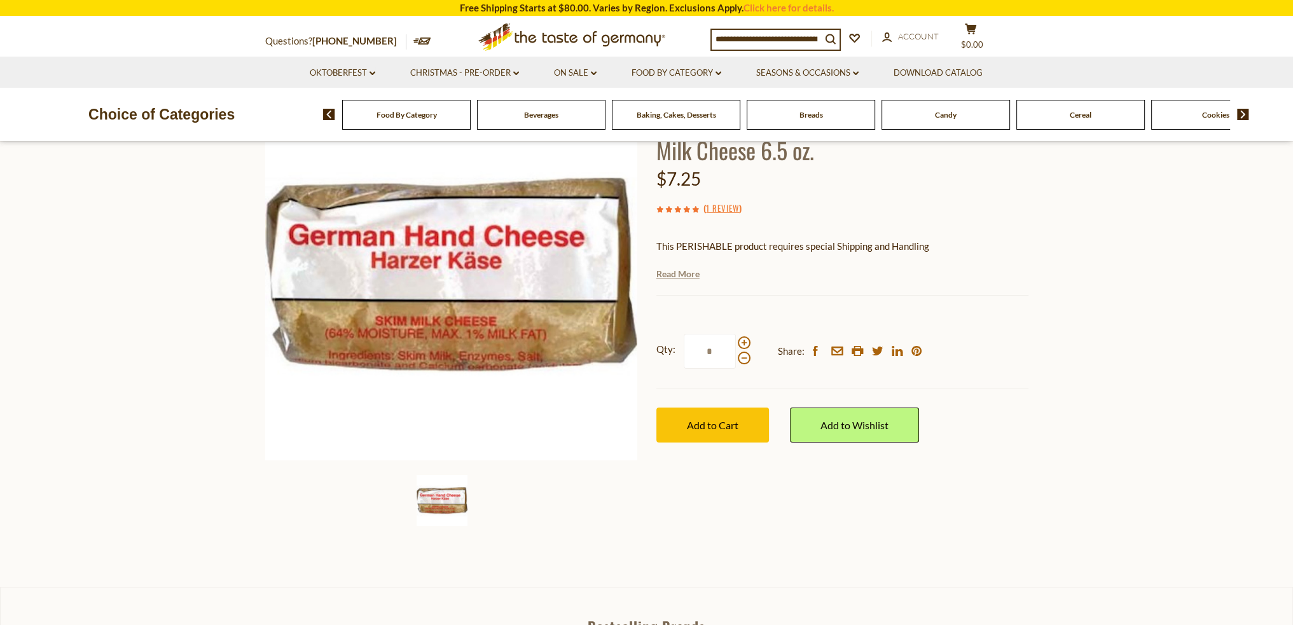
click at [679, 276] on link "Read More" at bounding box center [677, 274] width 43 height 13
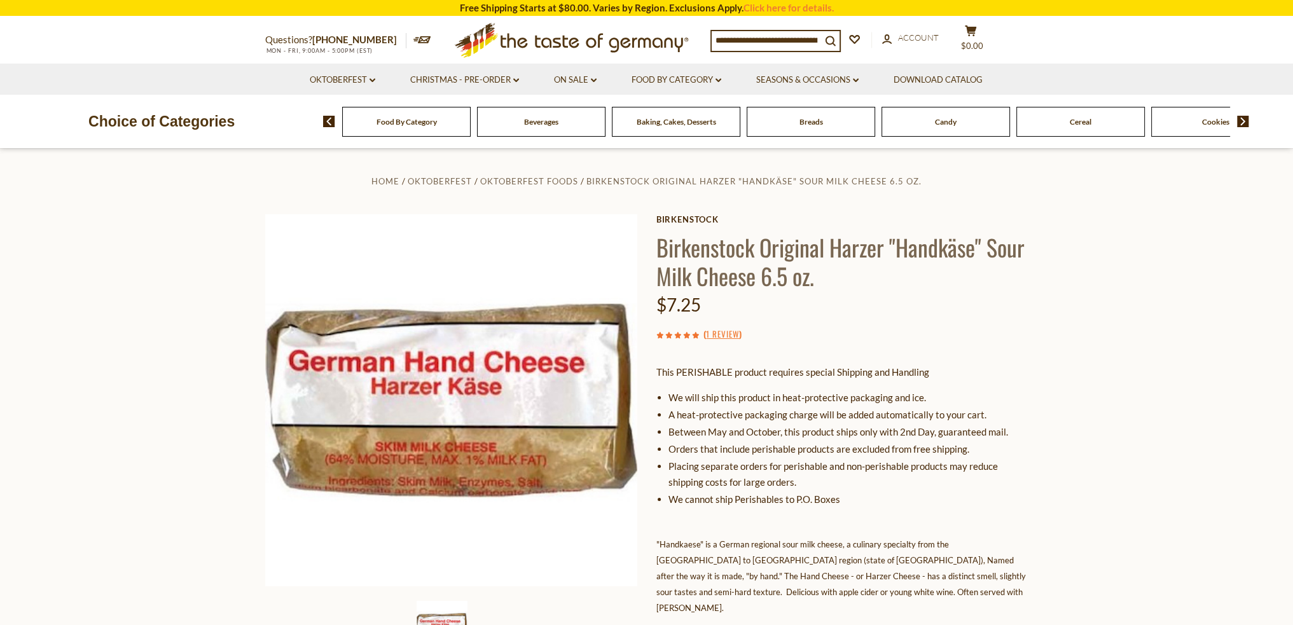
scroll to position [0, 0]
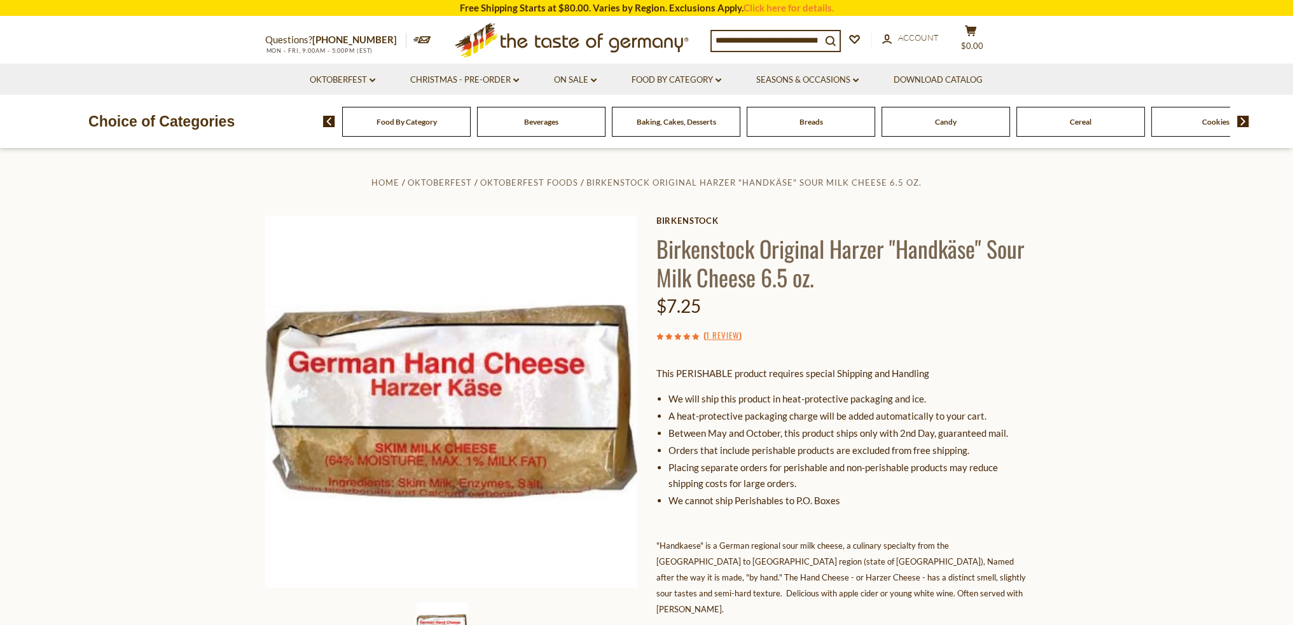
click at [687, 119] on span "Baking, Cakes, Desserts" at bounding box center [677, 122] width 80 height 10
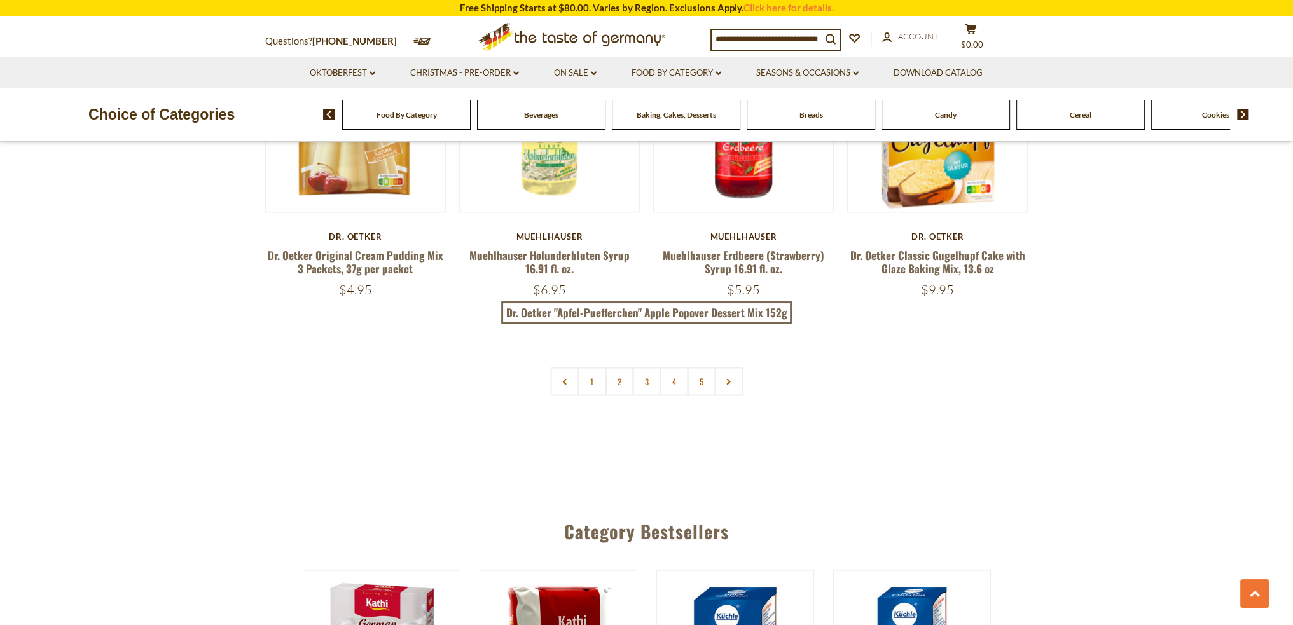
scroll to position [3180, 0]
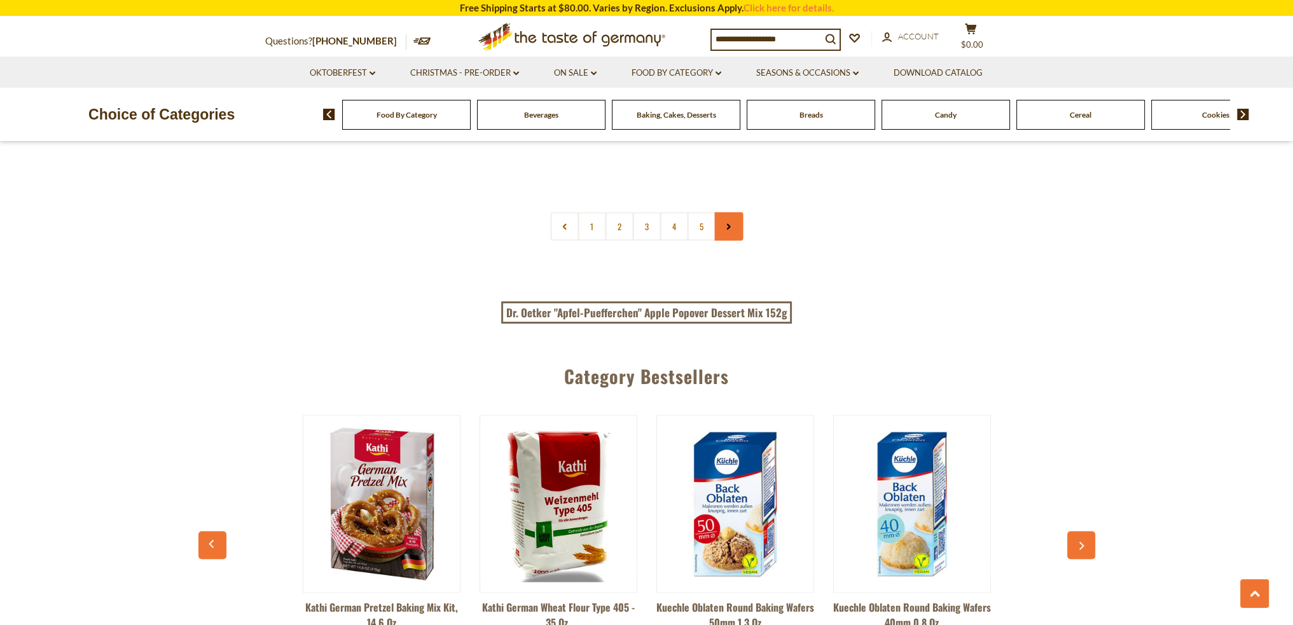
click at [728, 230] on link at bounding box center [728, 226] width 29 height 29
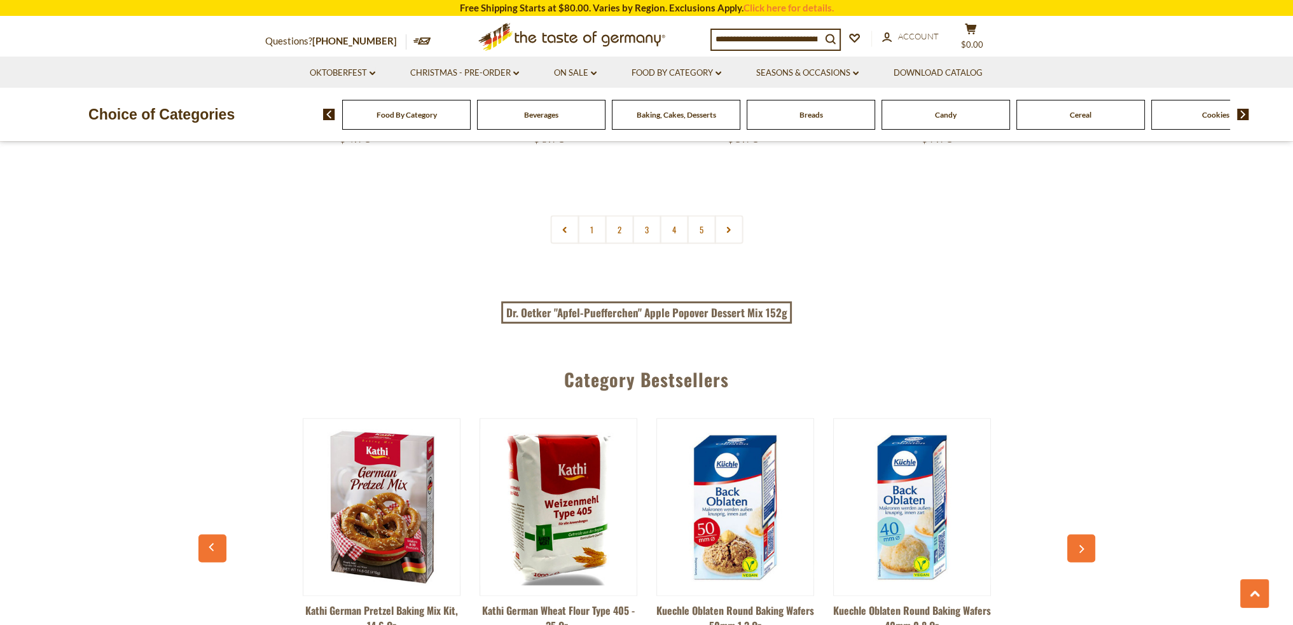
scroll to position [3180, 0]
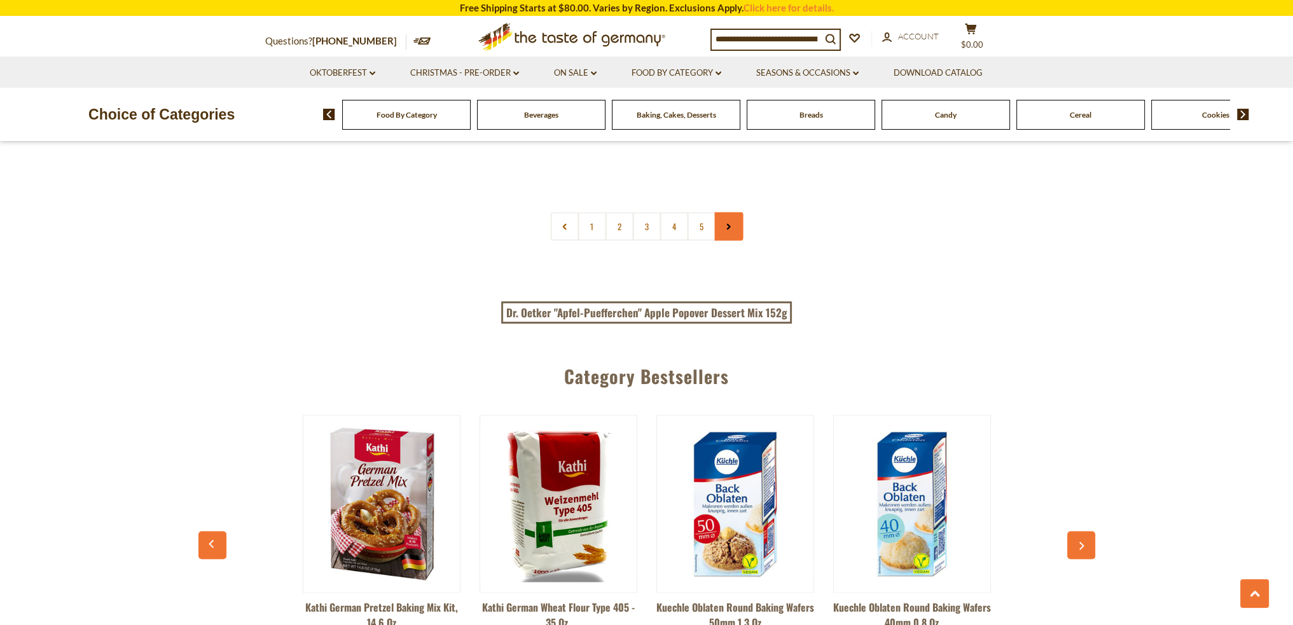
click at [740, 221] on link at bounding box center [728, 226] width 29 height 29
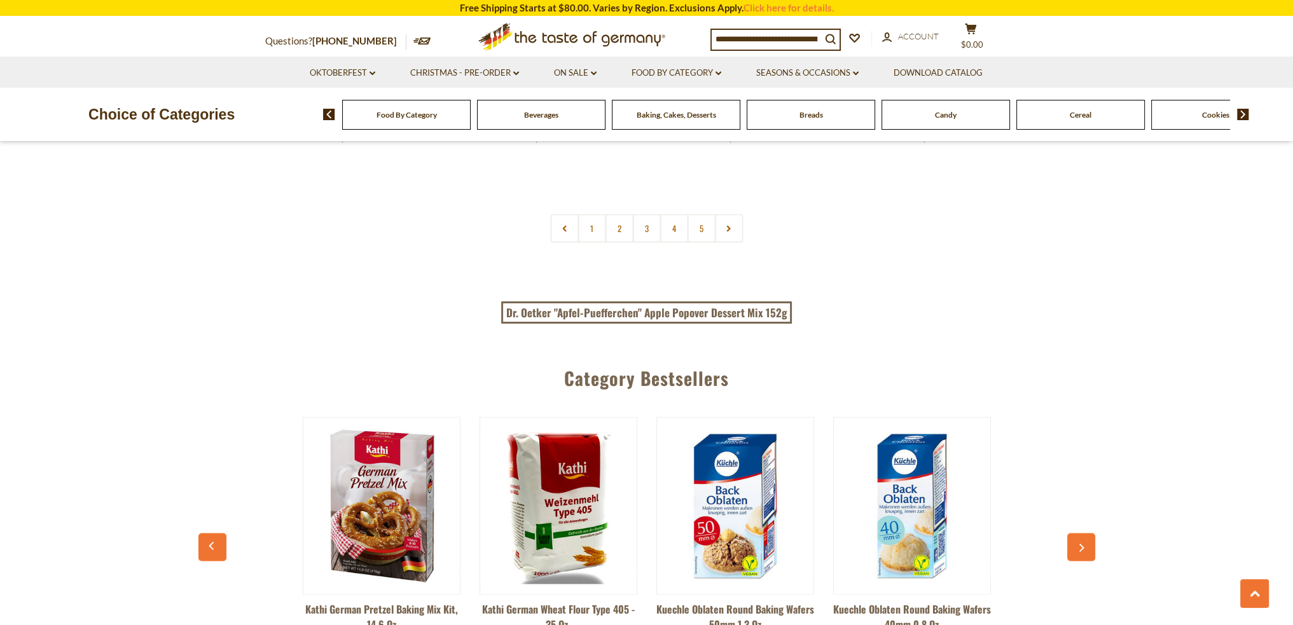
scroll to position [3244, 0]
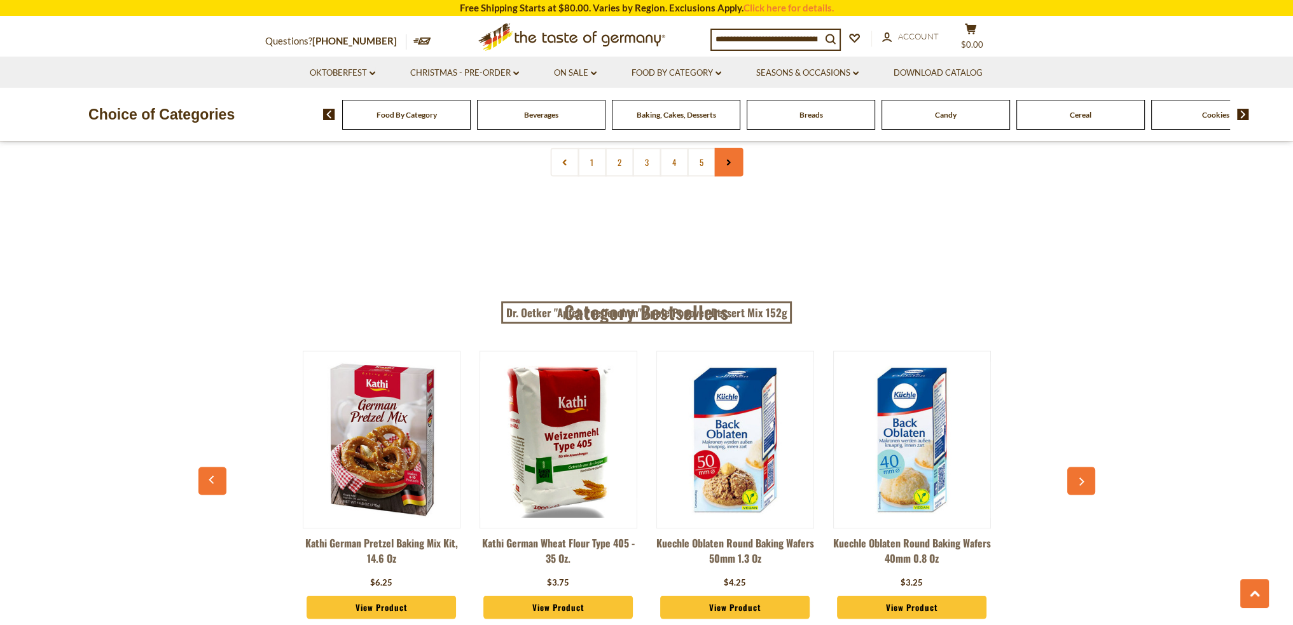
click at [727, 152] on link at bounding box center [728, 162] width 29 height 29
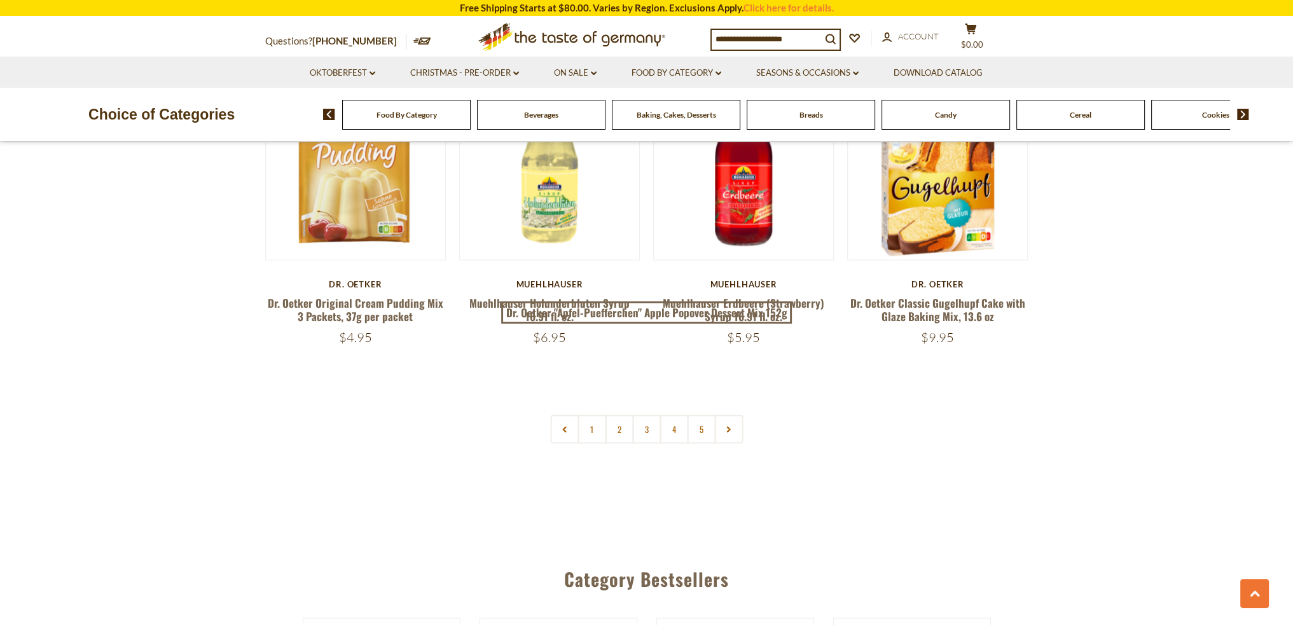
scroll to position [3053, 0]
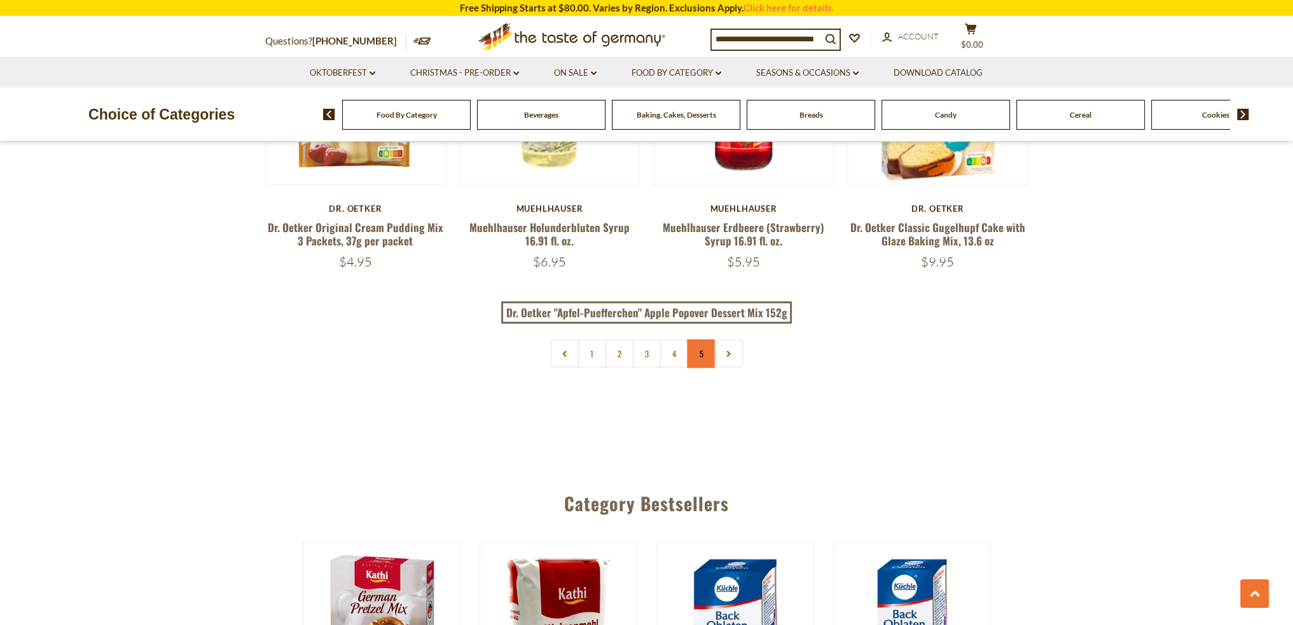
click at [711, 359] on link "5" at bounding box center [701, 353] width 29 height 29
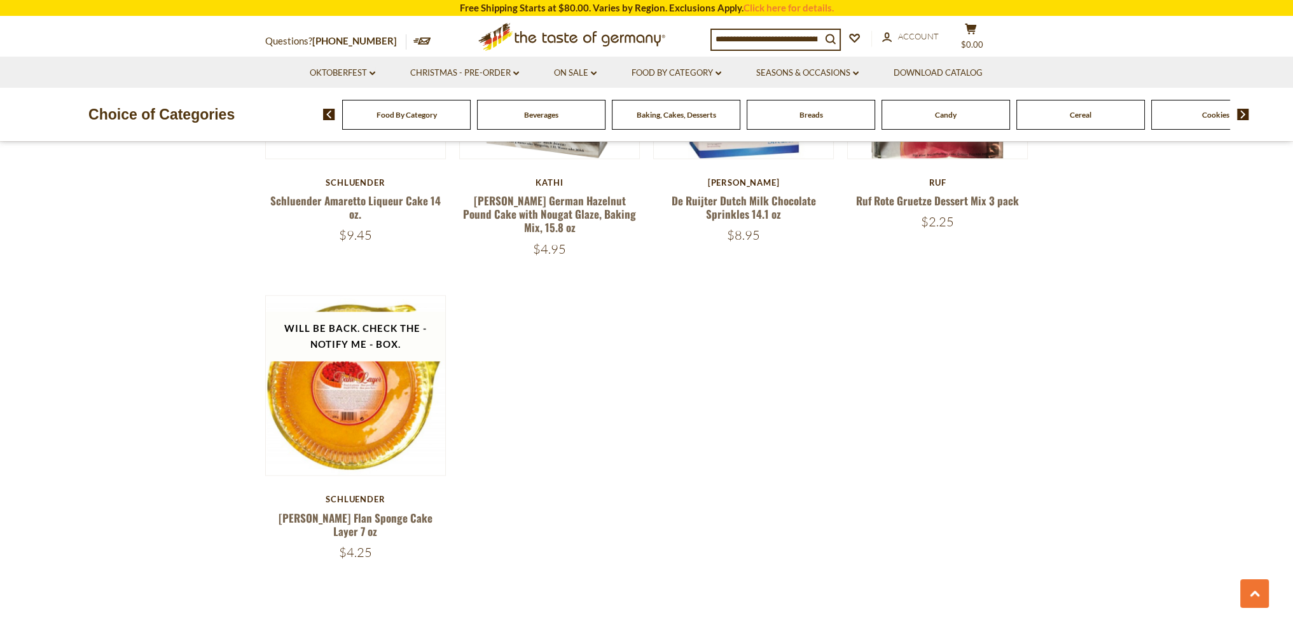
scroll to position [2272, 0]
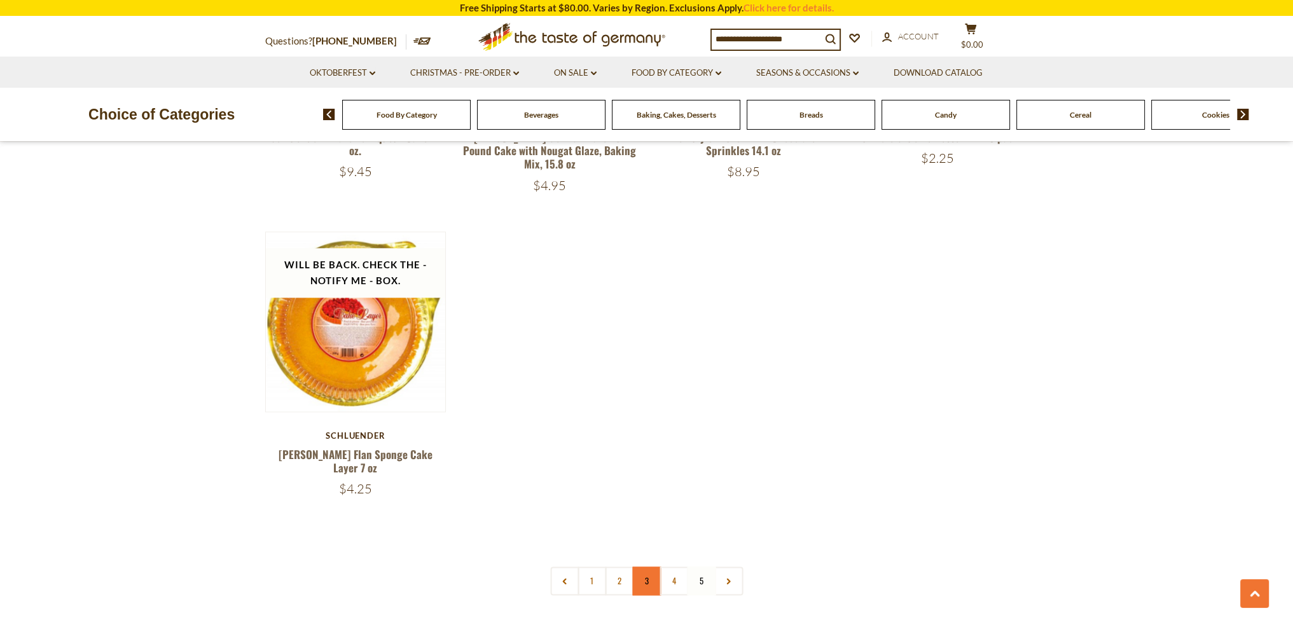
click at [648, 567] on link "3" at bounding box center [646, 581] width 29 height 29
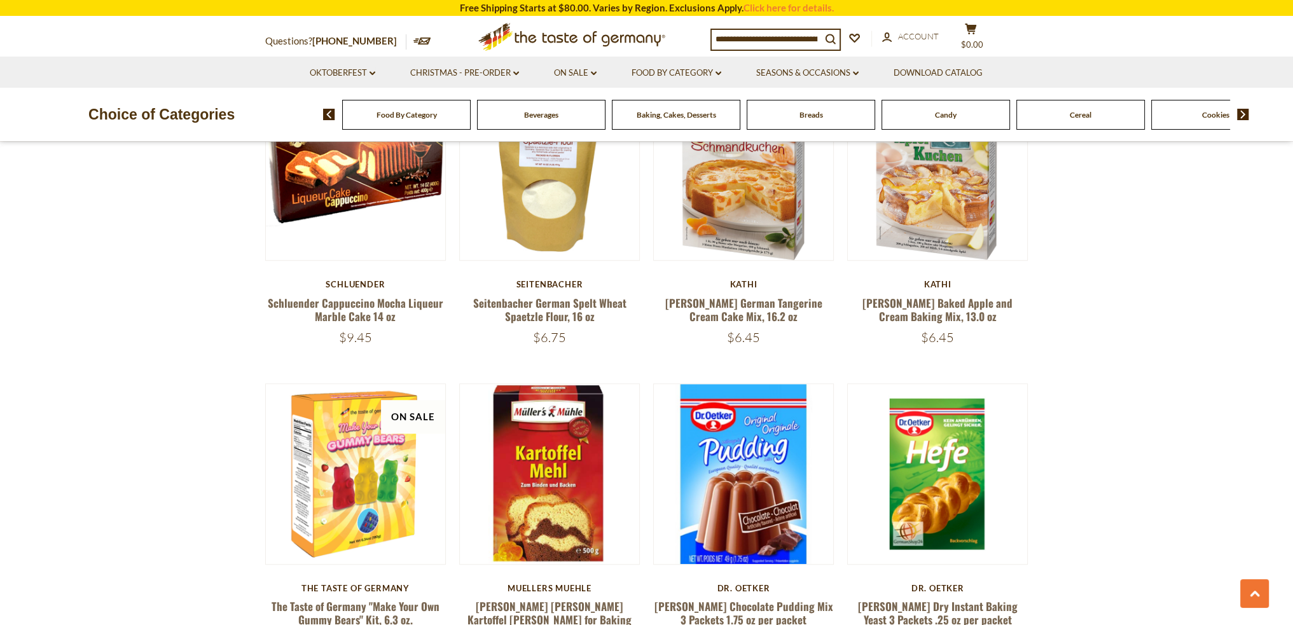
scroll to position [1191, 0]
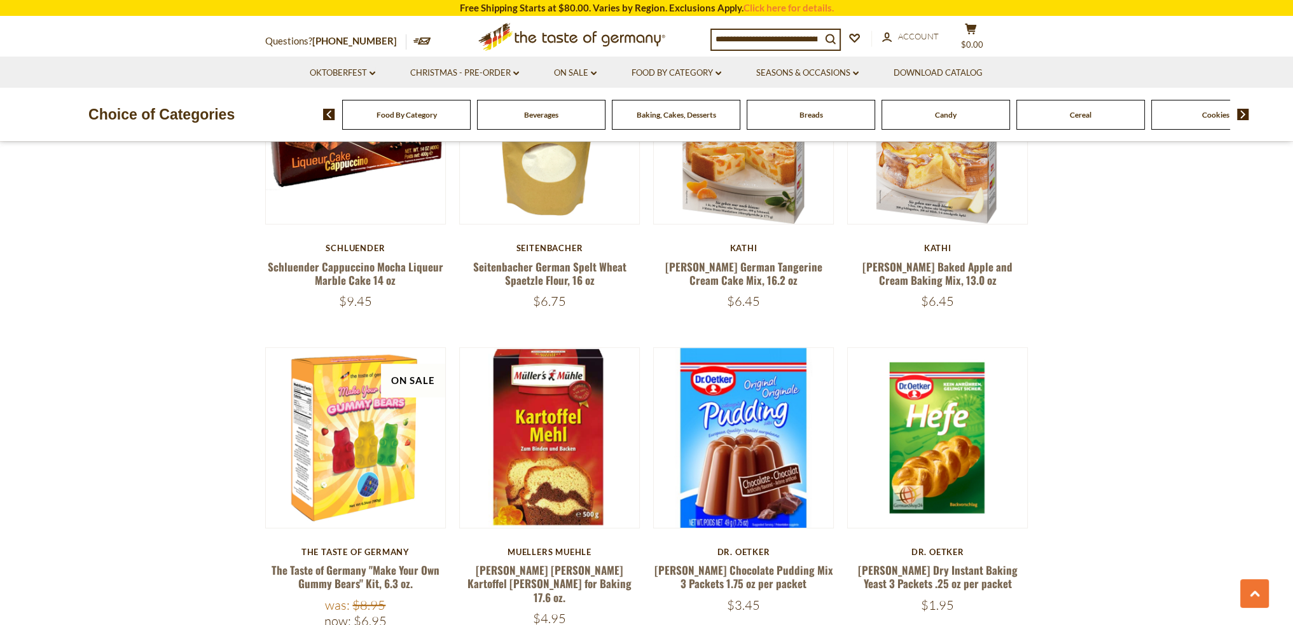
click at [1244, 111] on img at bounding box center [1243, 114] width 12 height 11
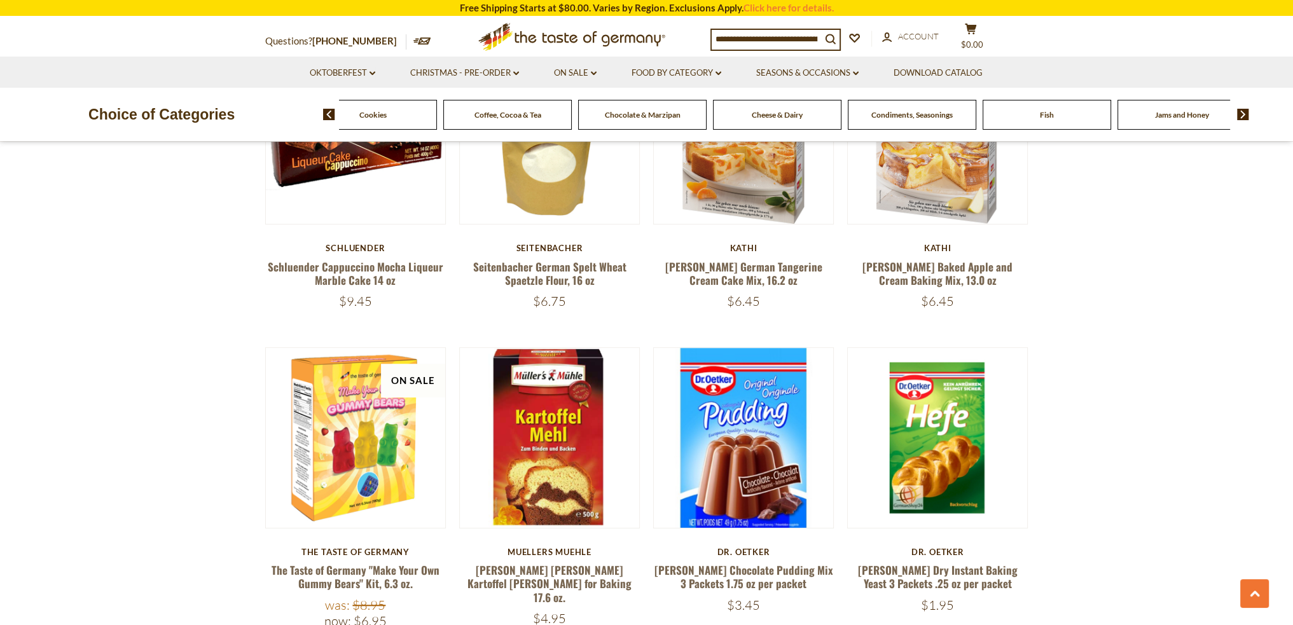
click at [1244, 111] on img at bounding box center [1243, 114] width 12 height 11
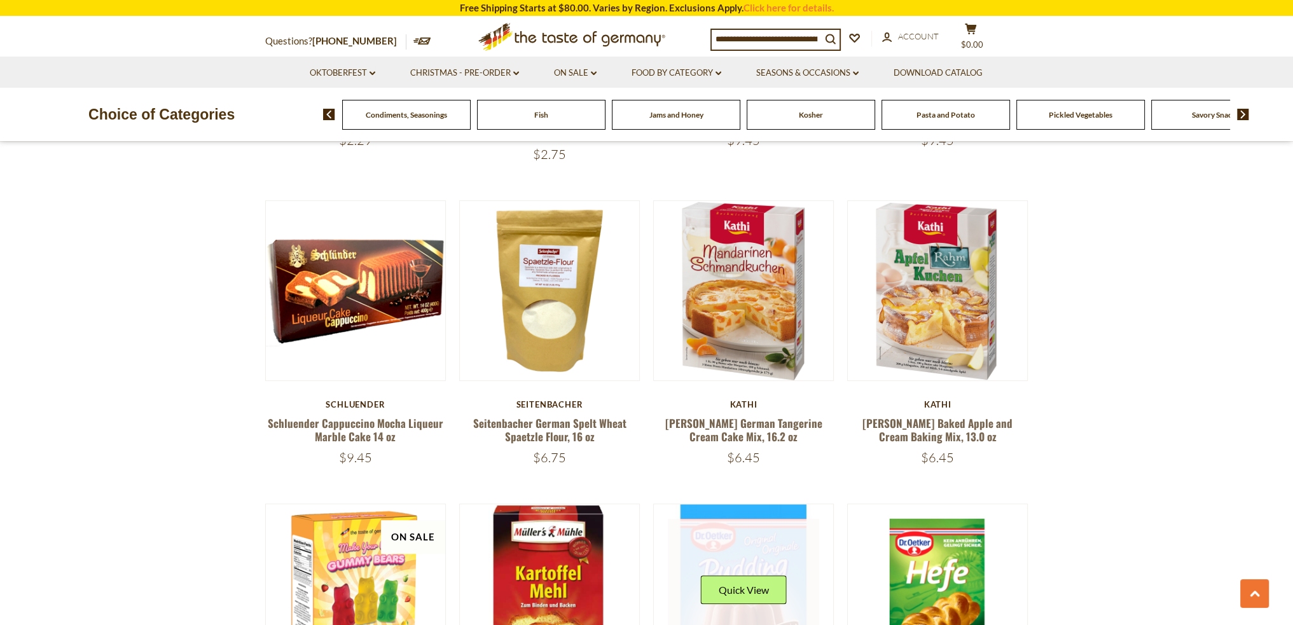
scroll to position [1000, 0]
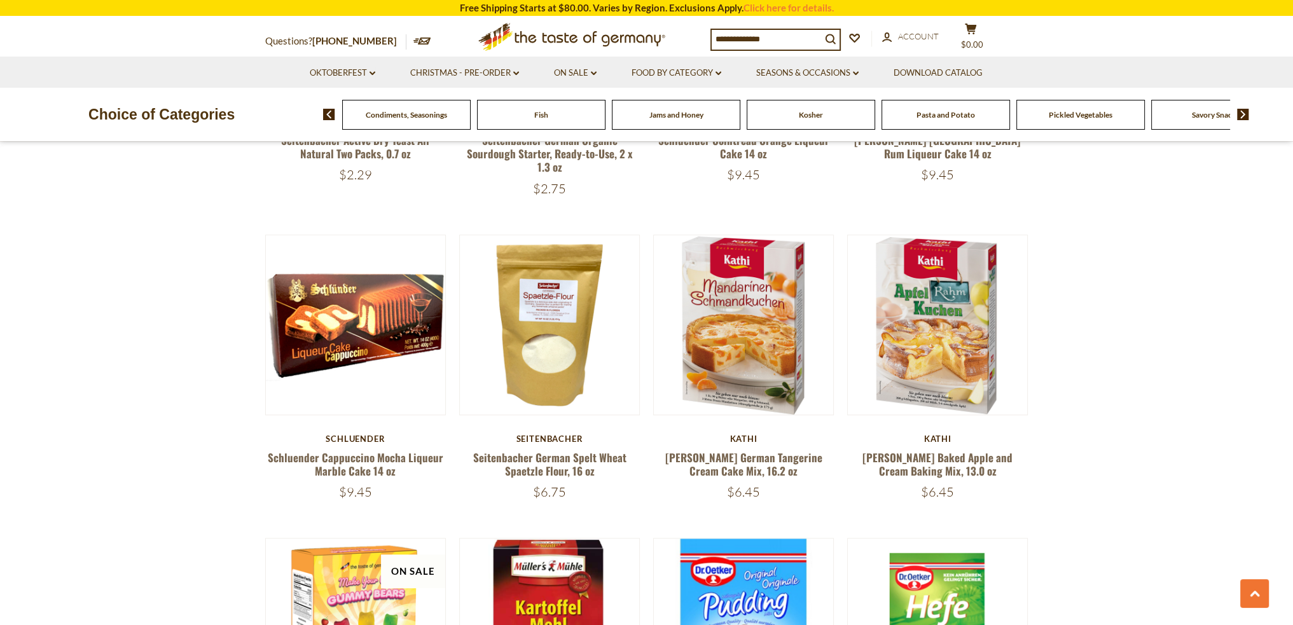
click at [936, 114] on span "Pasta and Potato" at bounding box center [946, 115] width 59 height 10
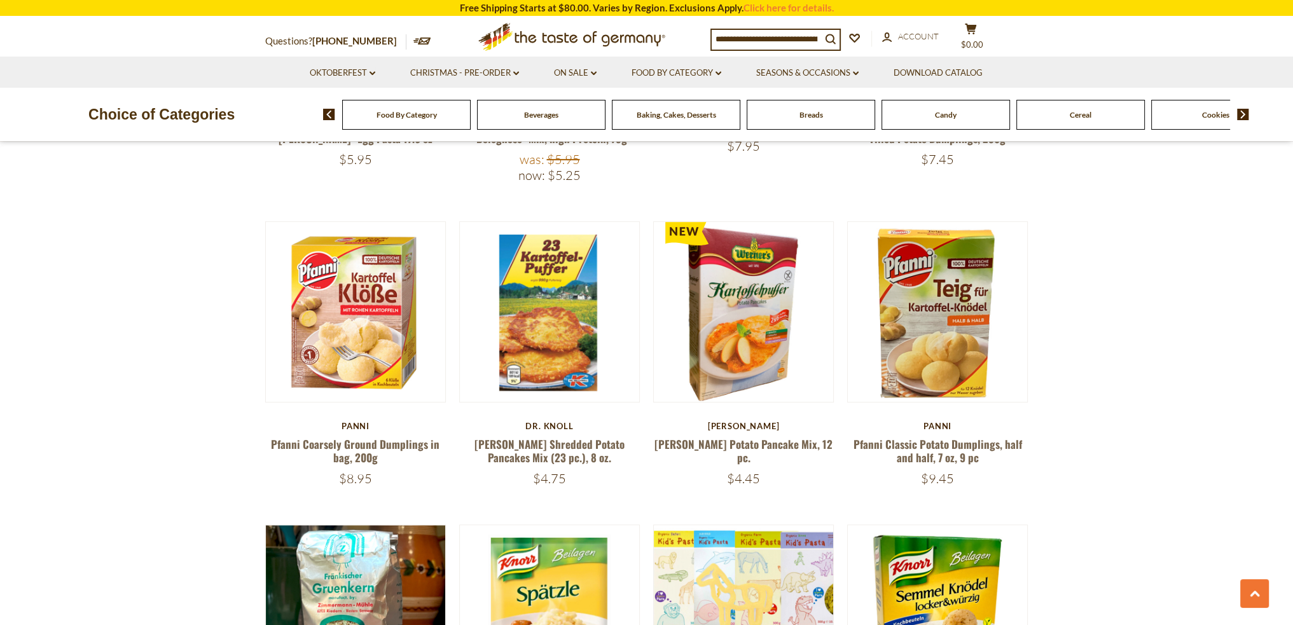
scroll to position [827, 0]
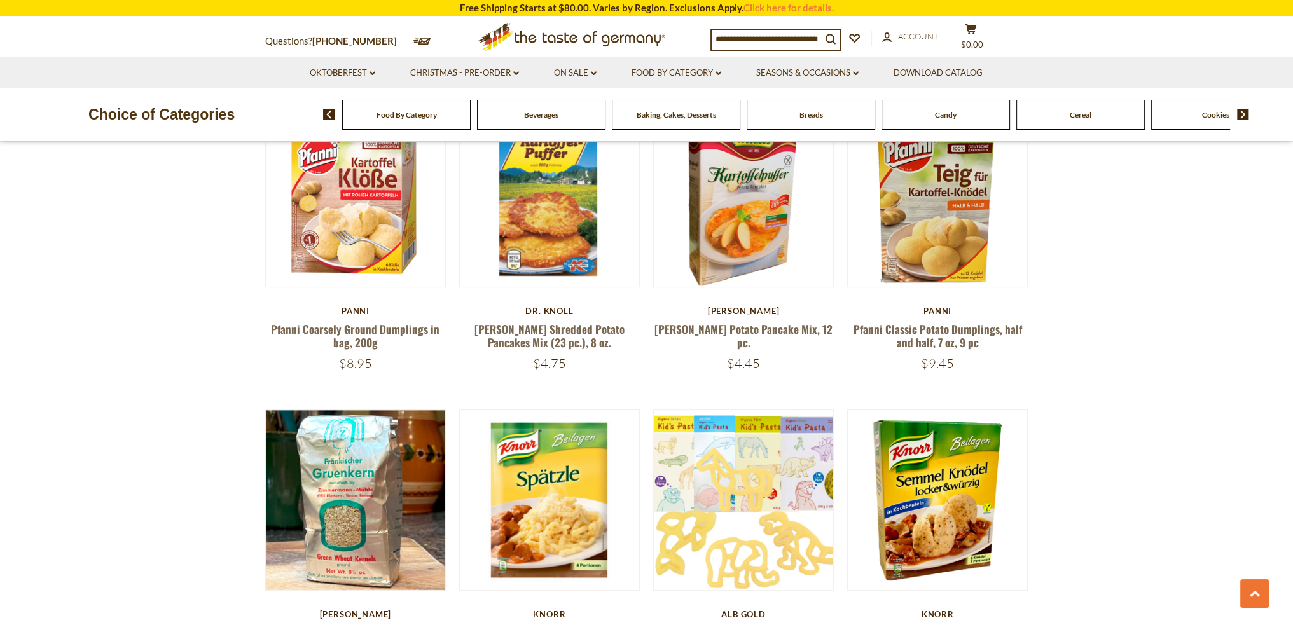
click at [1244, 113] on img at bounding box center [1243, 114] width 12 height 11
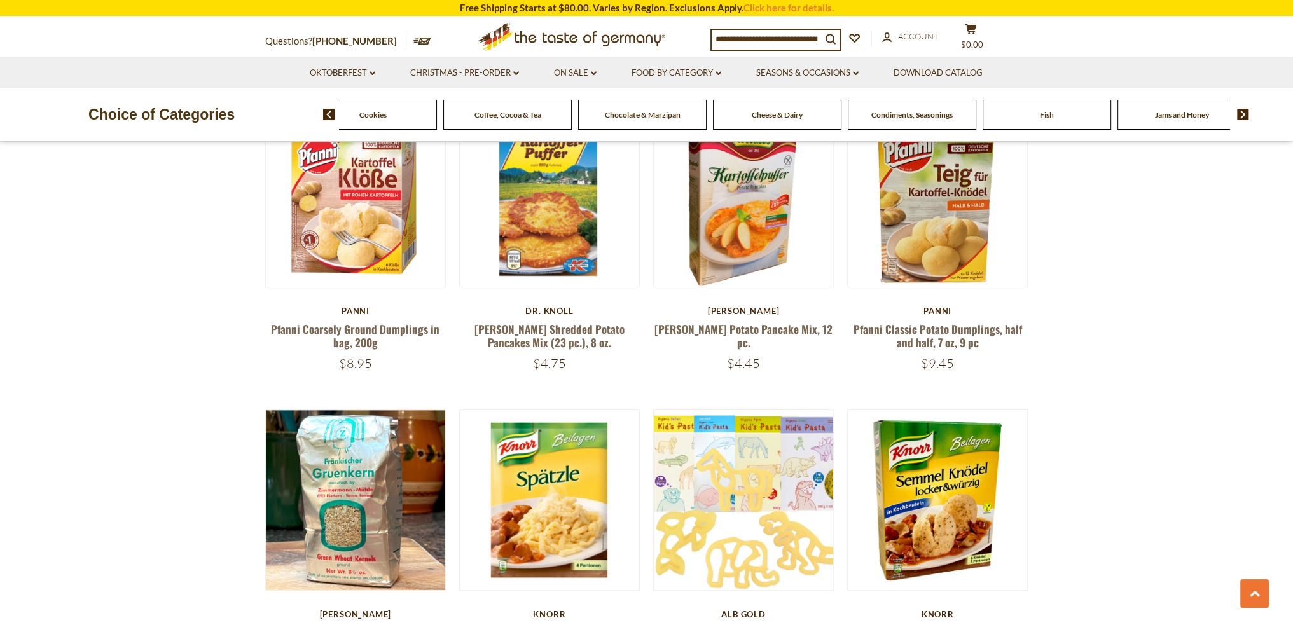
click at [745, 39] on input at bounding box center [766, 39] width 109 height 18
type input "****"
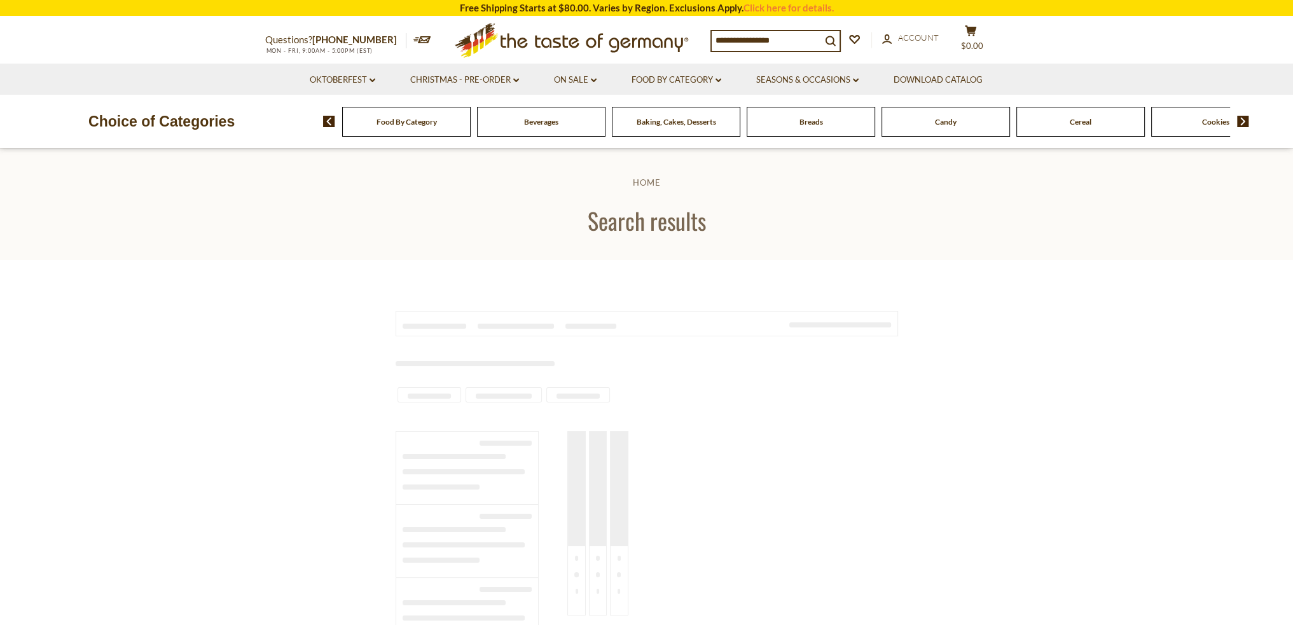
type input "****"
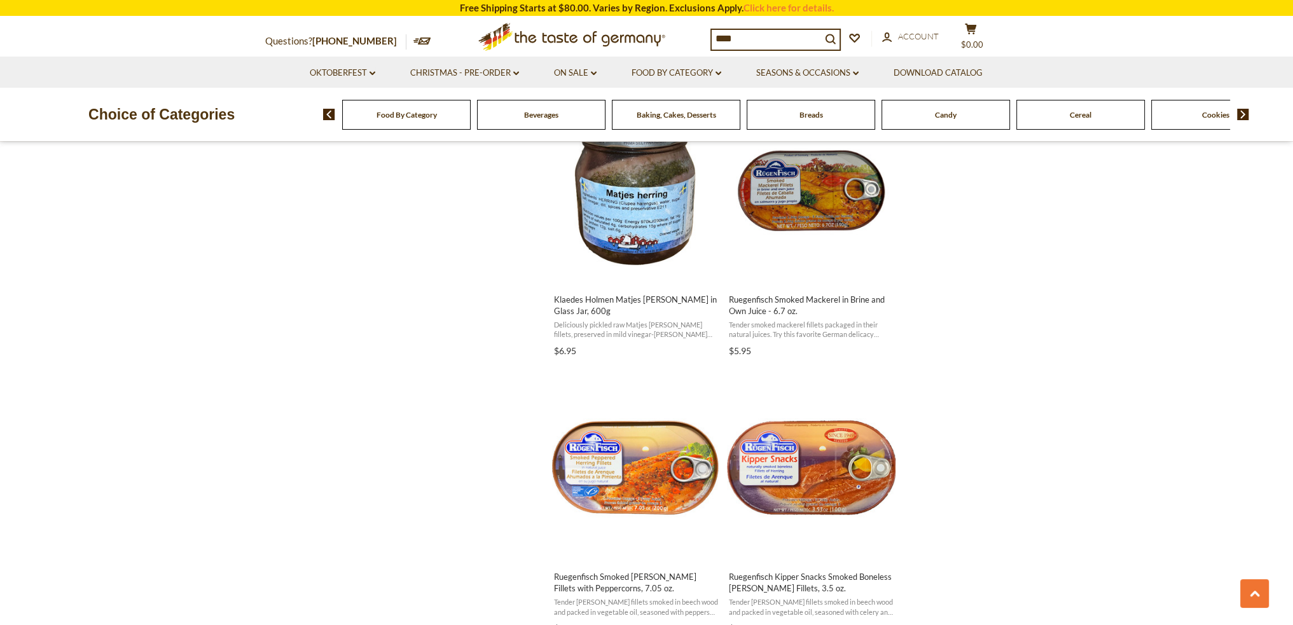
scroll to position [1145, 0]
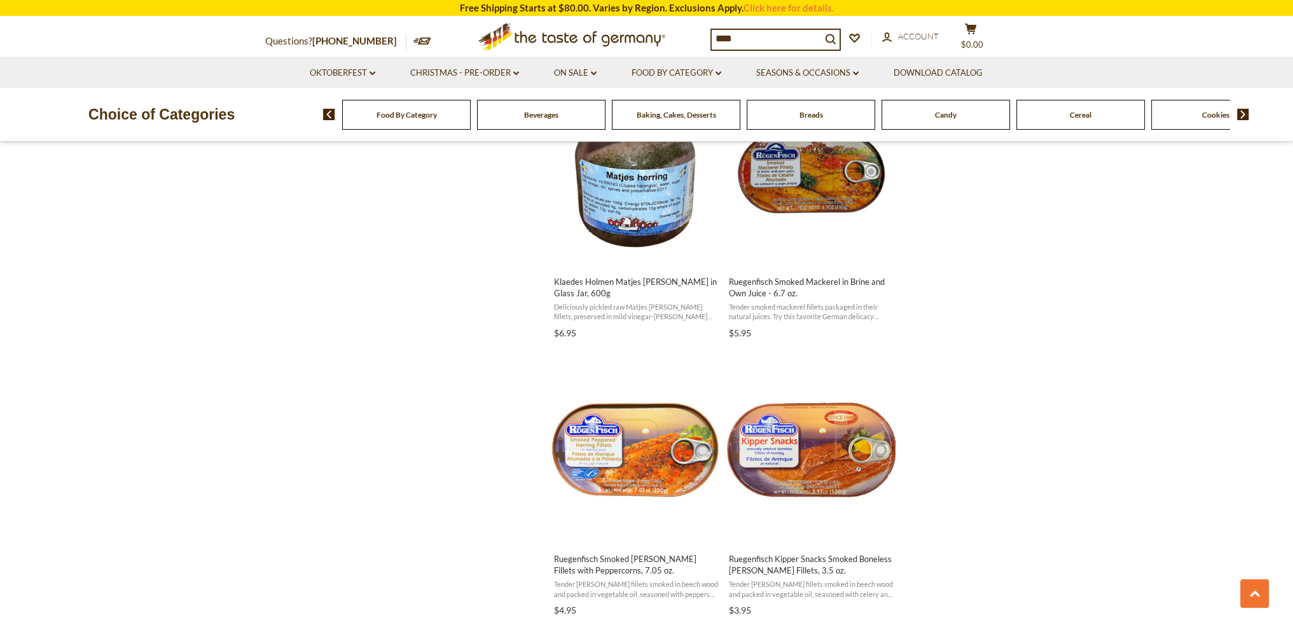
click at [1242, 115] on img at bounding box center [1243, 114] width 12 height 11
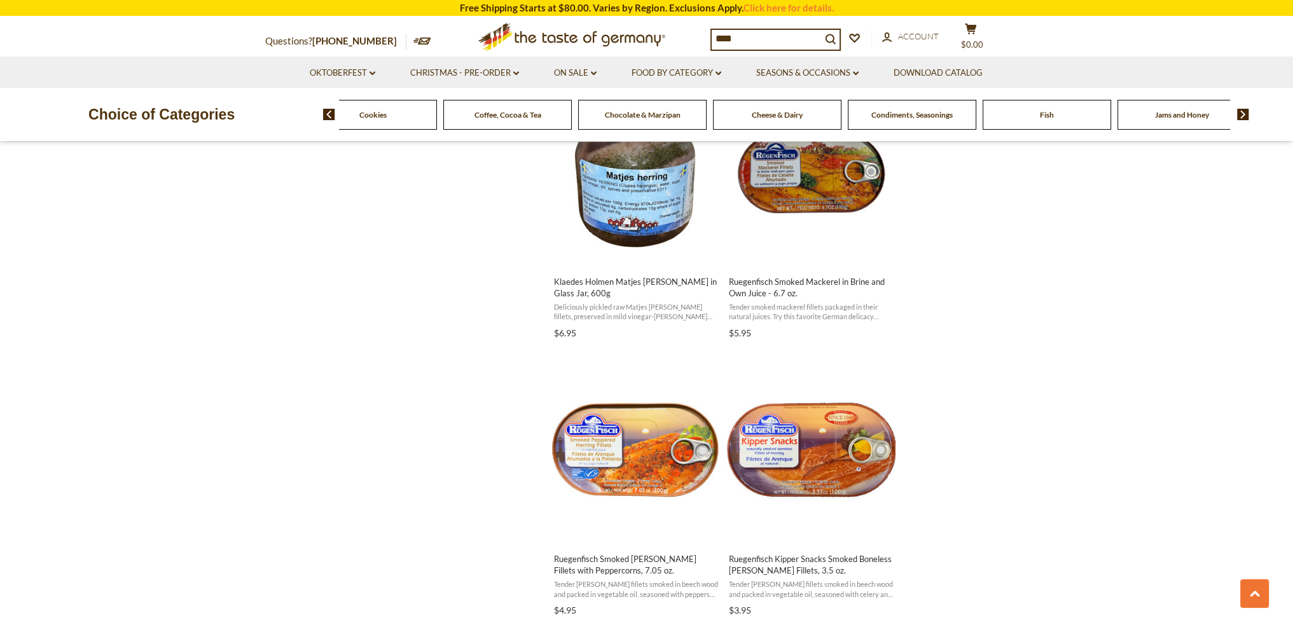
click at [1242, 115] on img at bounding box center [1243, 114] width 12 height 11
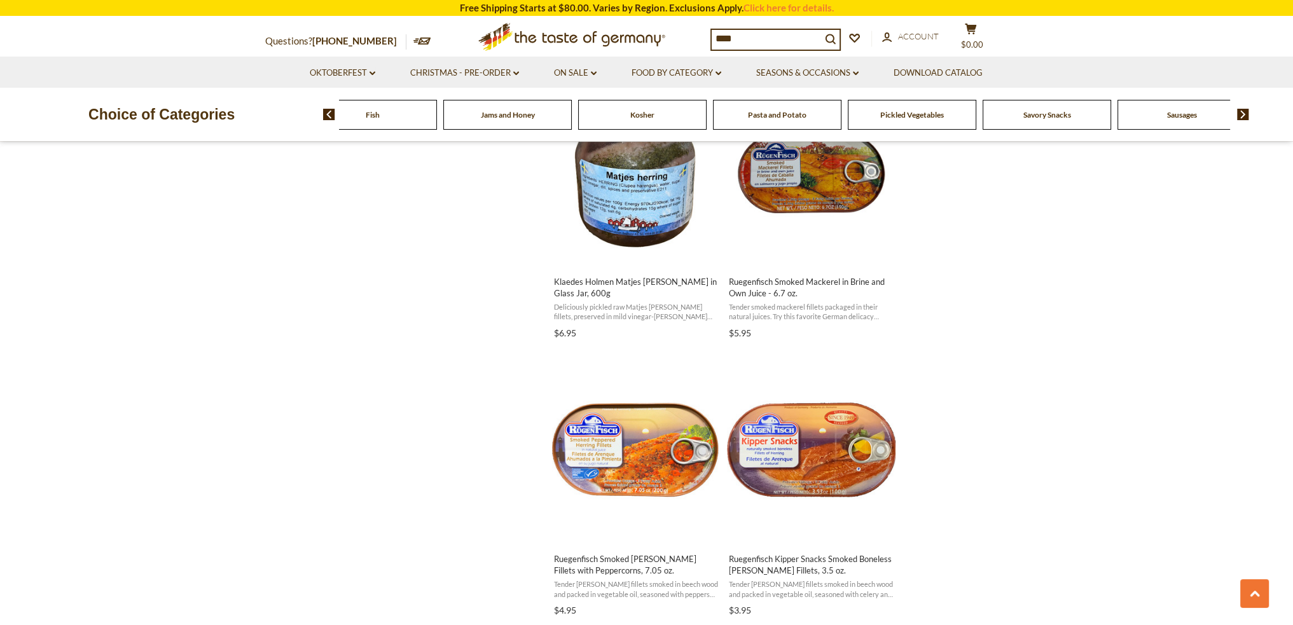
click at [636, 118] on span "Kosher" at bounding box center [642, 115] width 24 height 10
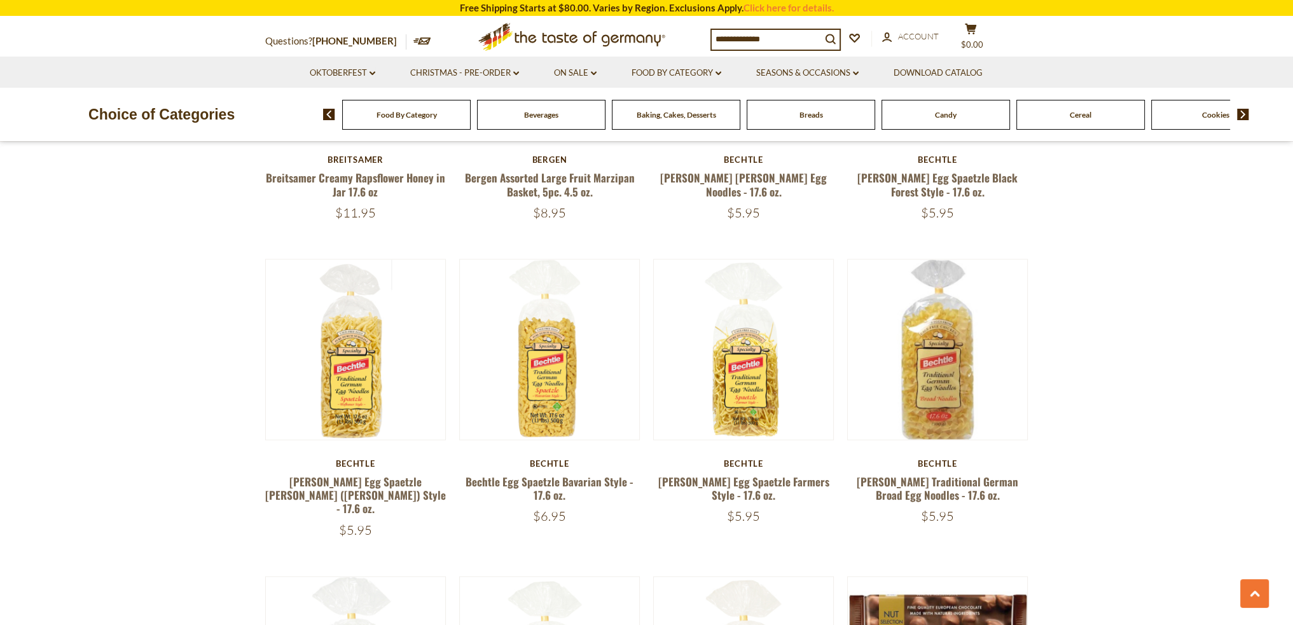
scroll to position [2481, 0]
click at [1242, 116] on img at bounding box center [1243, 114] width 12 height 11
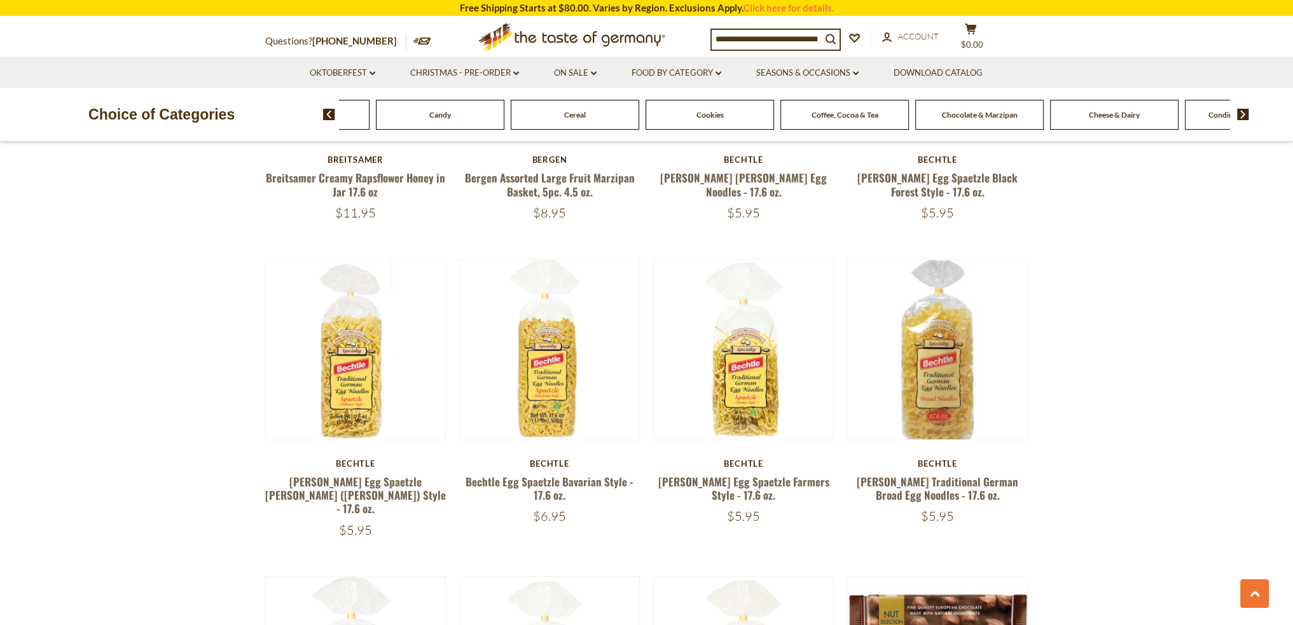
click at [1242, 116] on img at bounding box center [1243, 114] width 12 height 11
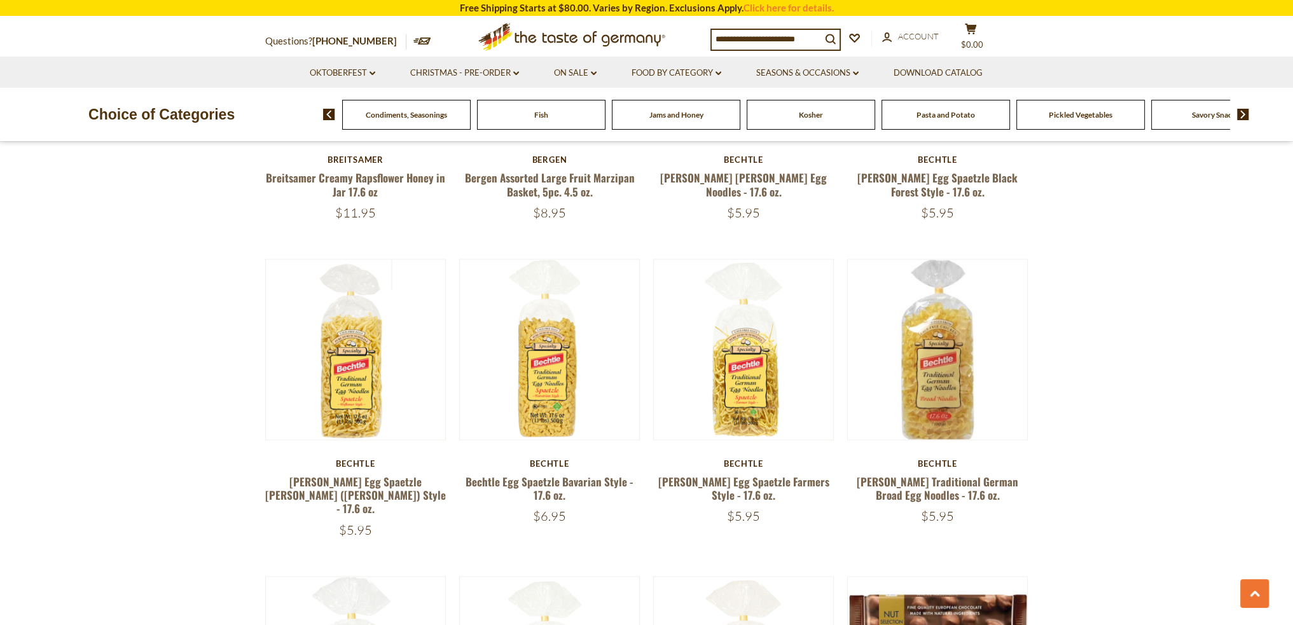
click at [1092, 112] on span "Pickled Vegetables" at bounding box center [1081, 115] width 64 height 10
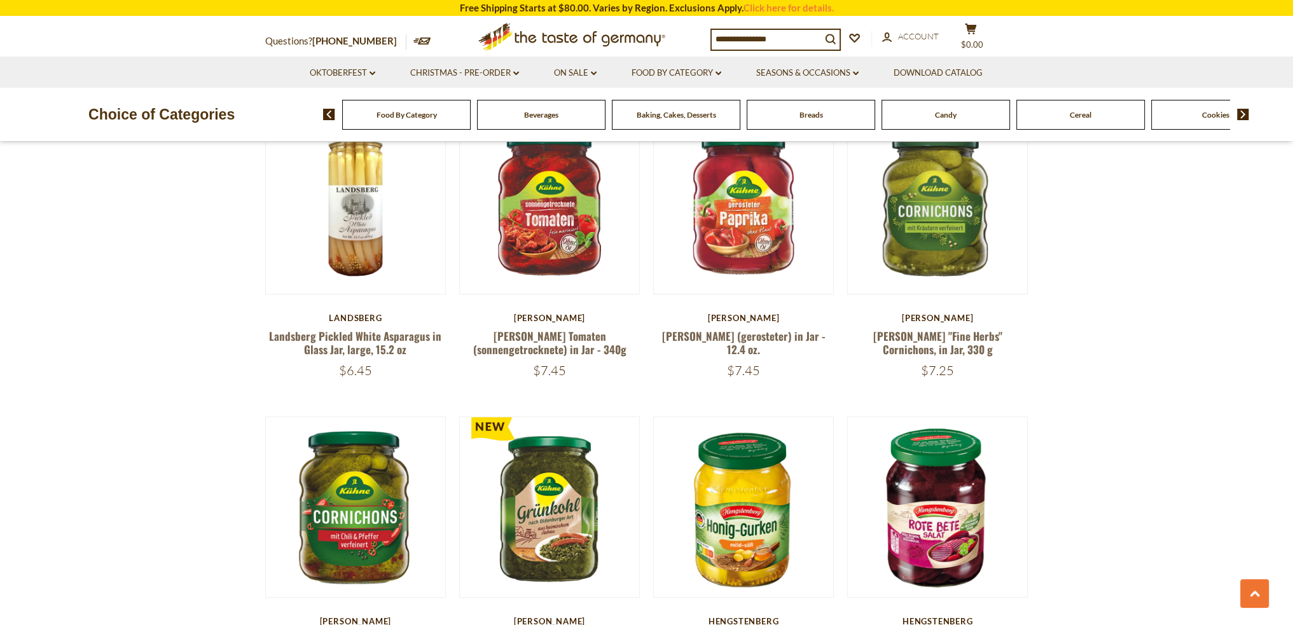
scroll to position [827, 0]
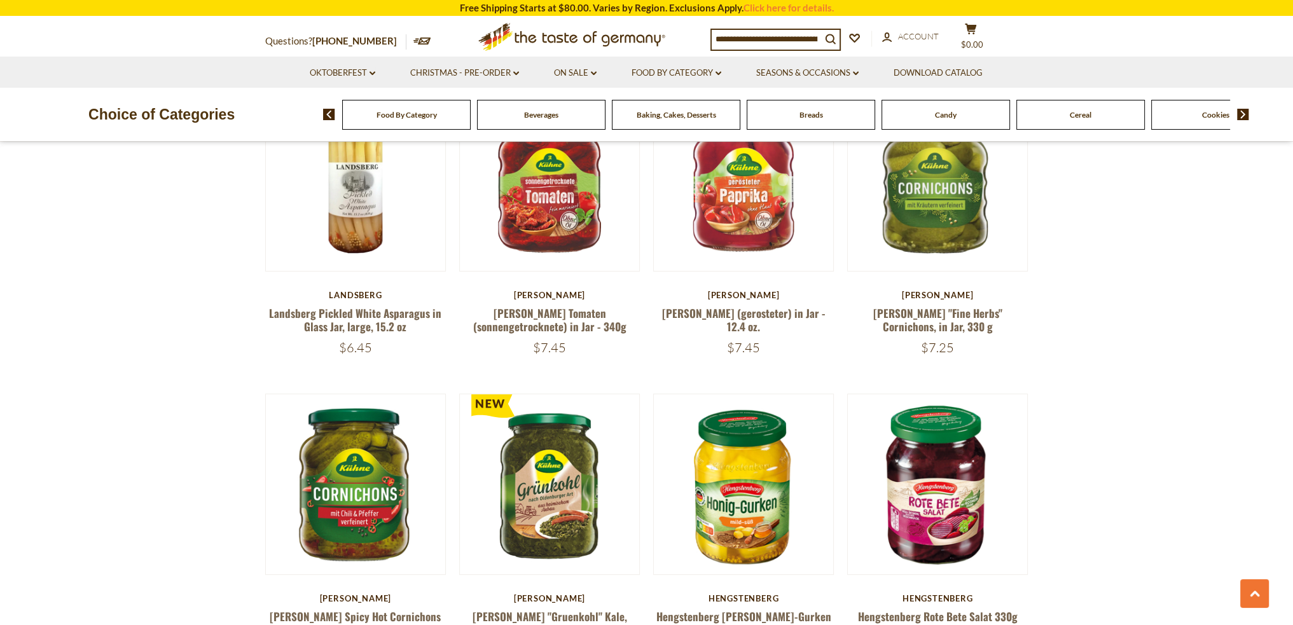
click at [580, 324] on h5 "[PERSON_NAME] Tomaten (sonnengetrocknete) in Jar - 340g" at bounding box center [549, 320] width 181 height 27
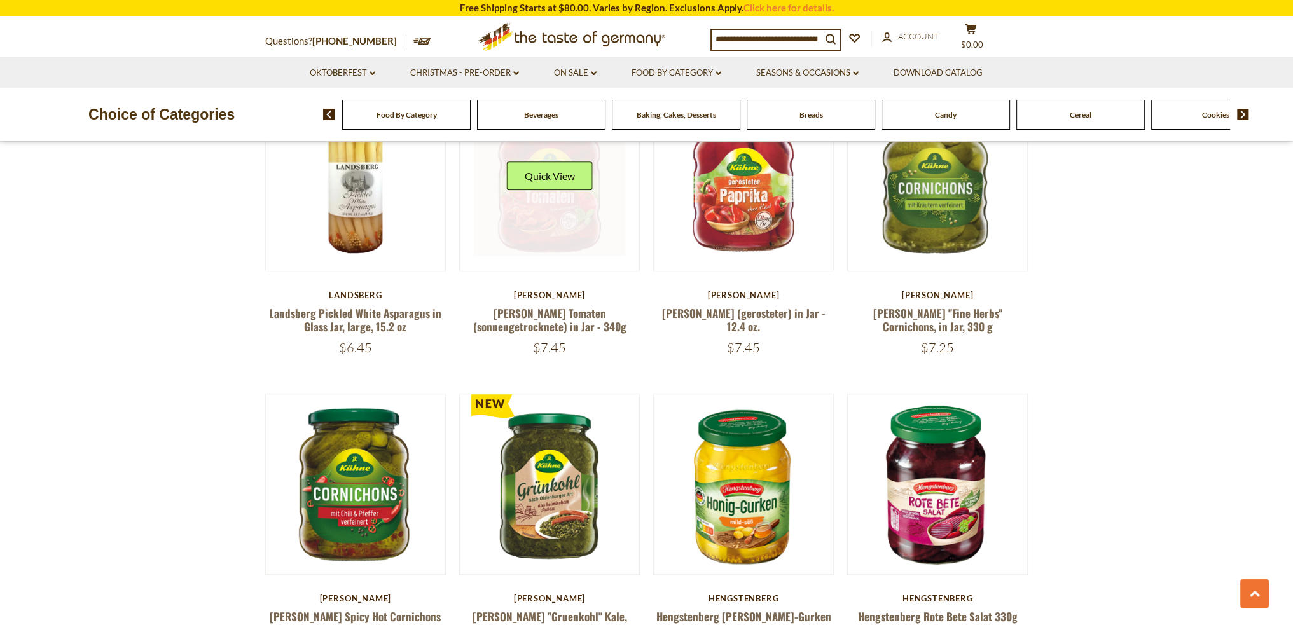
click at [564, 233] on link at bounding box center [549, 181] width 151 height 151
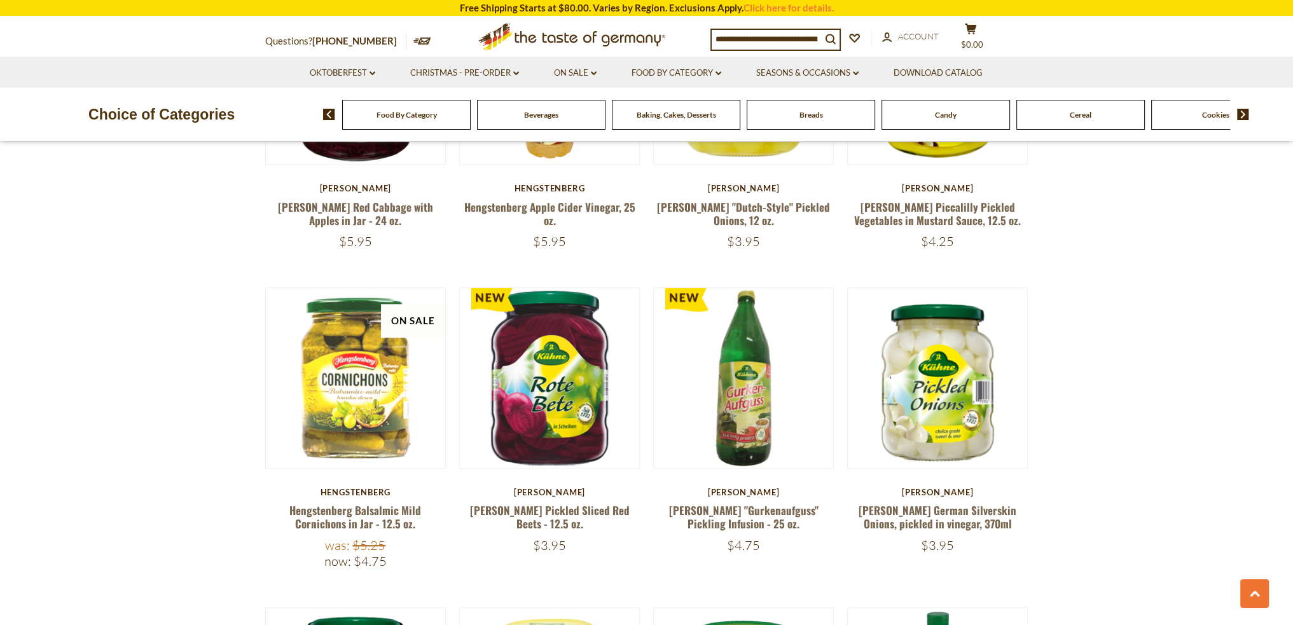
scroll to position [1859, 0]
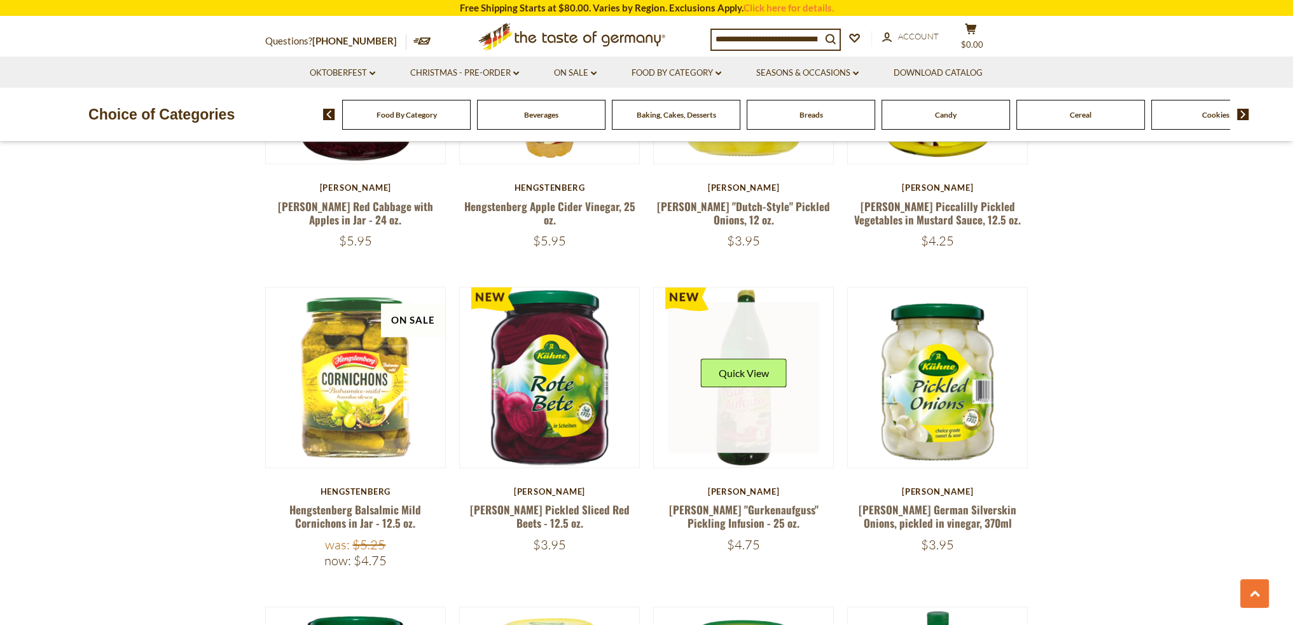
click at [756, 432] on link at bounding box center [743, 377] width 151 height 151
click at [751, 374] on button "Quick View" at bounding box center [744, 373] width 86 height 29
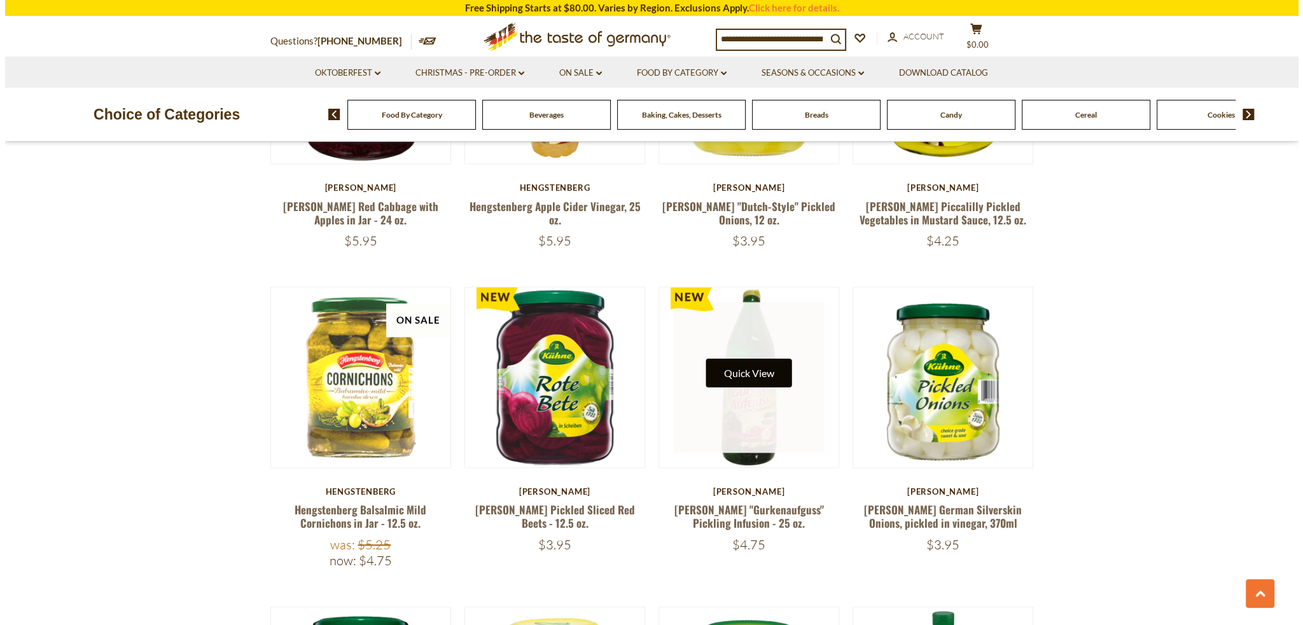
scroll to position [1861, 0]
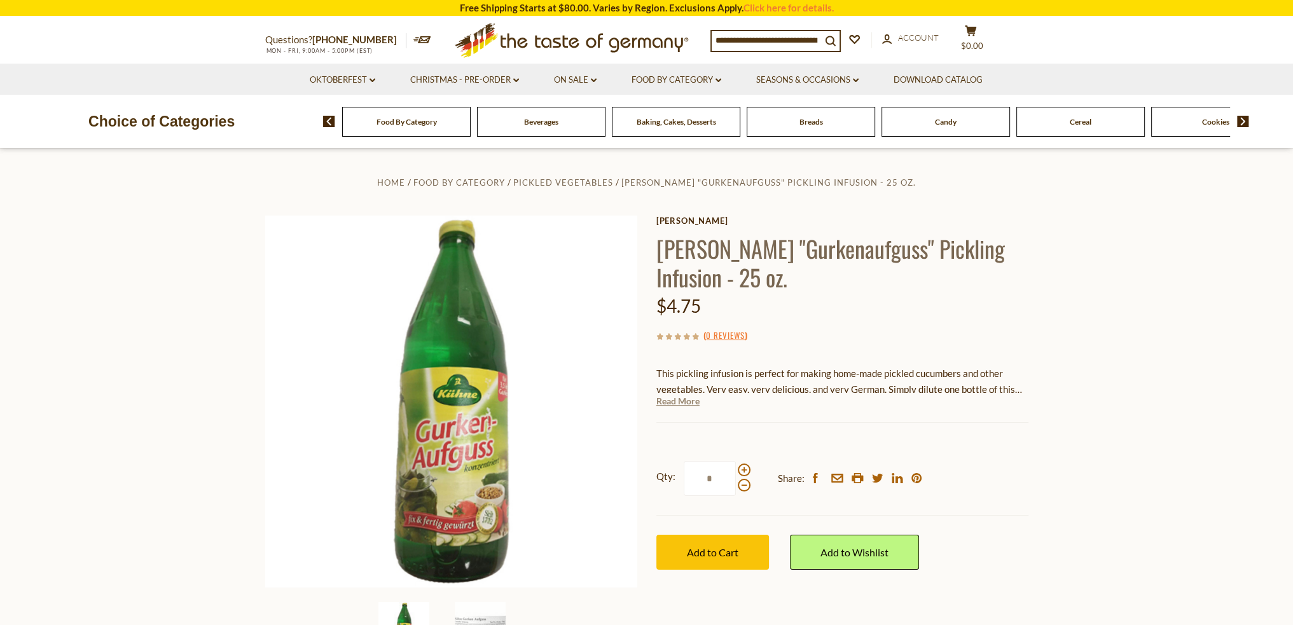
click at [683, 405] on link "Read More" at bounding box center [677, 401] width 43 height 13
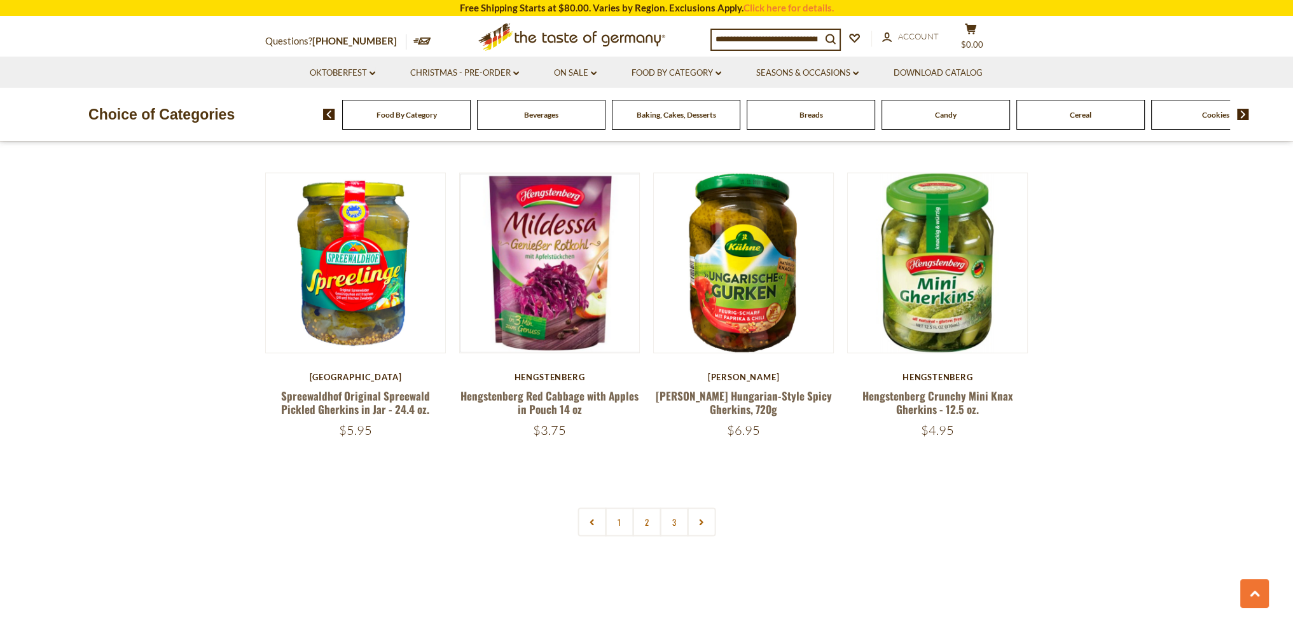
scroll to position [2878, 0]
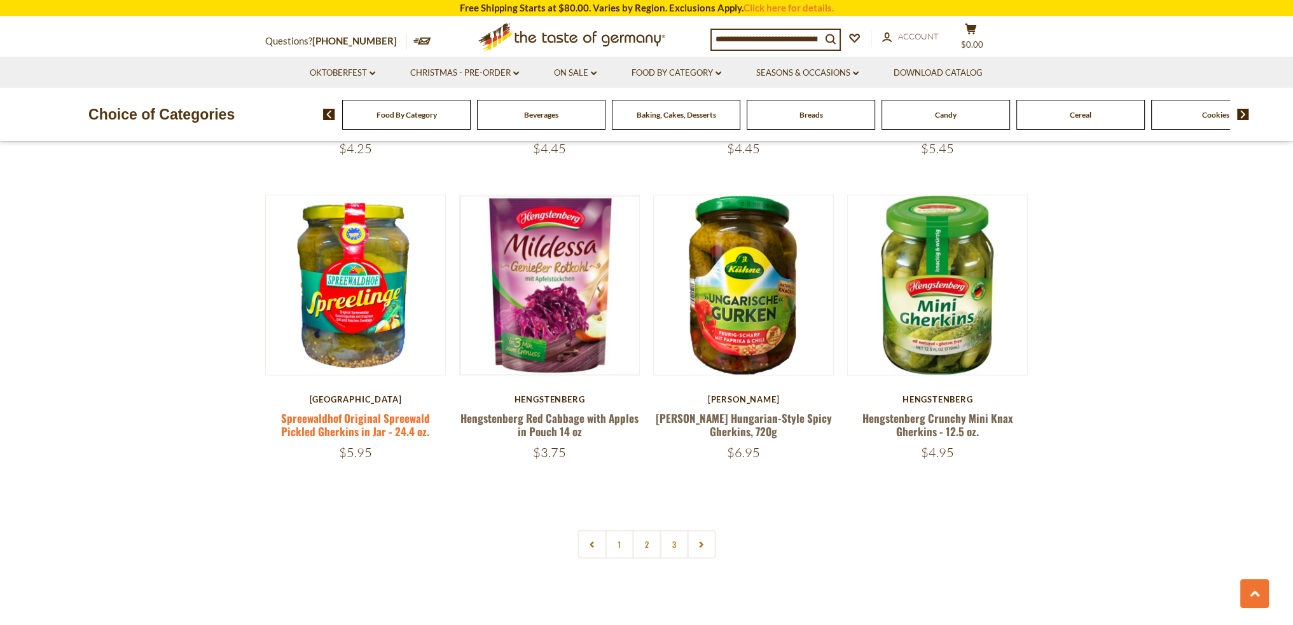
click at [352, 417] on link "Spreewaldhof Original Spreewald Pickled Gherkins in Jar - 24.4 oz." at bounding box center [355, 424] width 149 height 29
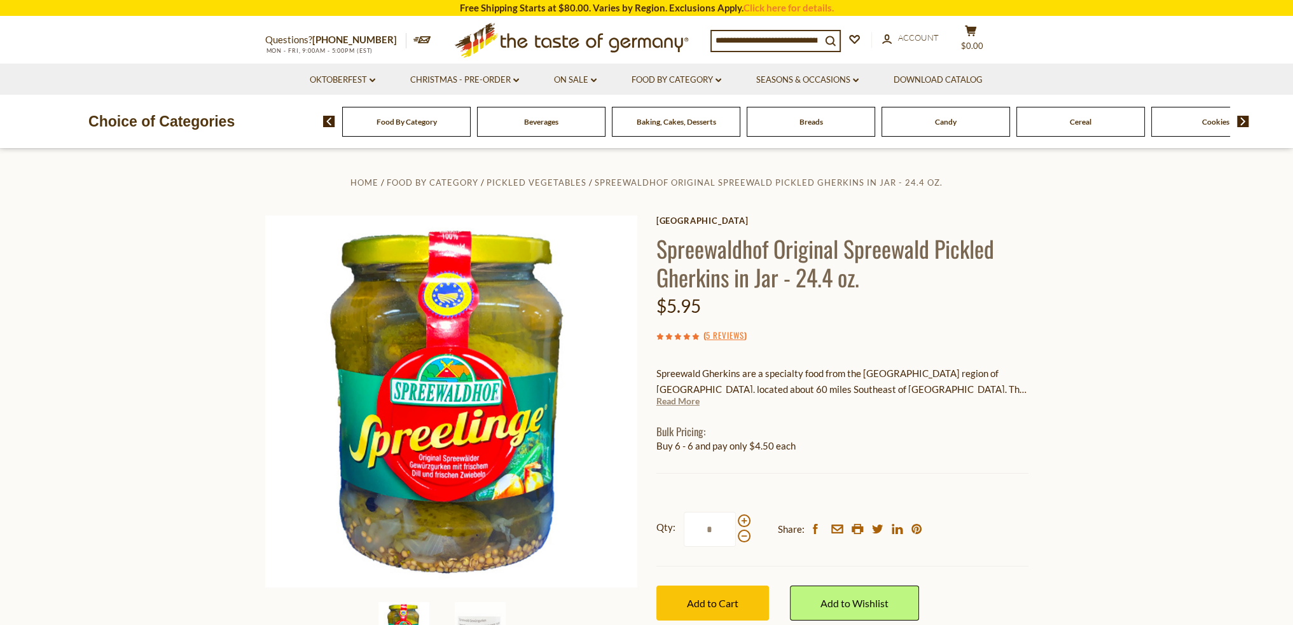
click at [681, 403] on link "Read More" at bounding box center [677, 401] width 43 height 13
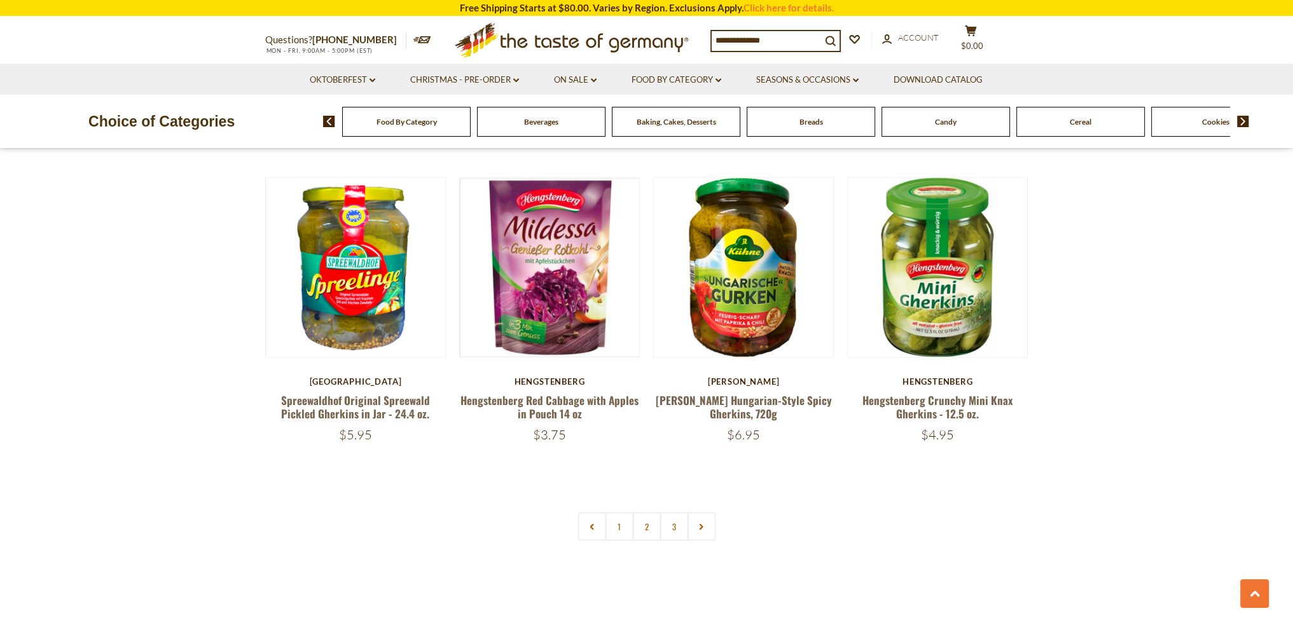
scroll to position [2878, 0]
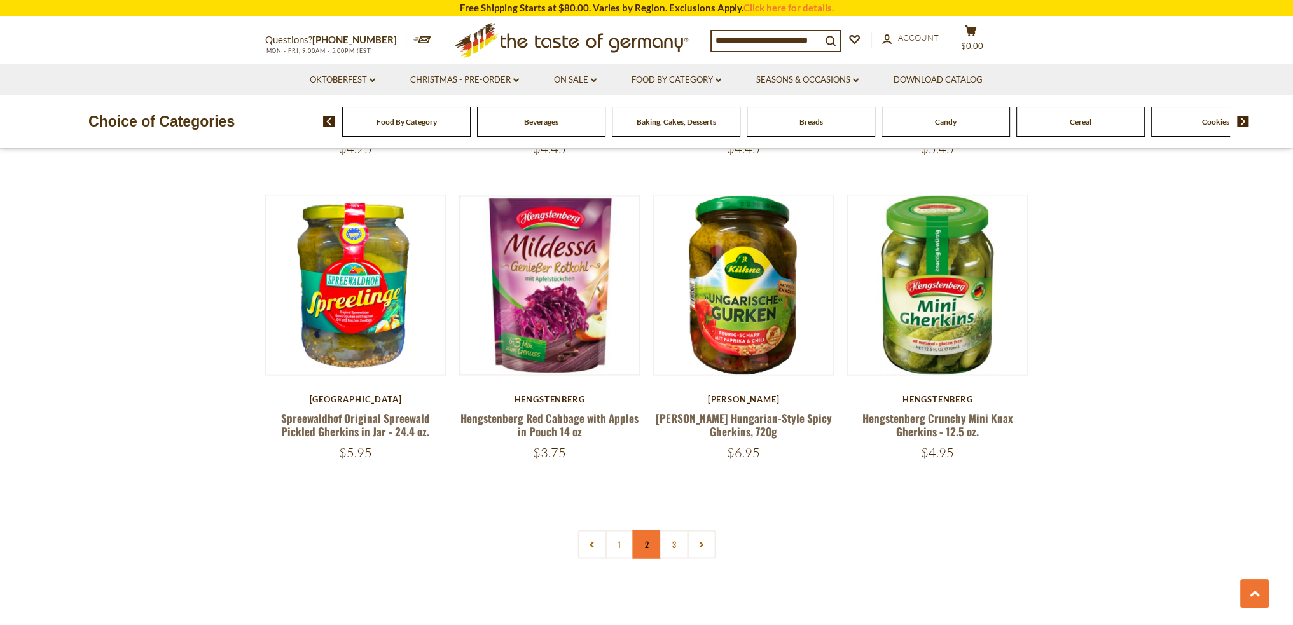
click at [654, 544] on link "2" at bounding box center [646, 544] width 29 height 29
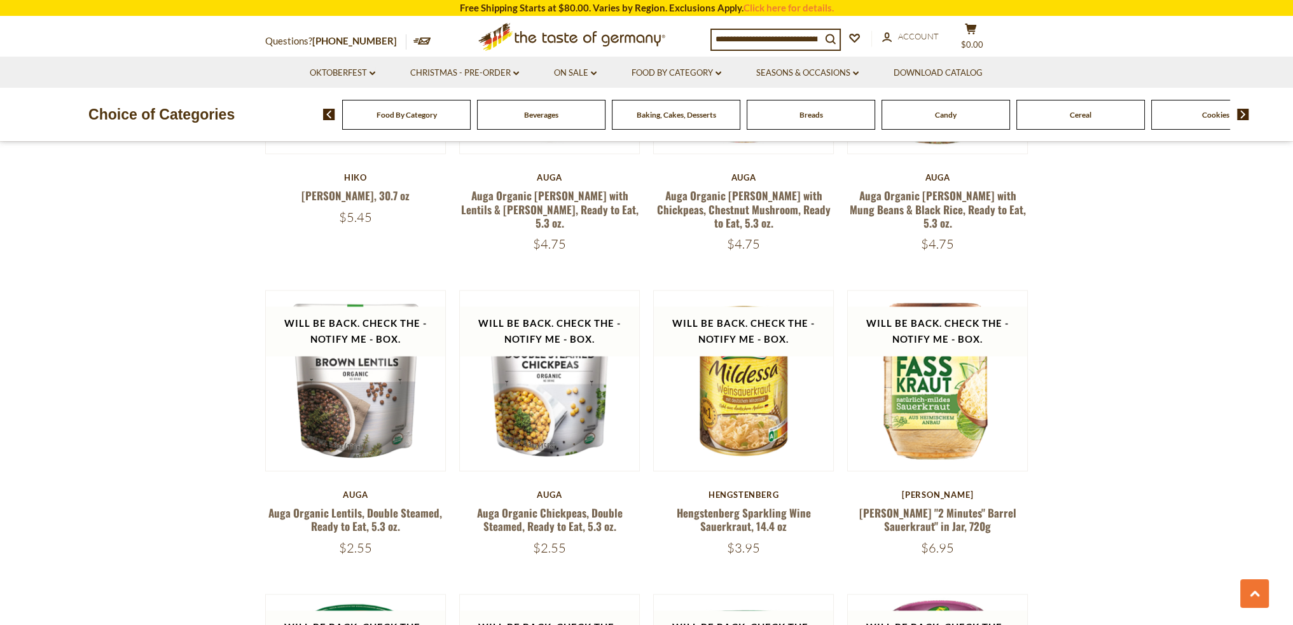
scroll to position [2845, 0]
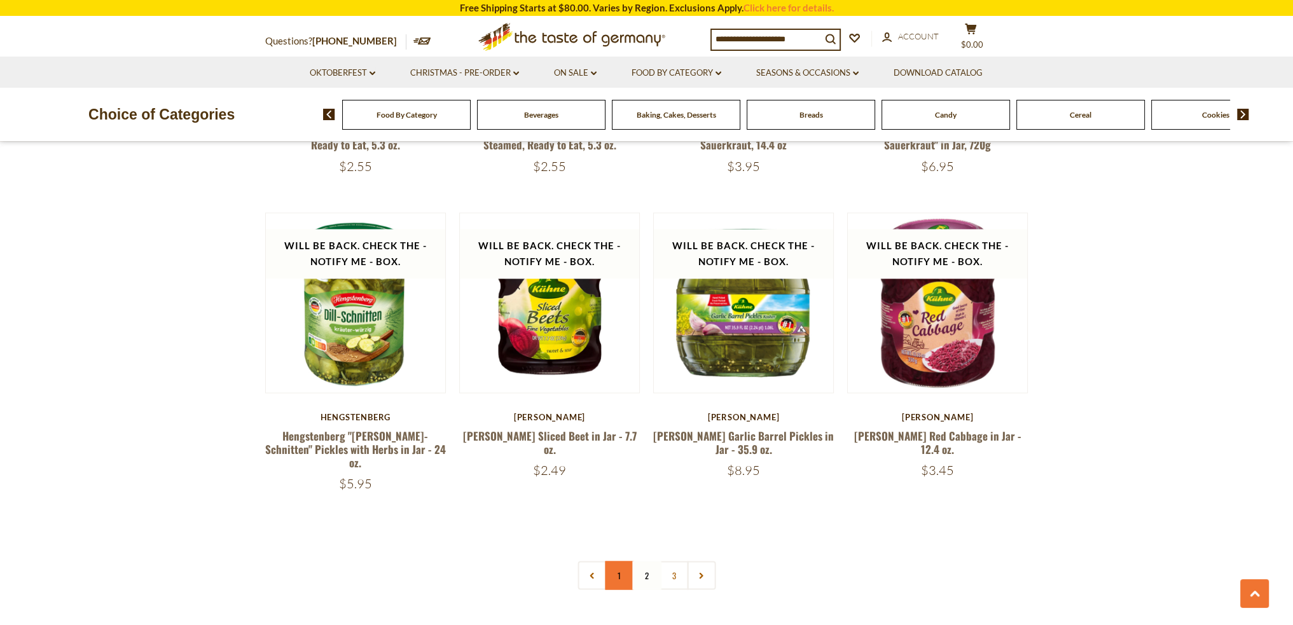
click at [630, 564] on link "1" at bounding box center [619, 575] width 29 height 29
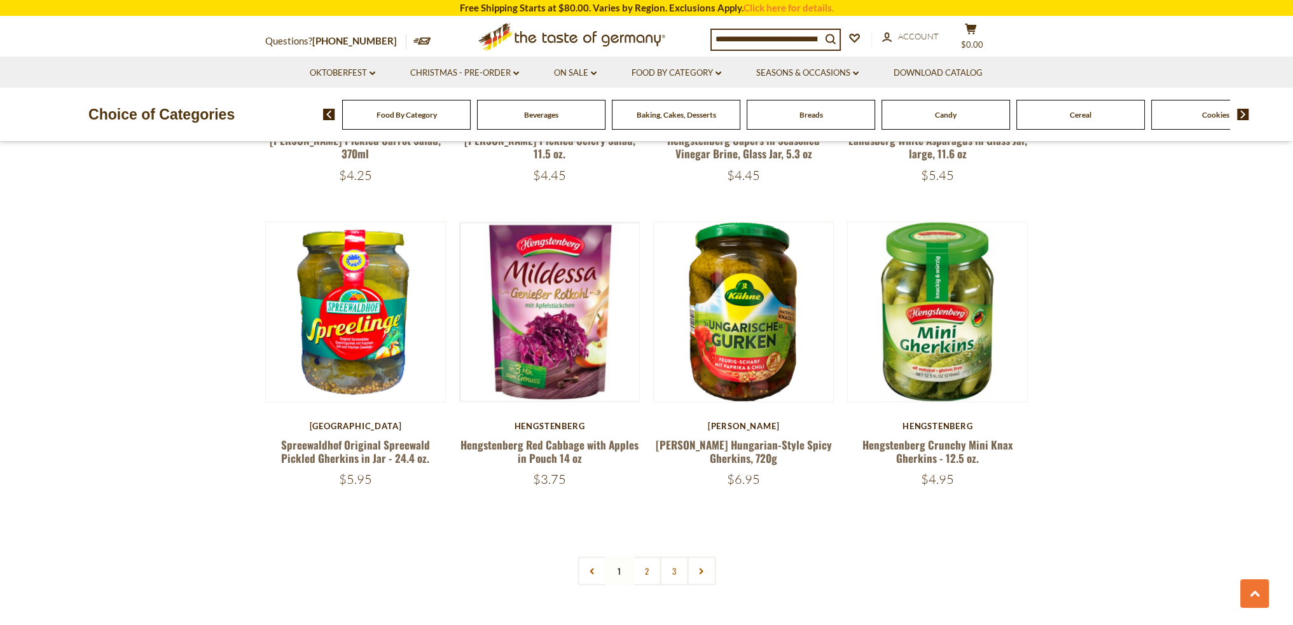
scroll to position [2908, 0]
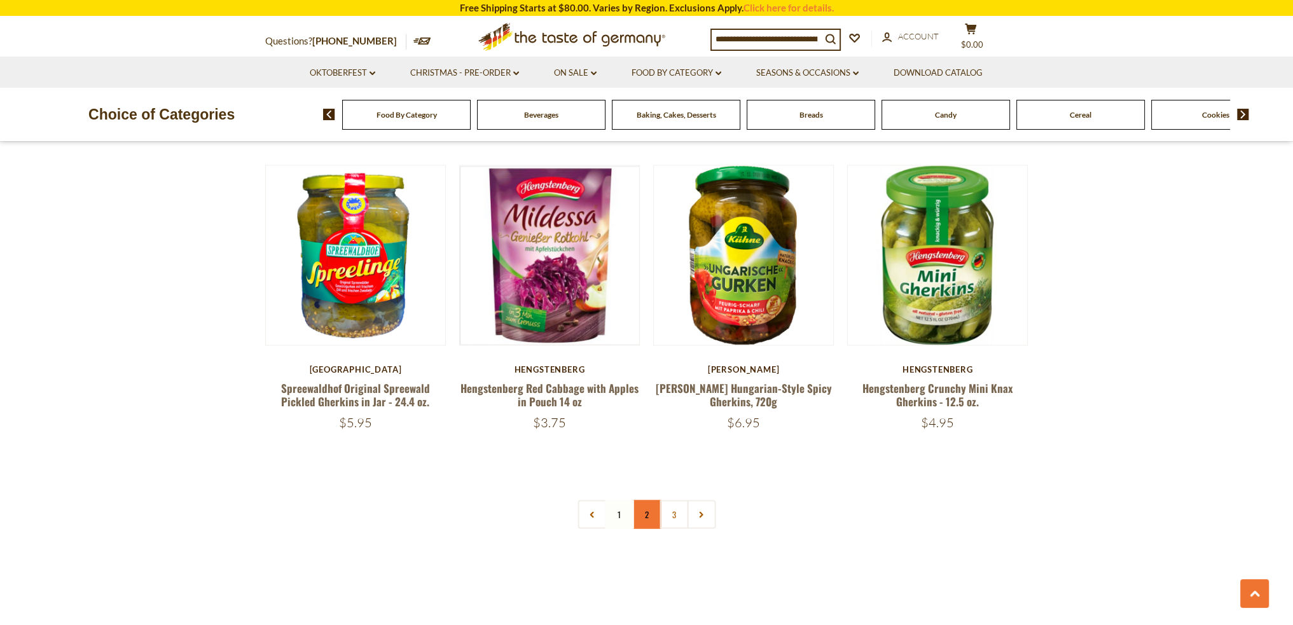
click at [642, 522] on link "2" at bounding box center [646, 514] width 29 height 29
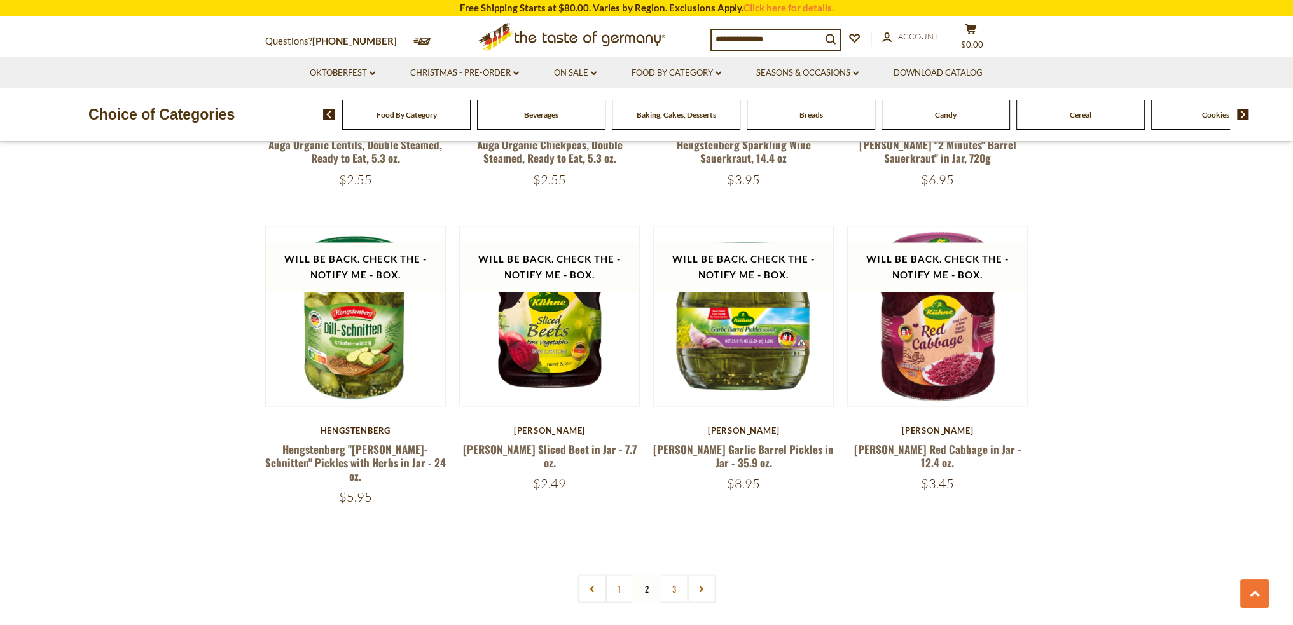
scroll to position [2845, 0]
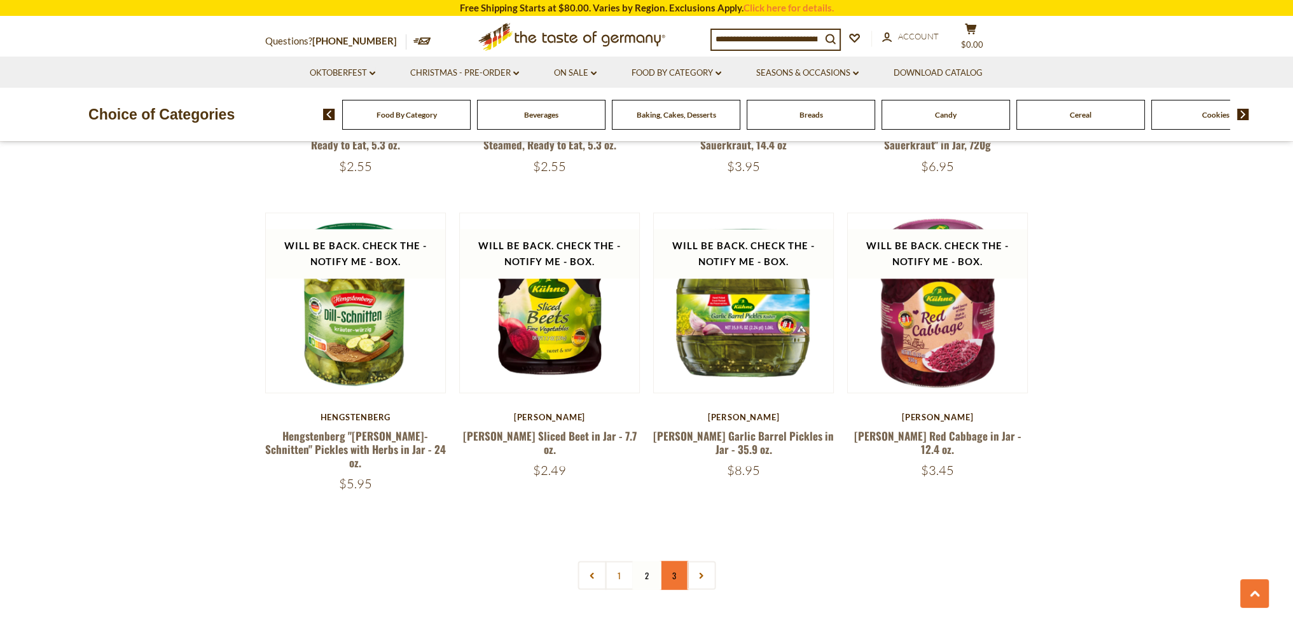
click at [672, 567] on link "3" at bounding box center [674, 575] width 29 height 29
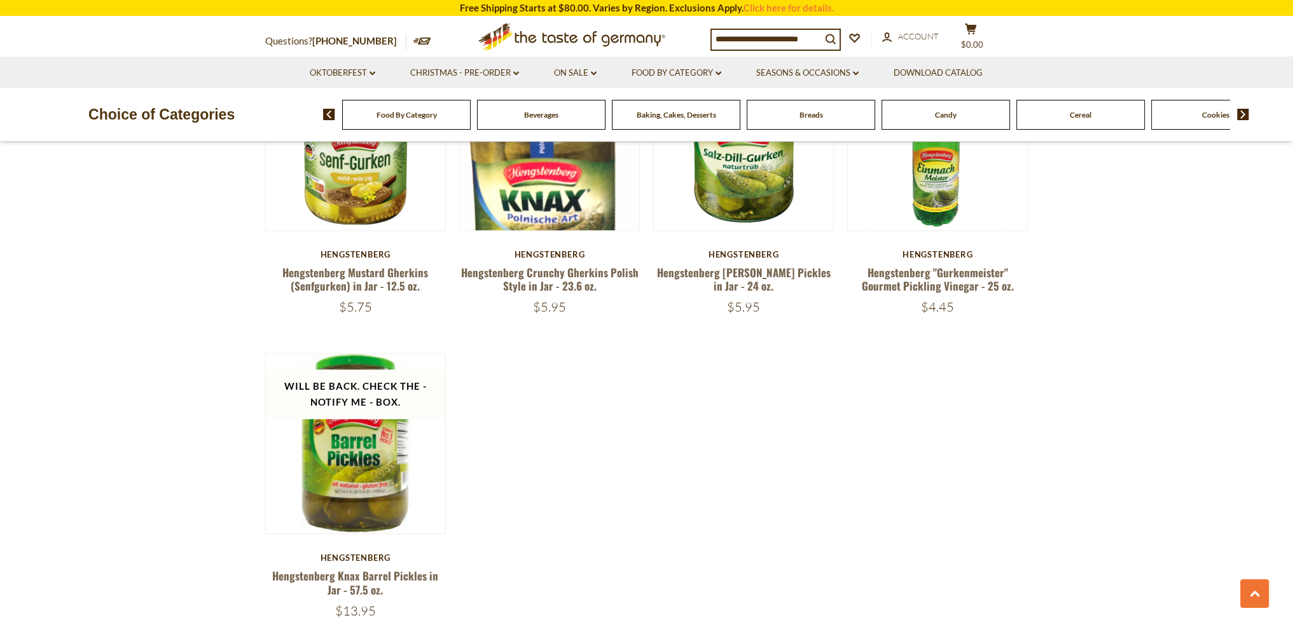
scroll to position [1509, 0]
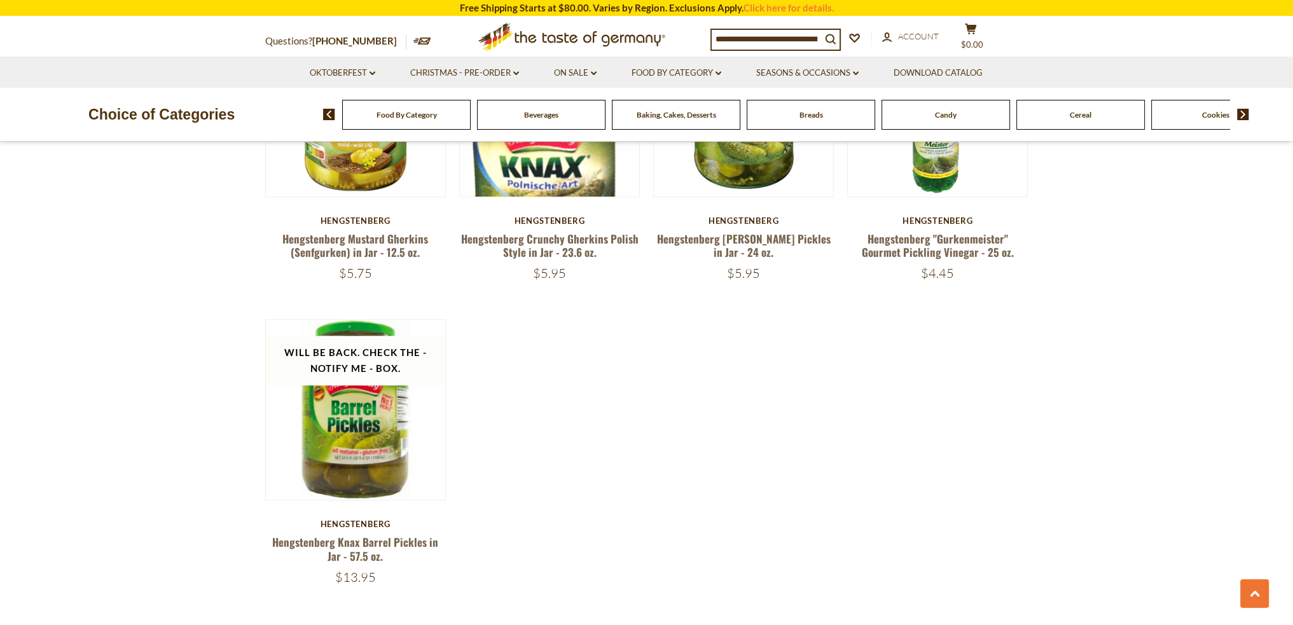
click at [1243, 114] on img at bounding box center [1243, 114] width 12 height 11
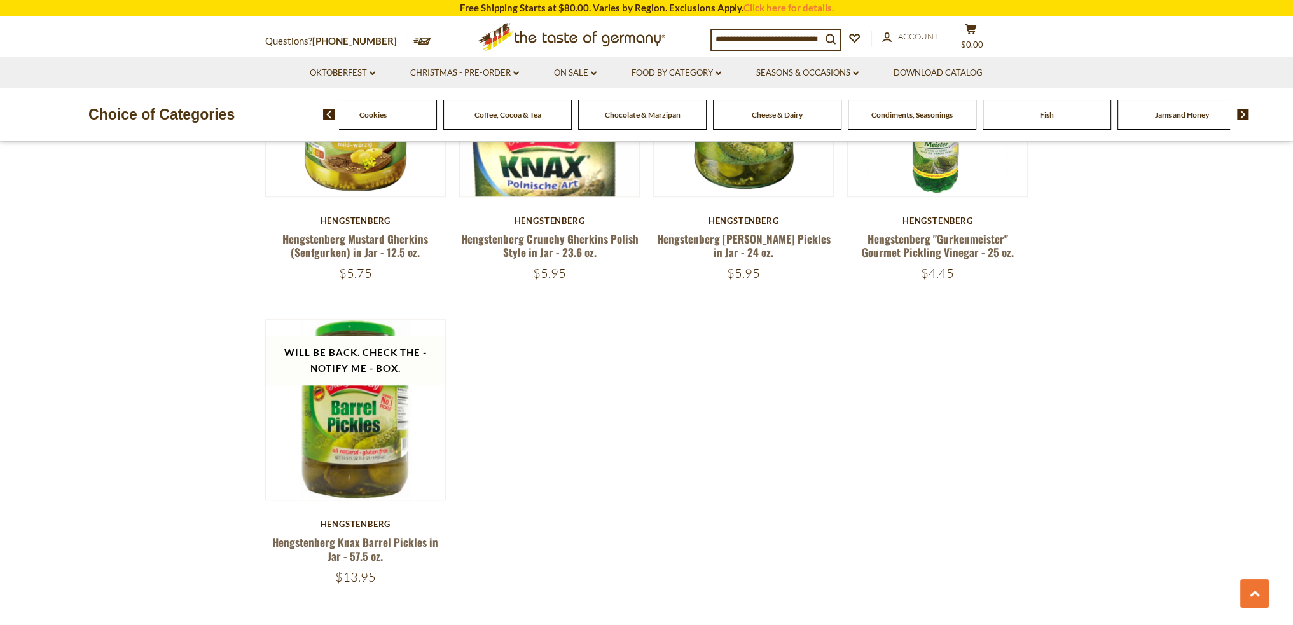
click at [1243, 114] on img at bounding box center [1243, 114] width 12 height 11
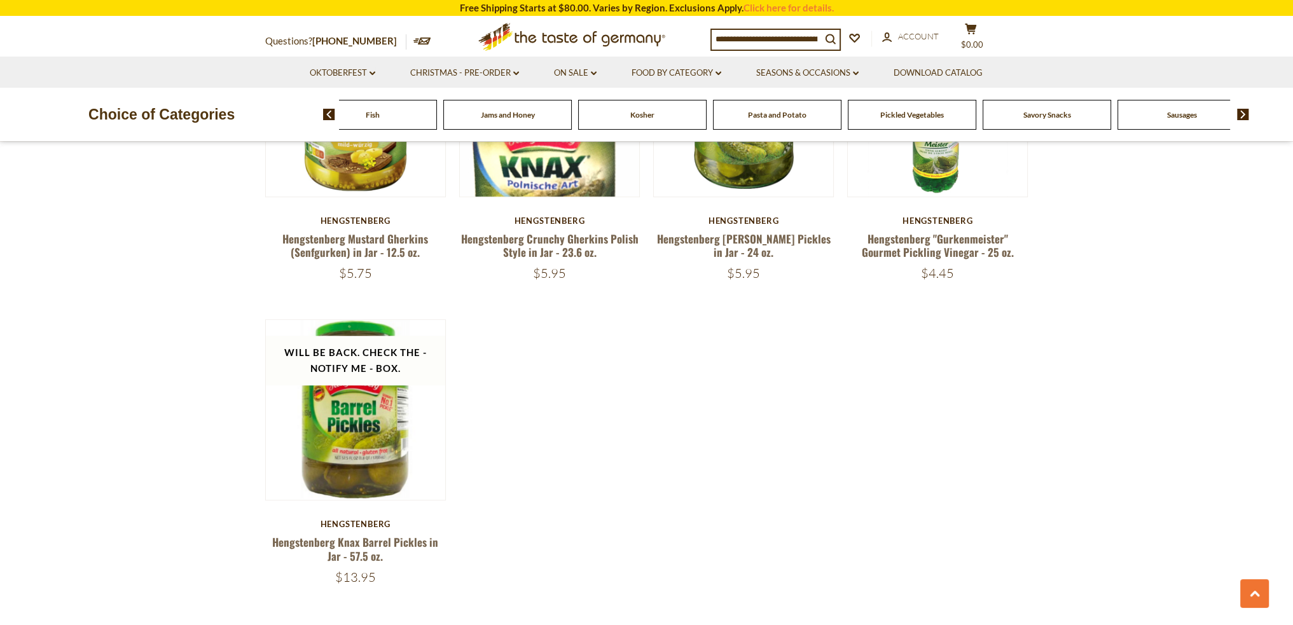
click at [1190, 118] on span "Sausages" at bounding box center [1182, 115] width 30 height 10
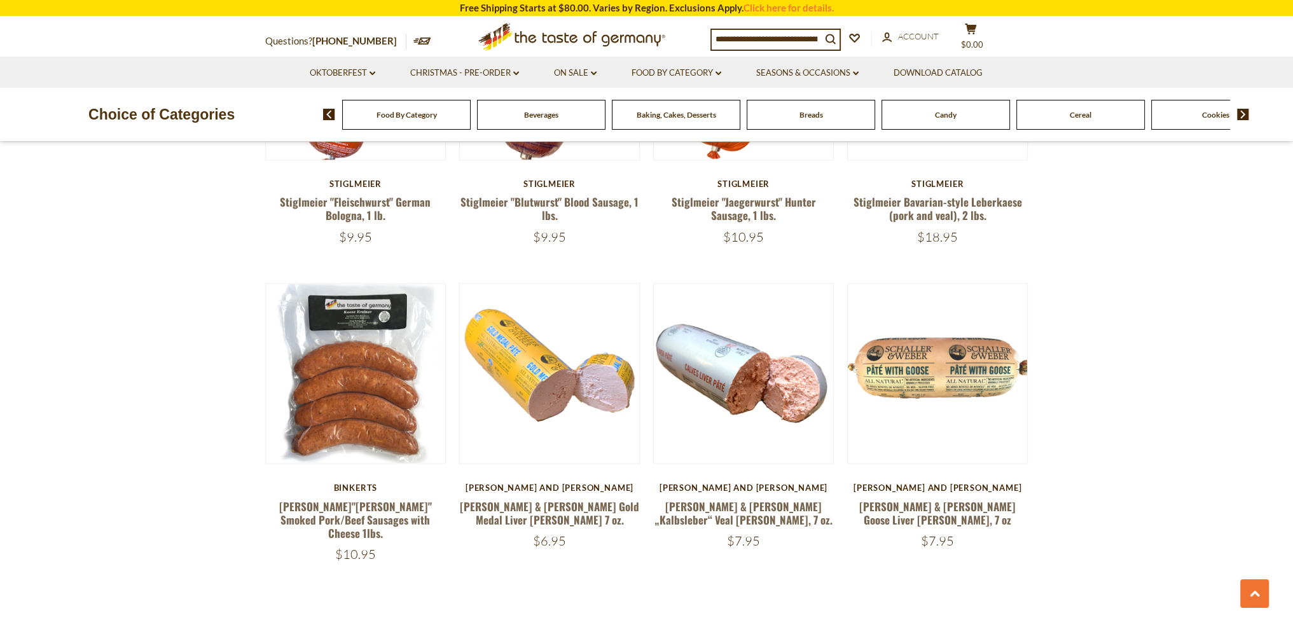
scroll to position [2862, 0]
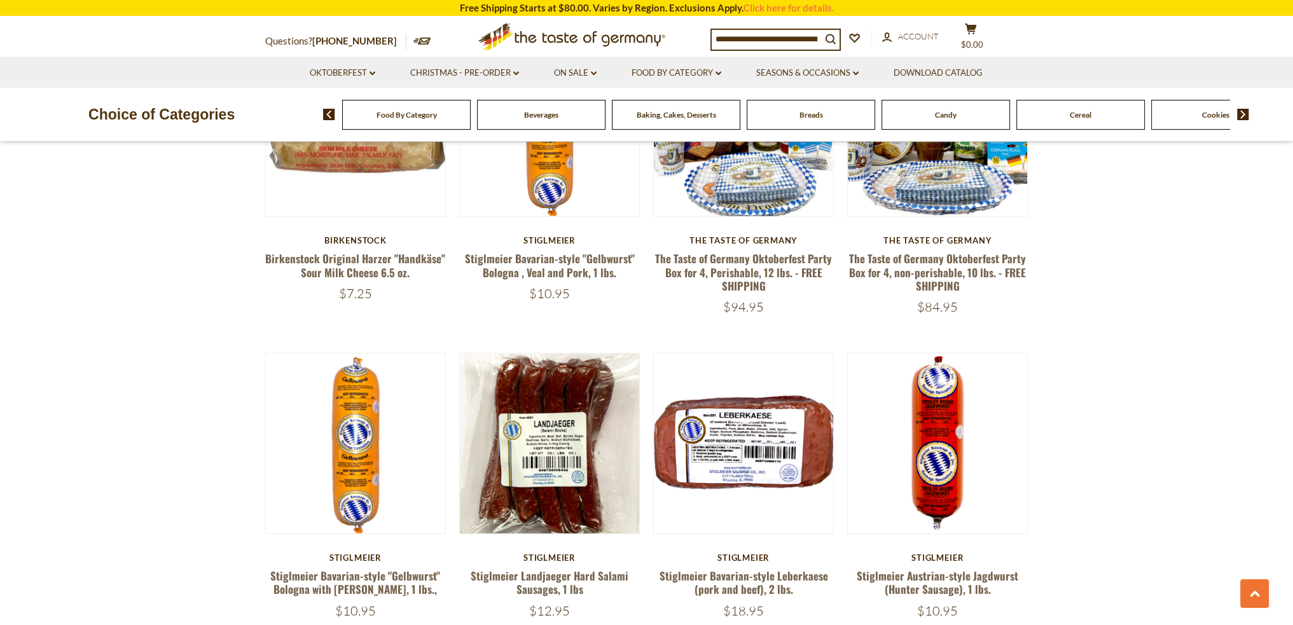
scroll to position [682, 0]
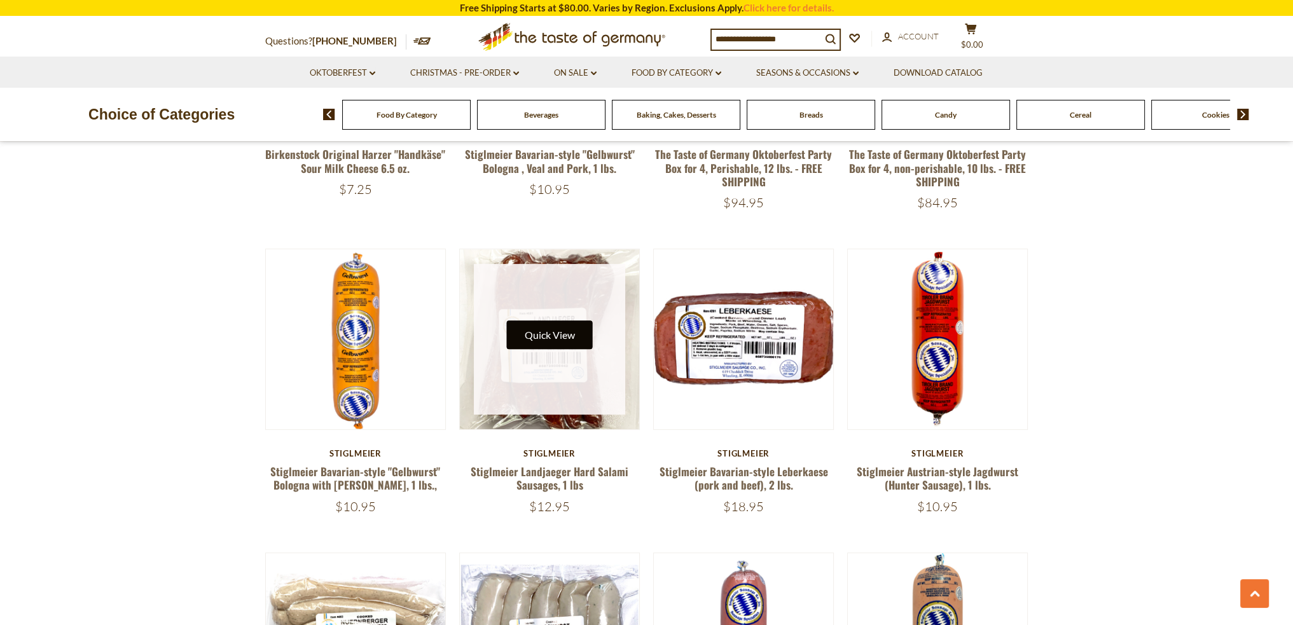
click at [552, 343] on button "Quick View" at bounding box center [549, 335] width 86 height 29
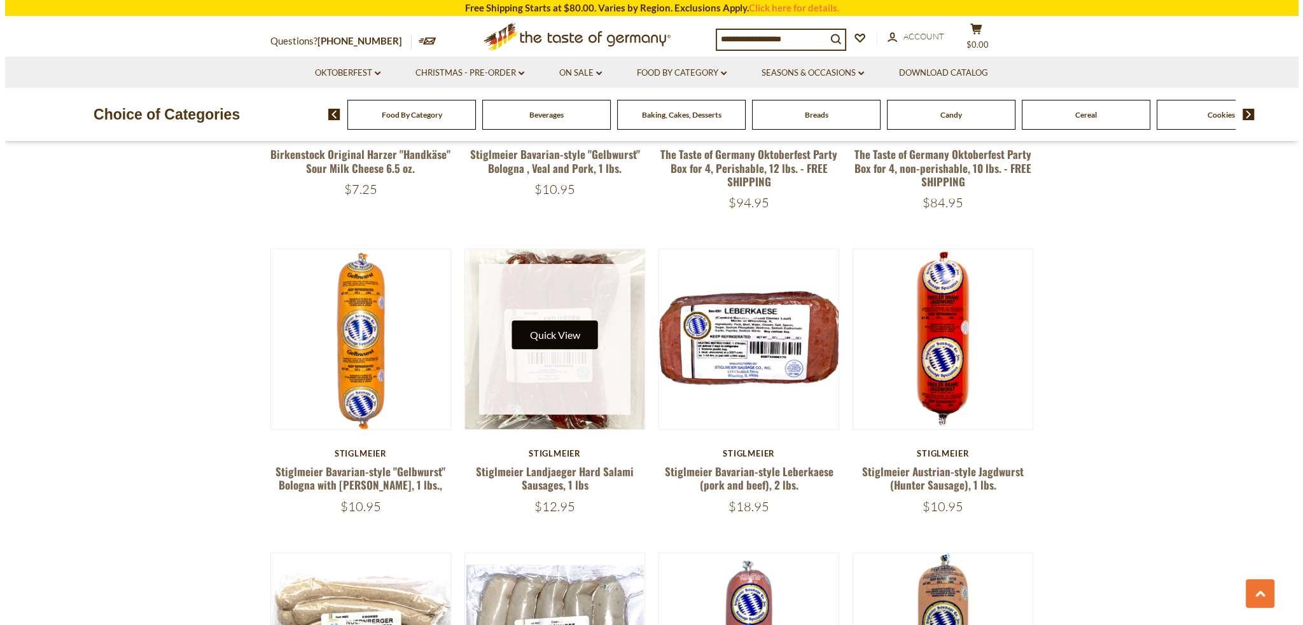
scroll to position [684, 0]
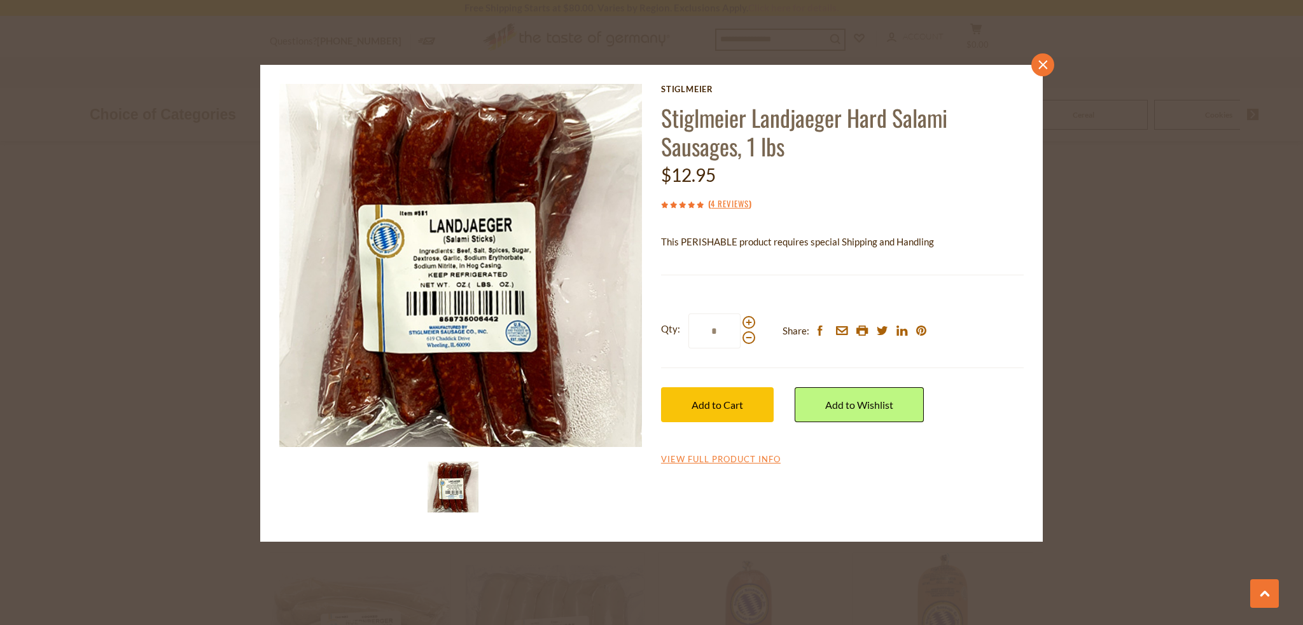
click at [1044, 60] on icon "close" at bounding box center [1043, 65] width 10 height 10
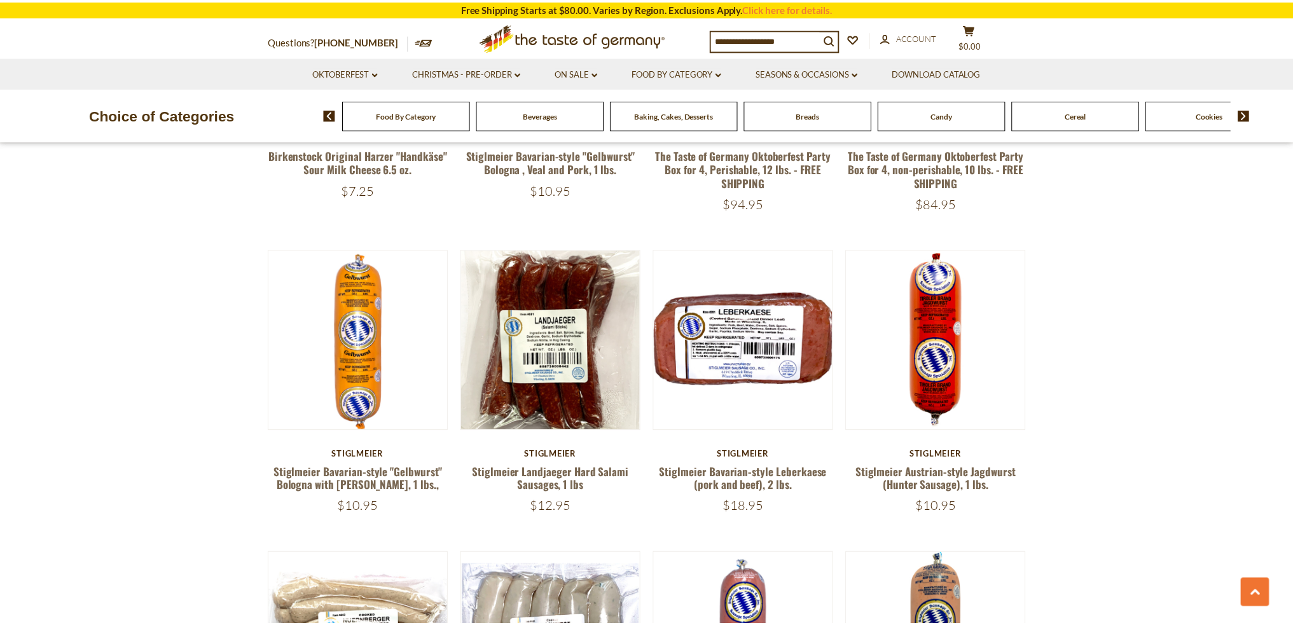
scroll to position [682, 0]
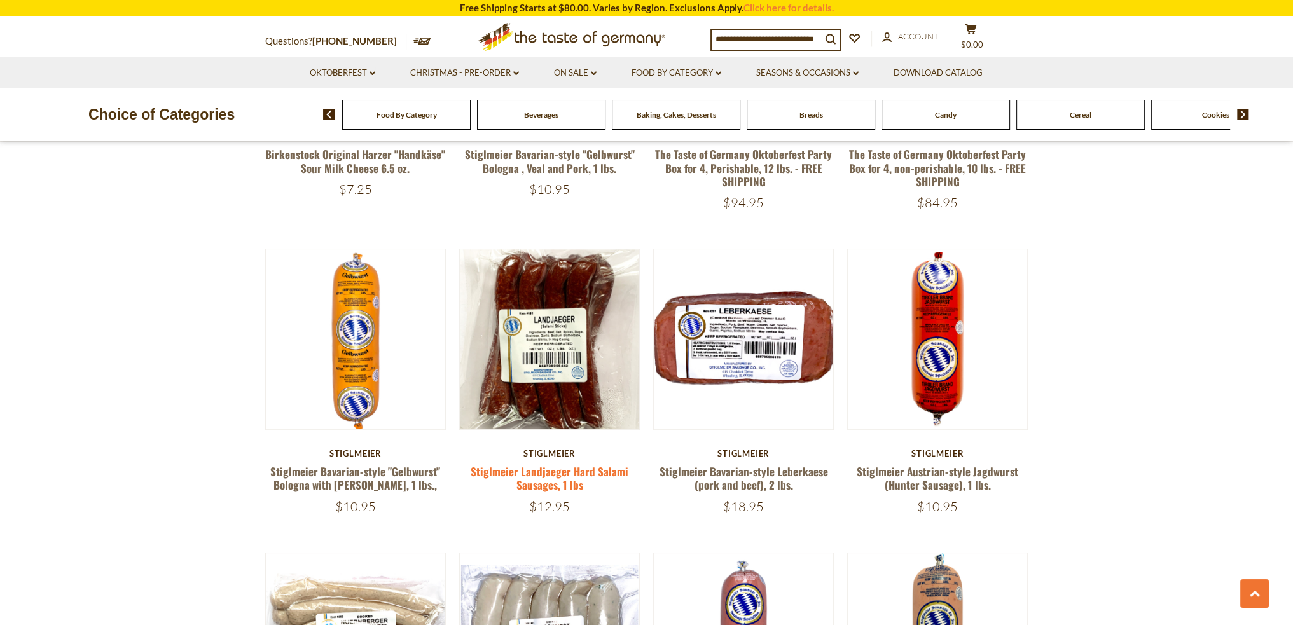
click at [548, 475] on link "Stiglmeier Landjaeger Hard Salami Sausages, 1 lbs" at bounding box center [550, 478] width 158 height 29
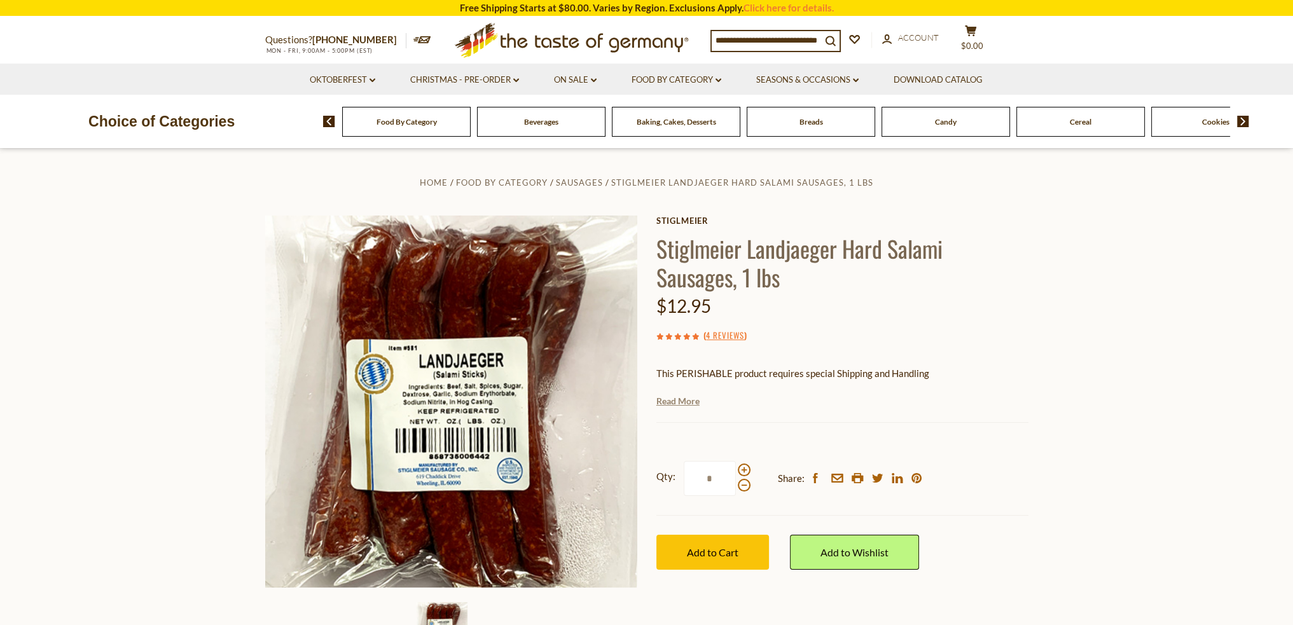
click at [691, 404] on link "Read More" at bounding box center [677, 401] width 43 height 13
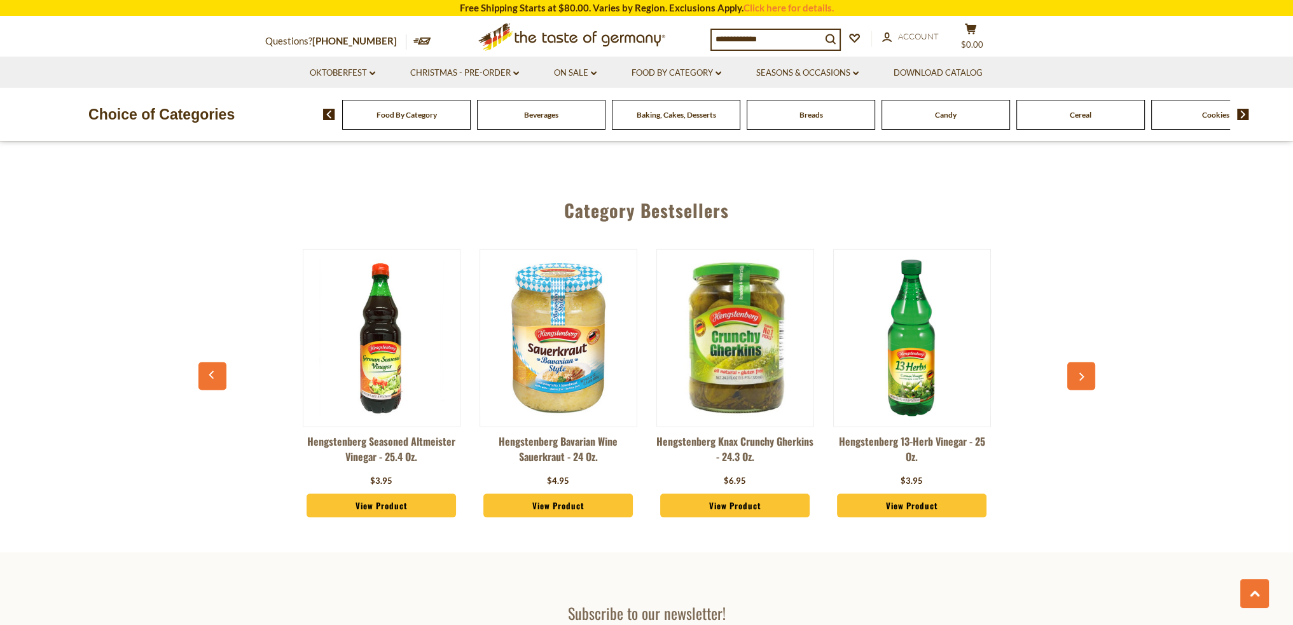
scroll to position [3338, 0]
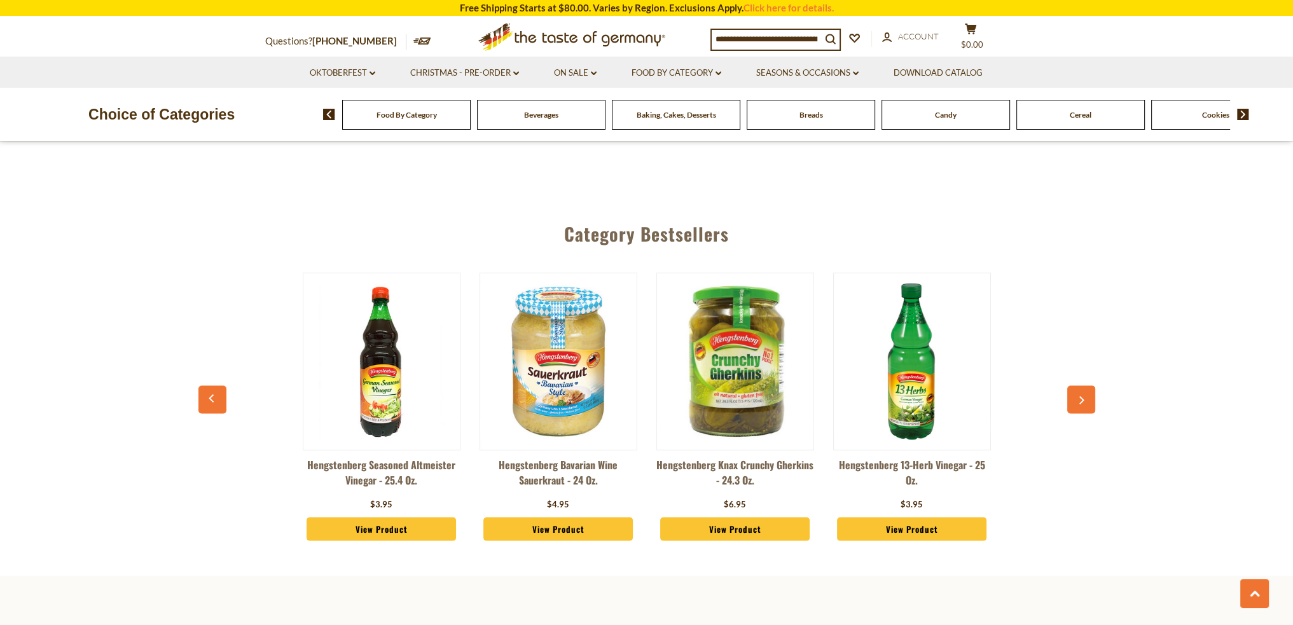
click at [1247, 111] on img at bounding box center [1243, 114] width 12 height 11
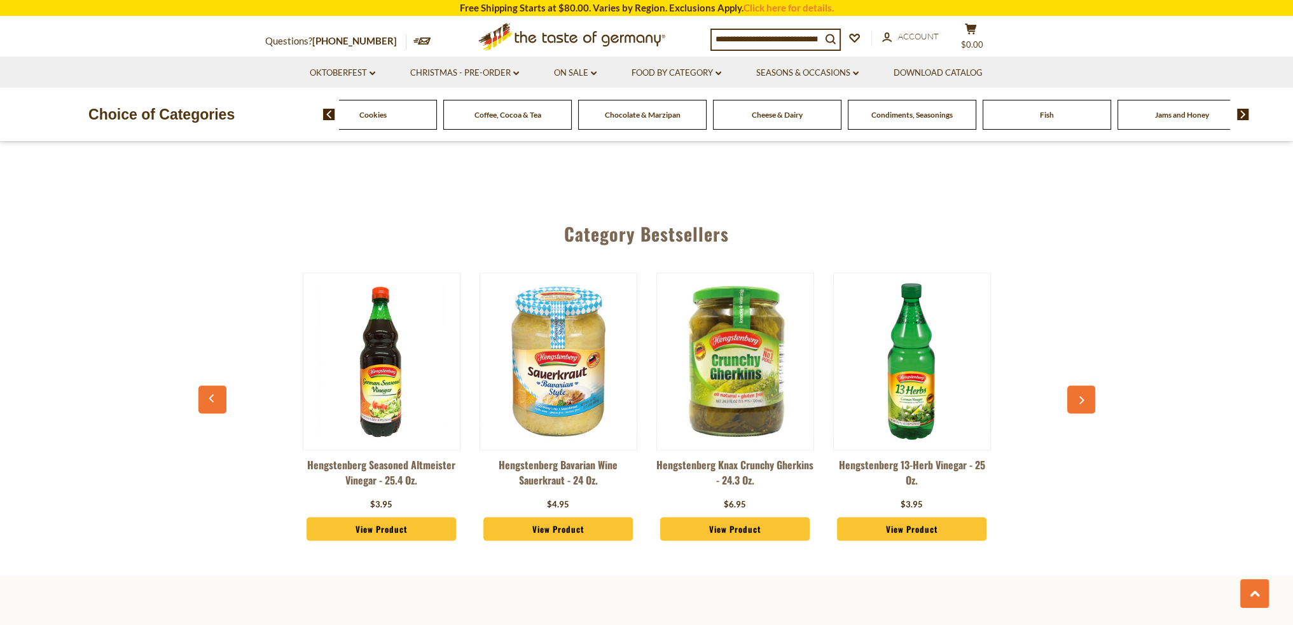
click at [1247, 111] on img at bounding box center [1243, 114] width 12 height 11
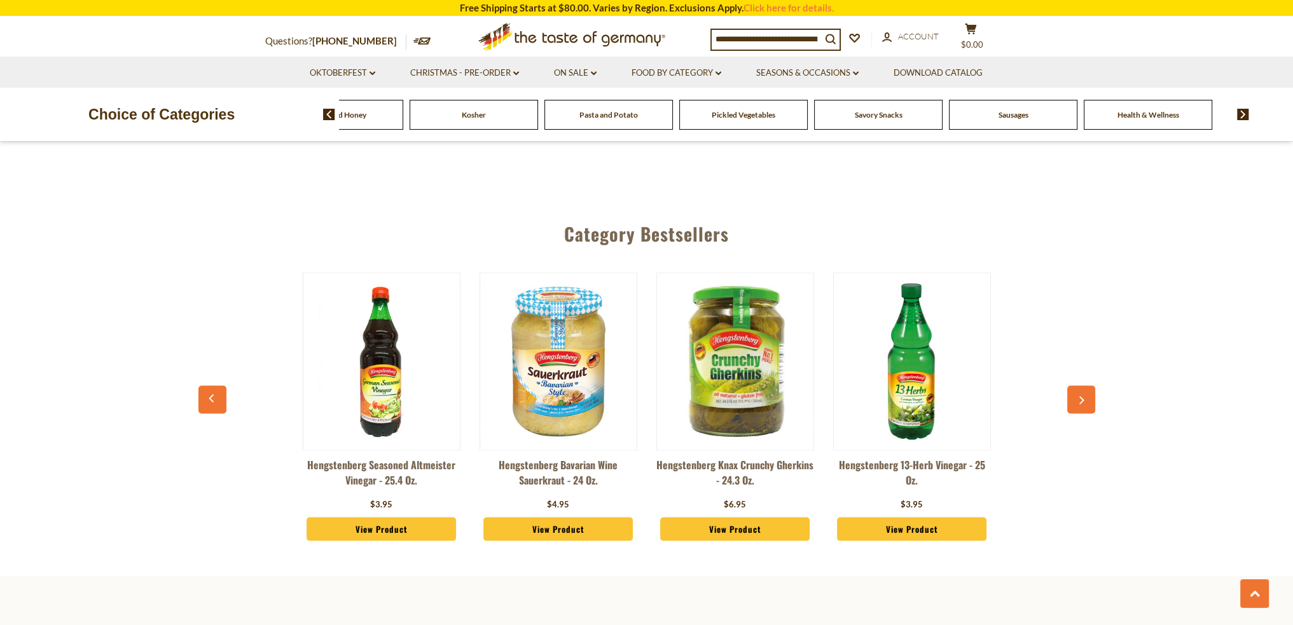
click at [1247, 111] on img at bounding box center [1243, 114] width 12 height 11
click at [1036, 118] on span "Sausages" at bounding box center [1035, 115] width 30 height 10
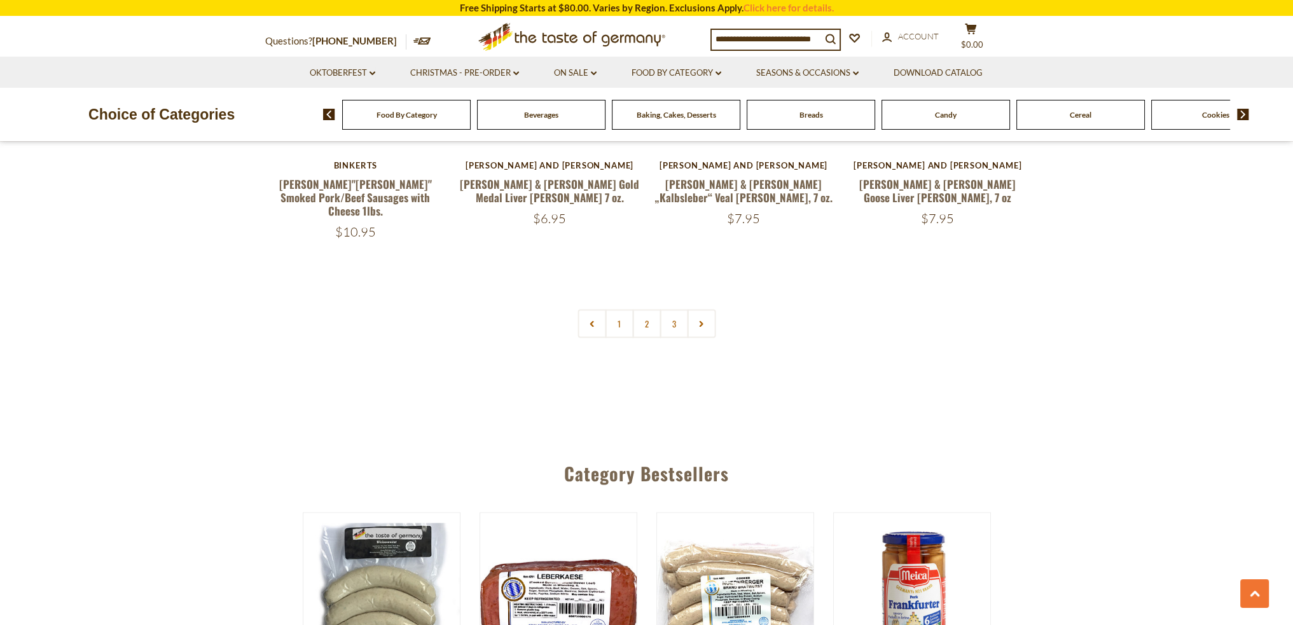
scroll to position [3180, 0]
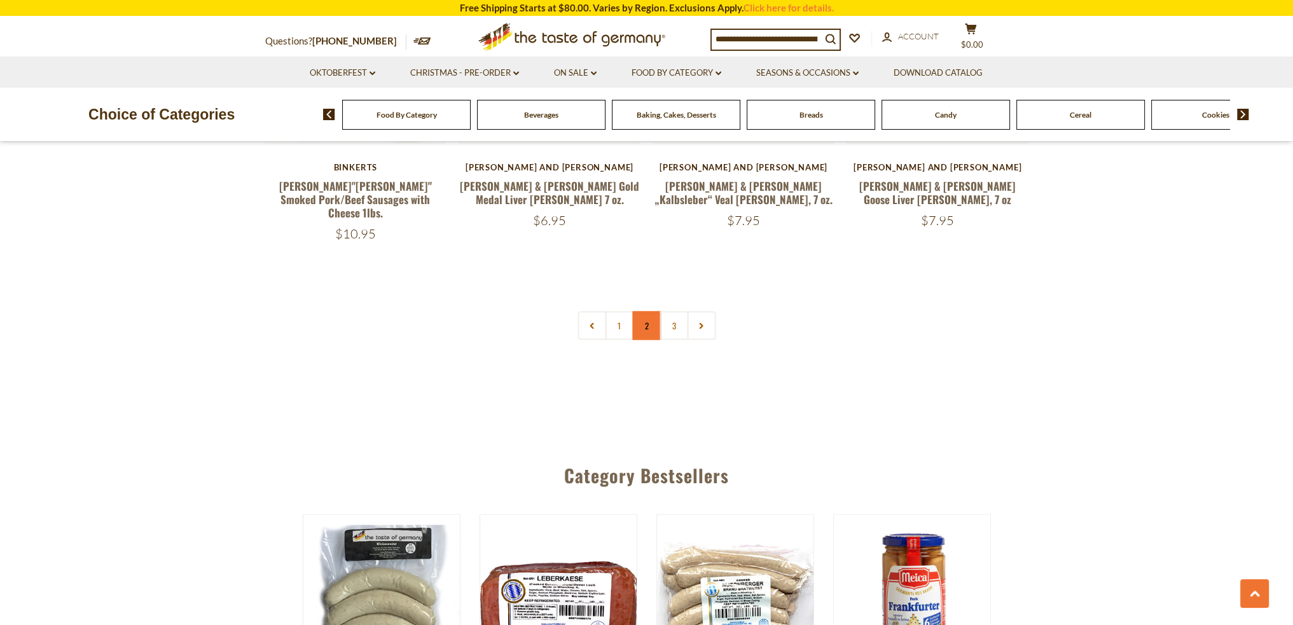
click at [636, 311] on link "2" at bounding box center [646, 325] width 29 height 29
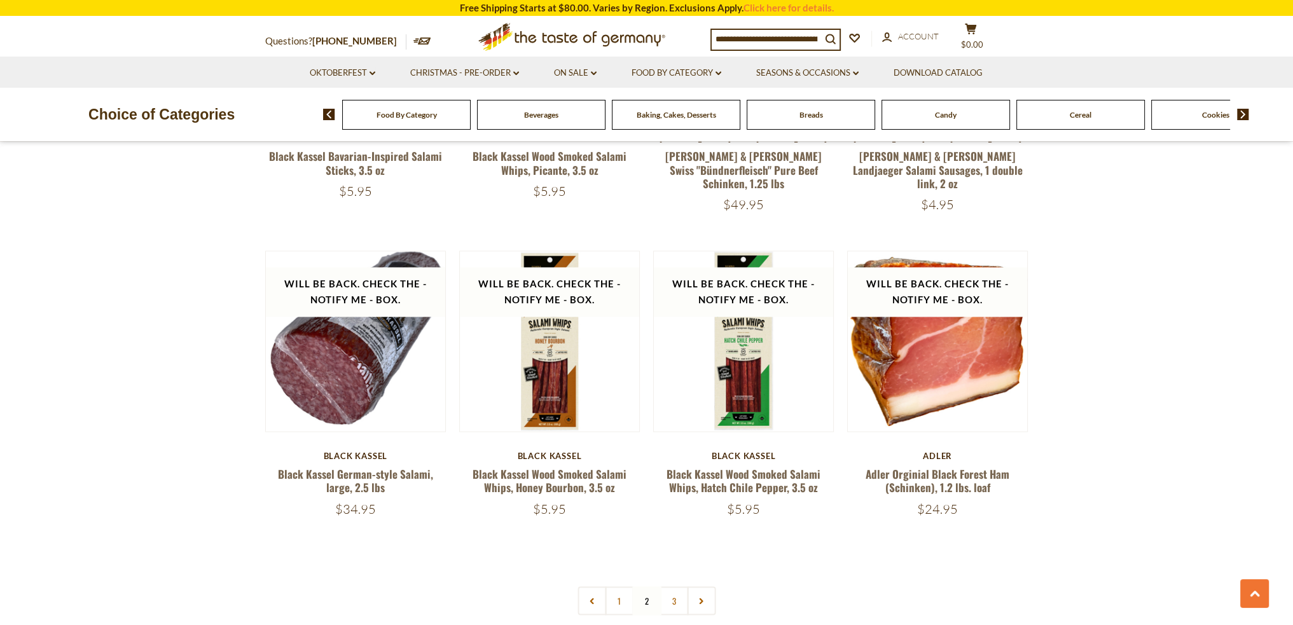
scroll to position [2845, 0]
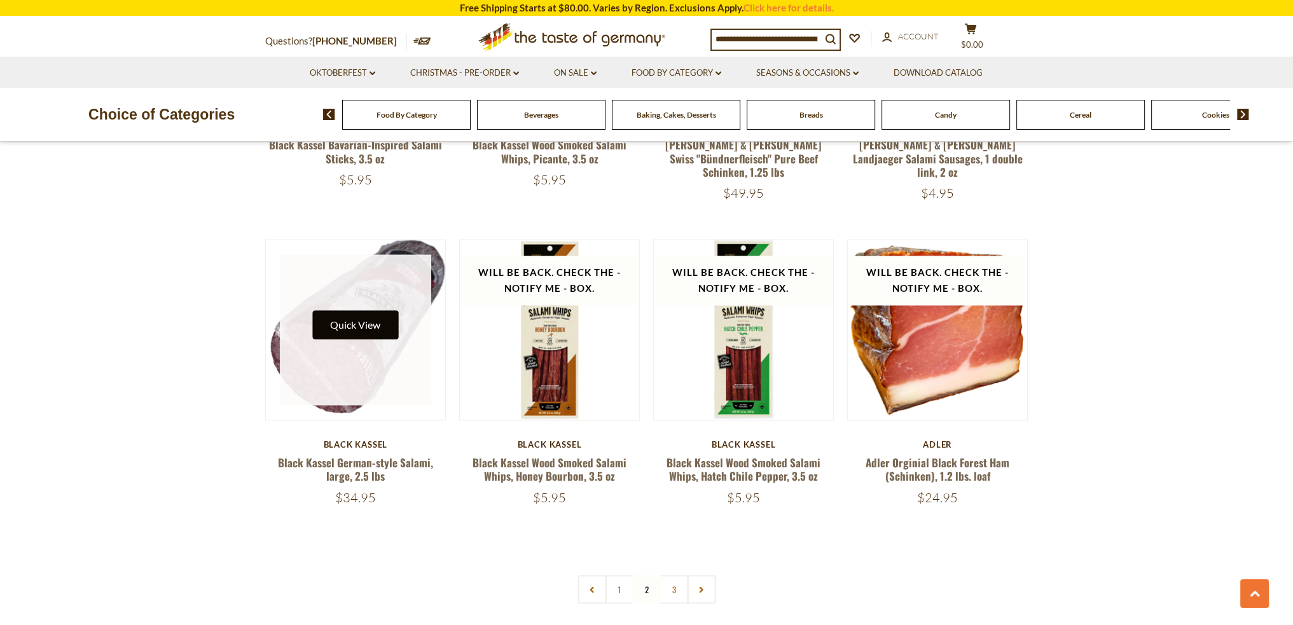
click at [375, 310] on button "Quick View" at bounding box center [355, 324] width 86 height 29
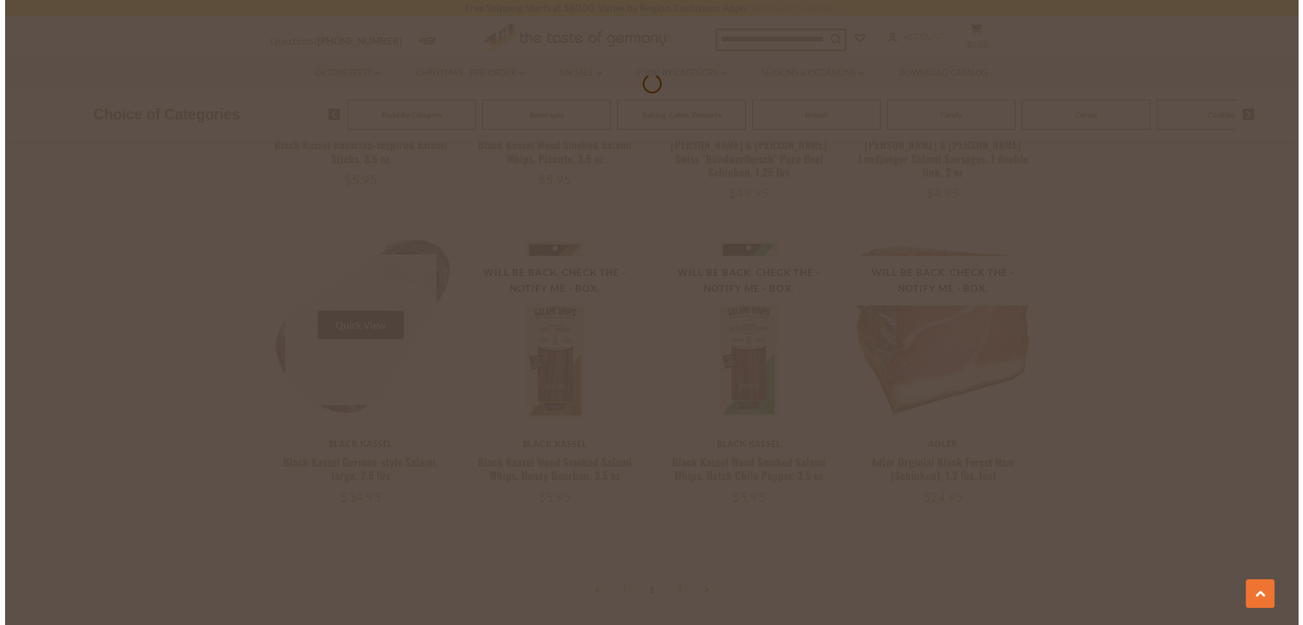
scroll to position [2847, 0]
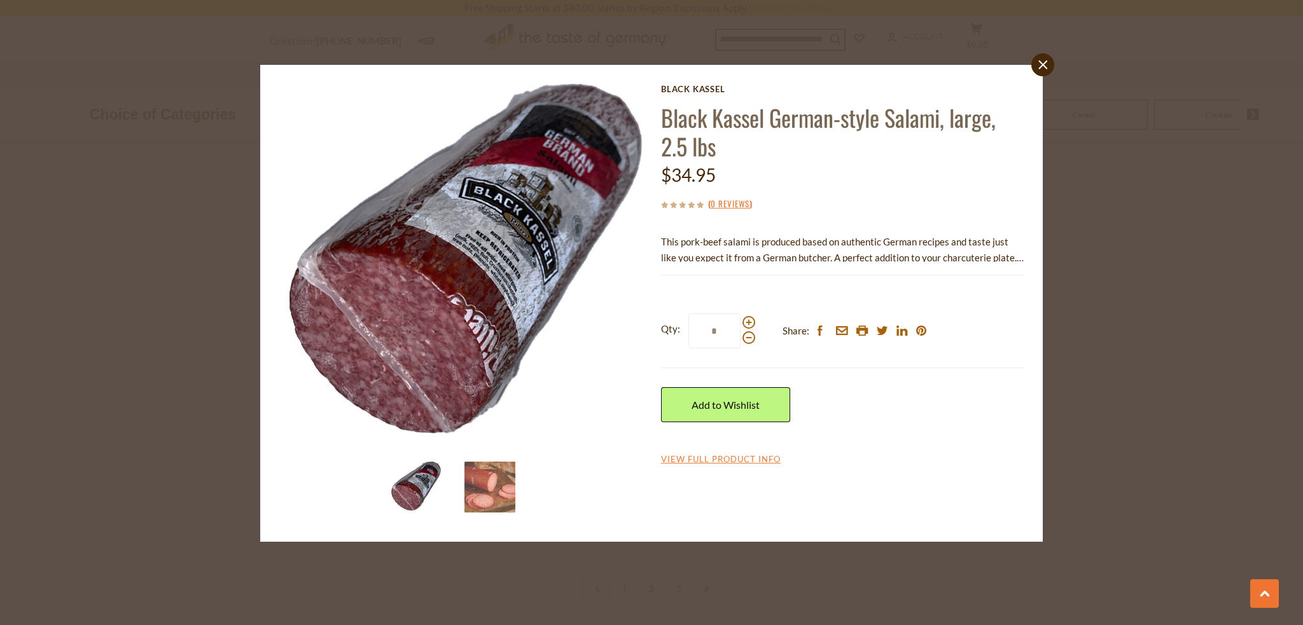
click at [1009, 257] on p "This pork-beef salami is produced based on authentic German recipes and taste j…" at bounding box center [842, 250] width 363 height 32
click at [711, 460] on link "View Full Product Info" at bounding box center [721, 459] width 120 height 11
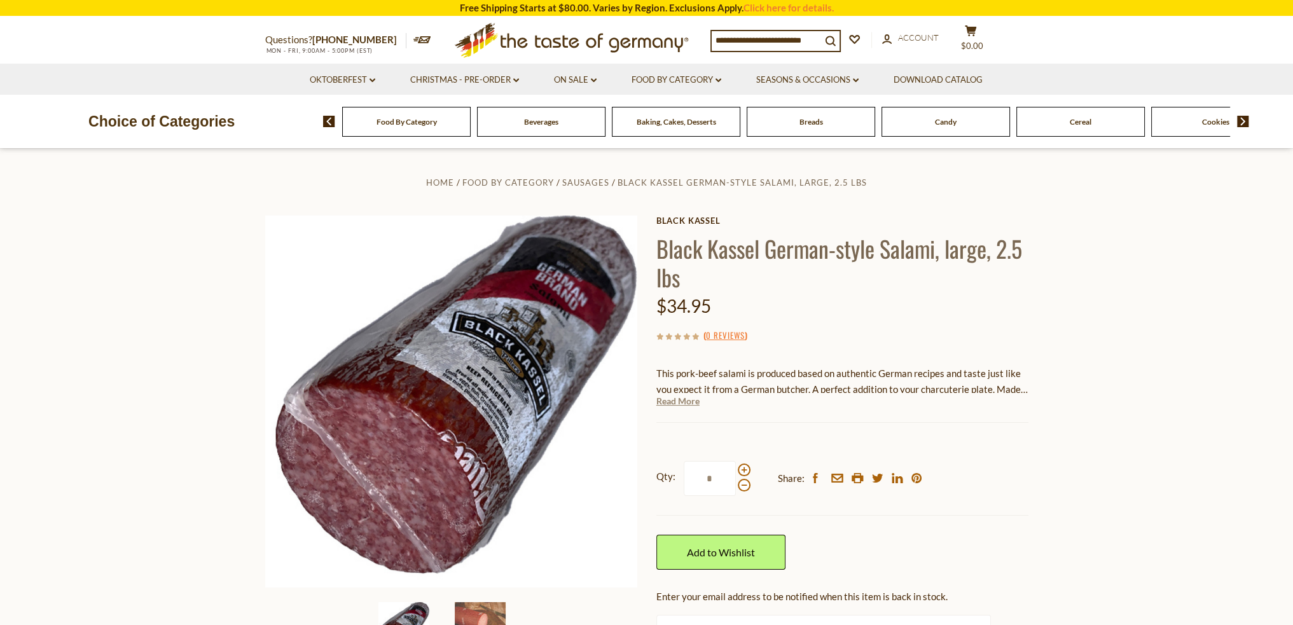
click at [681, 405] on link "Read More" at bounding box center [677, 401] width 43 height 13
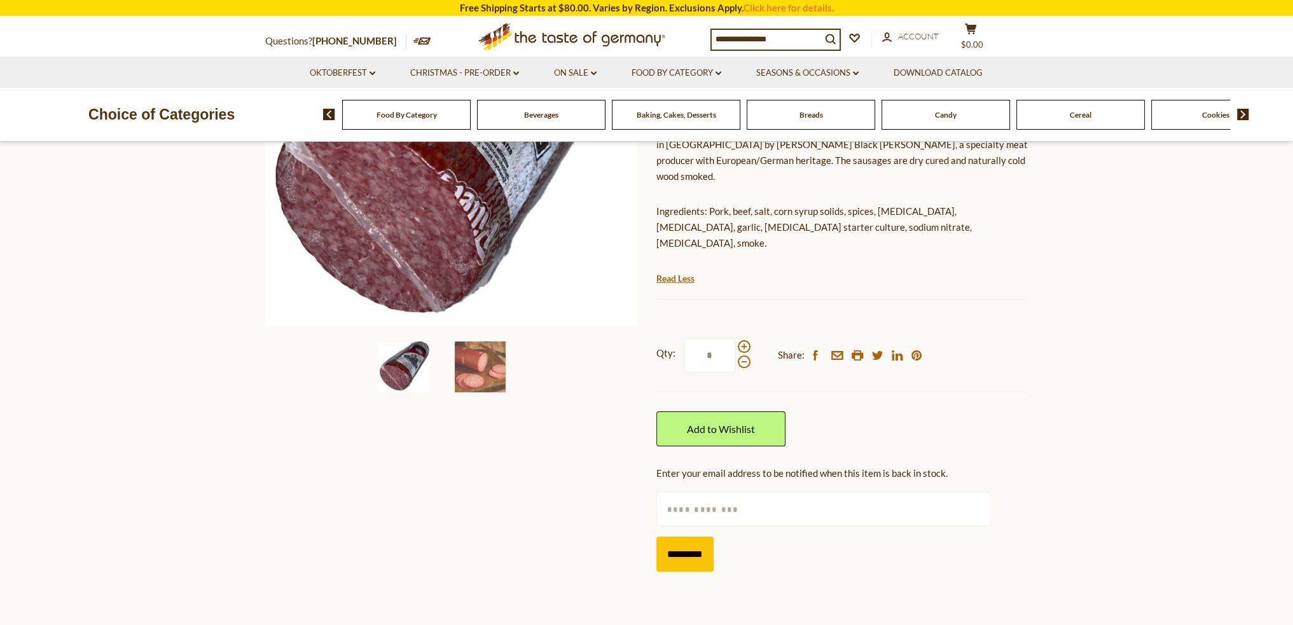
scroll to position [382, 0]
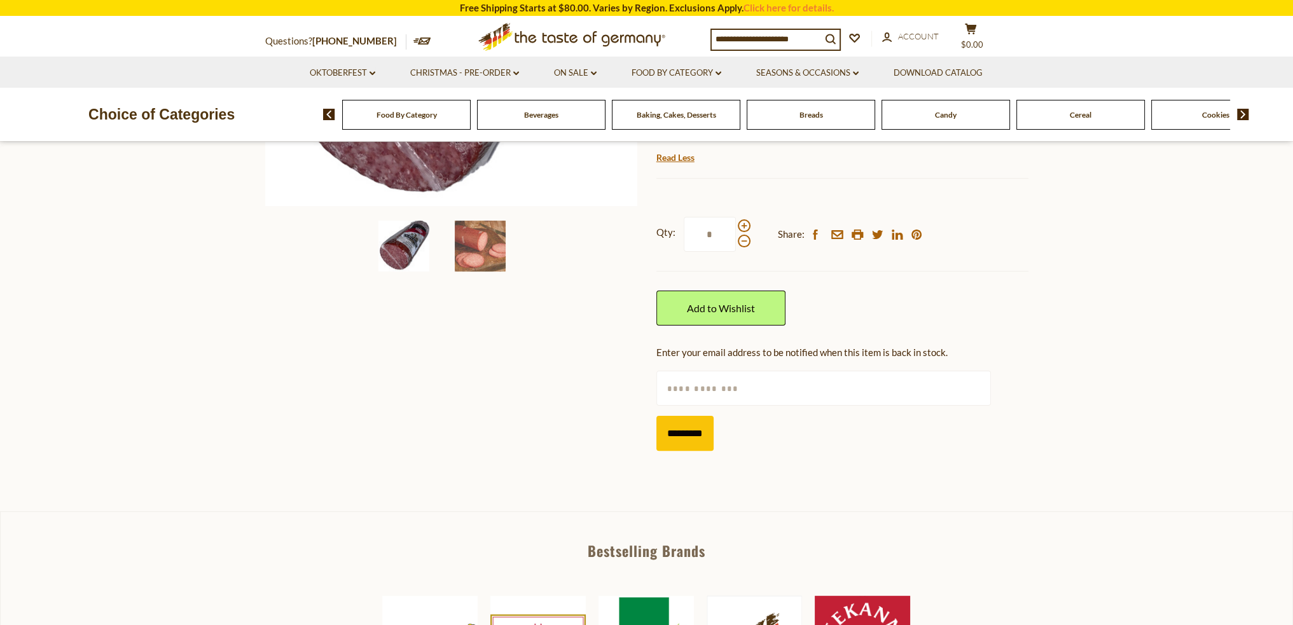
click at [719, 371] on input "text" at bounding box center [823, 388] width 335 height 35
type input "**********"
click at [697, 416] on input "*********" at bounding box center [684, 433] width 57 height 35
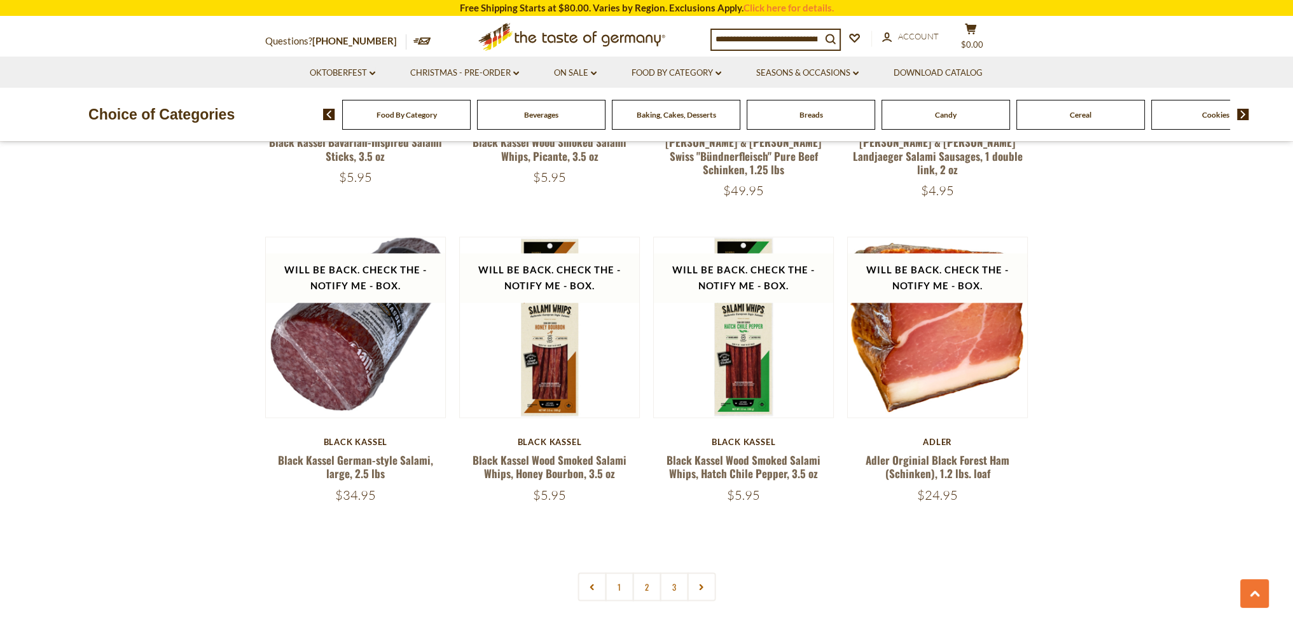
scroll to position [2784, 0]
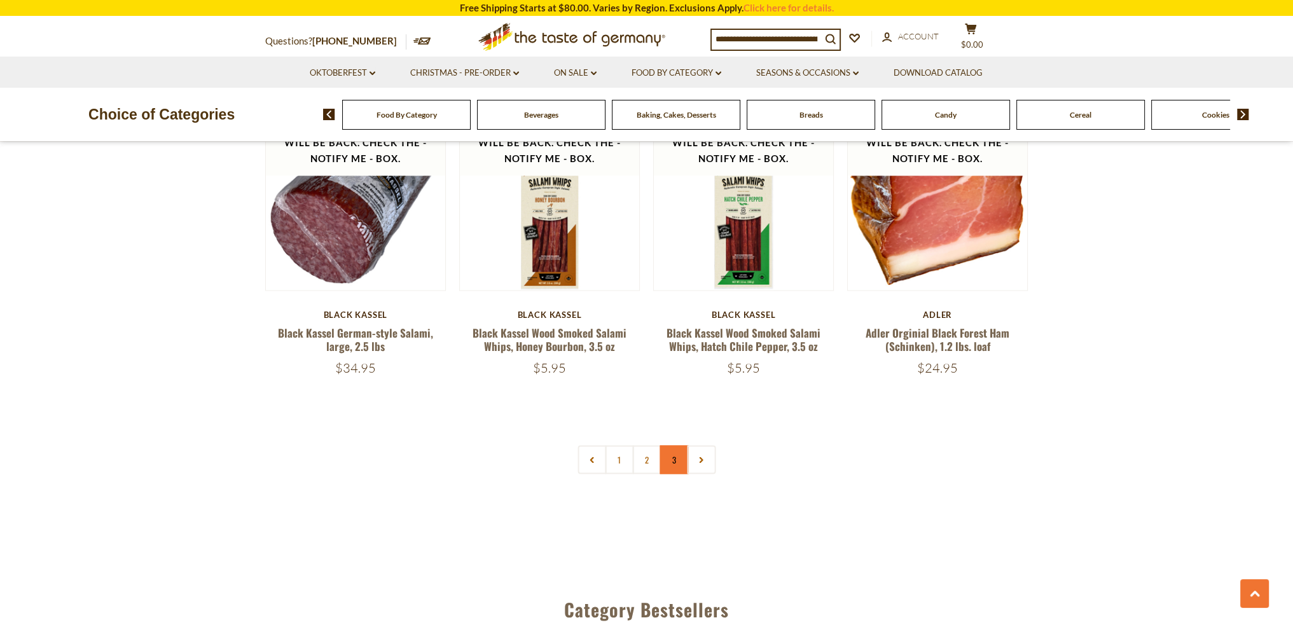
click at [671, 445] on link "3" at bounding box center [674, 459] width 29 height 29
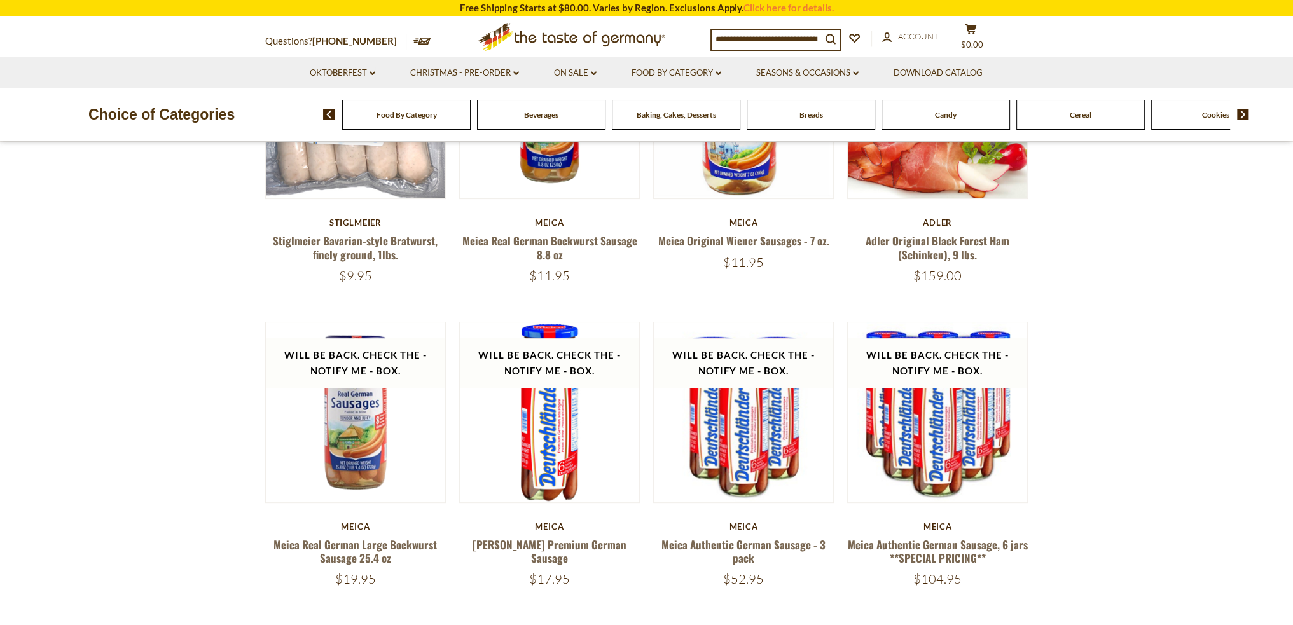
scroll to position [555, 0]
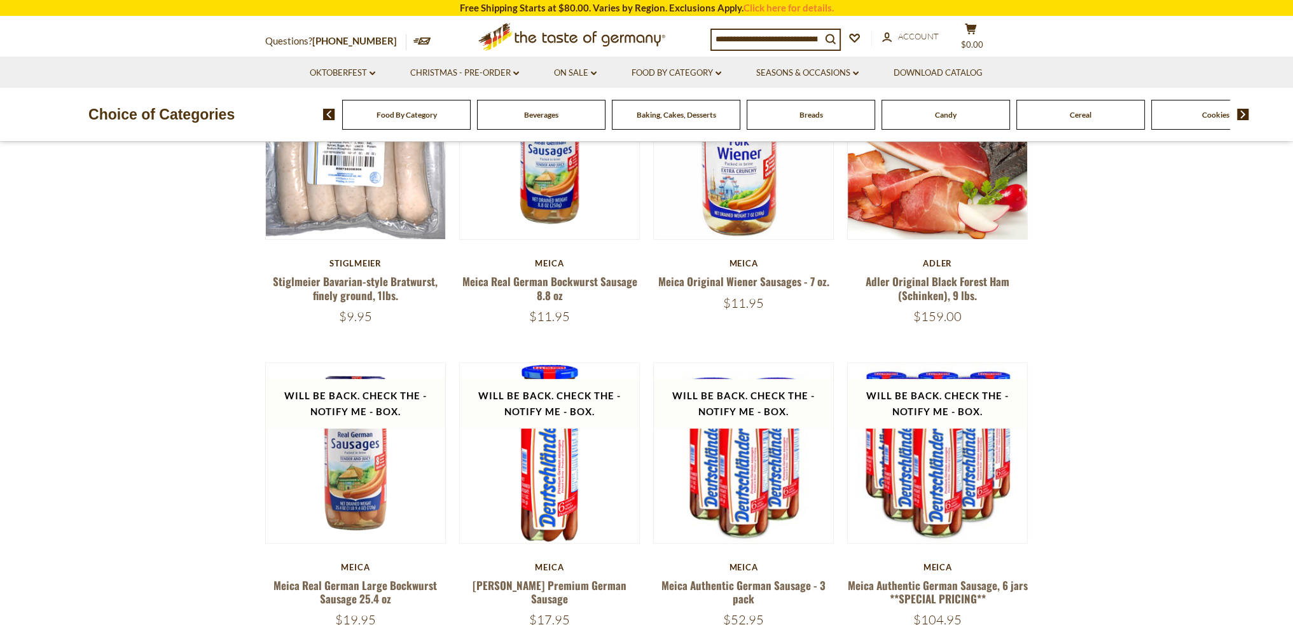
click at [690, 116] on span "Baking, Cakes, Desserts" at bounding box center [677, 115] width 80 height 10
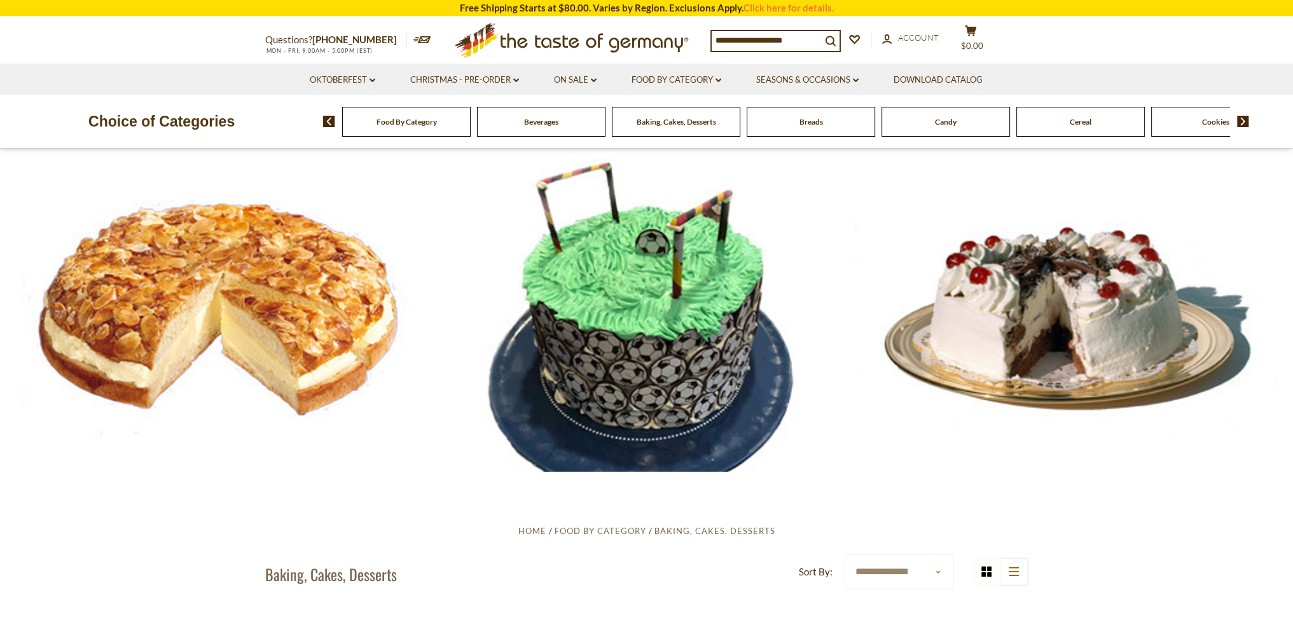
click at [267, 277] on div at bounding box center [646, 310] width 1293 height 323
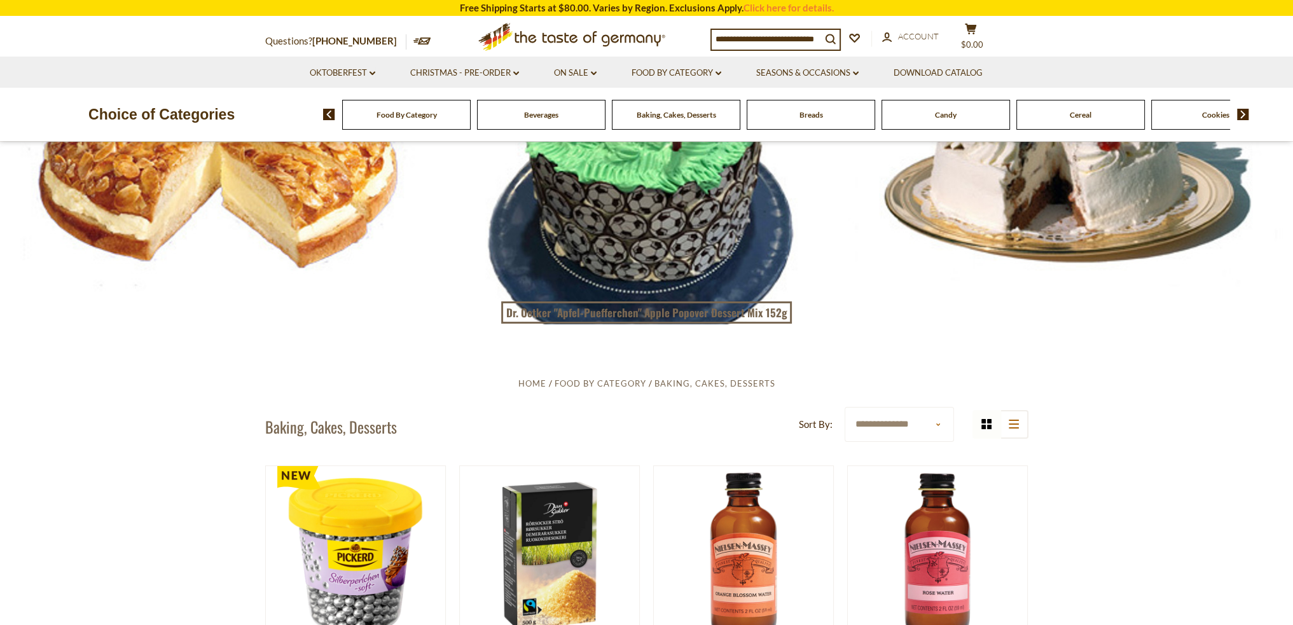
scroll to position [191, 0]
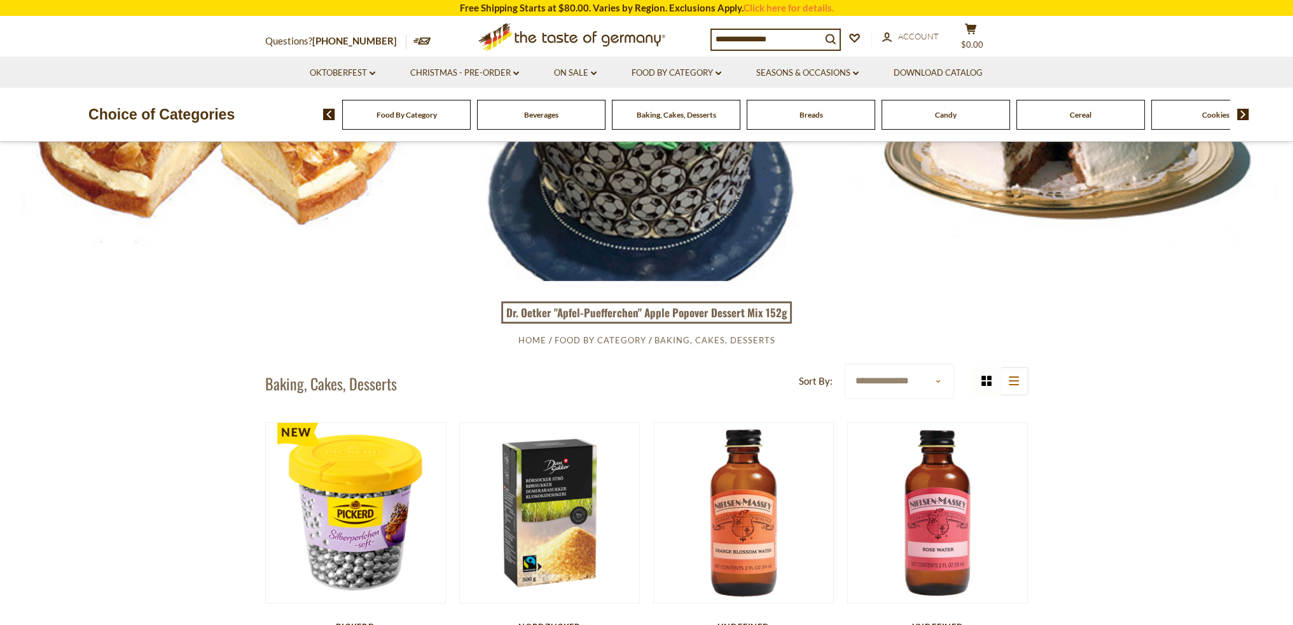
click at [936, 375] on select "**********" at bounding box center [899, 381] width 109 height 35
click at [848, 246] on div at bounding box center [646, 119] width 1293 height 323
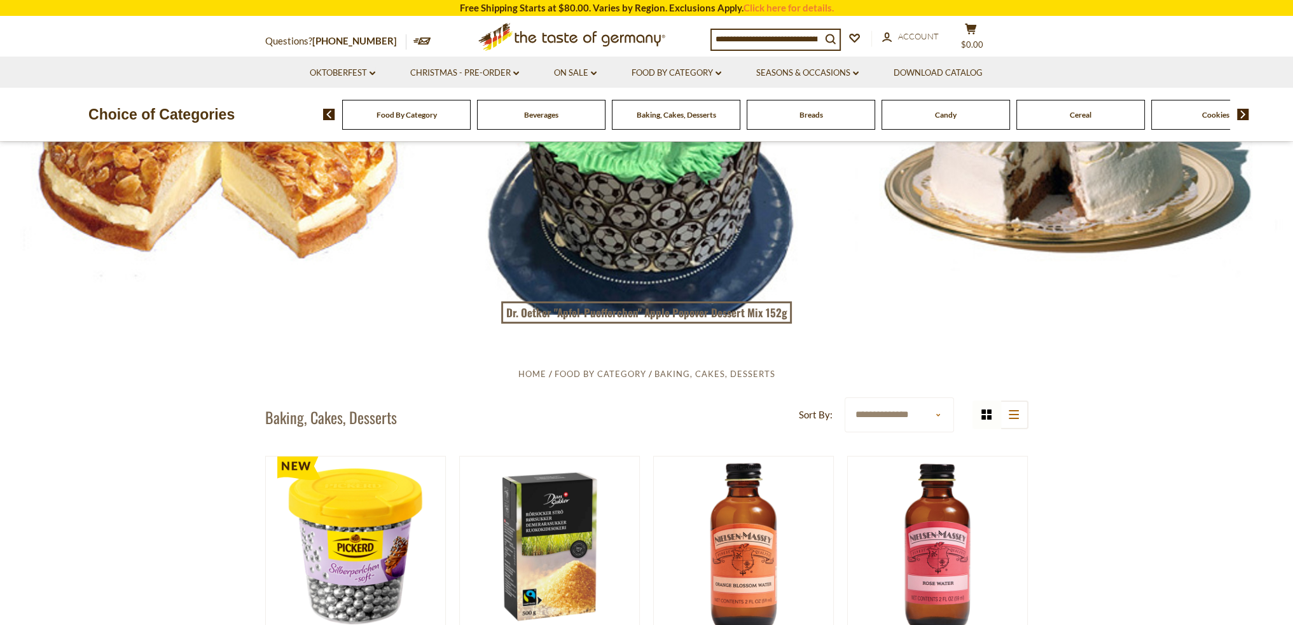
scroll to position [127, 0]
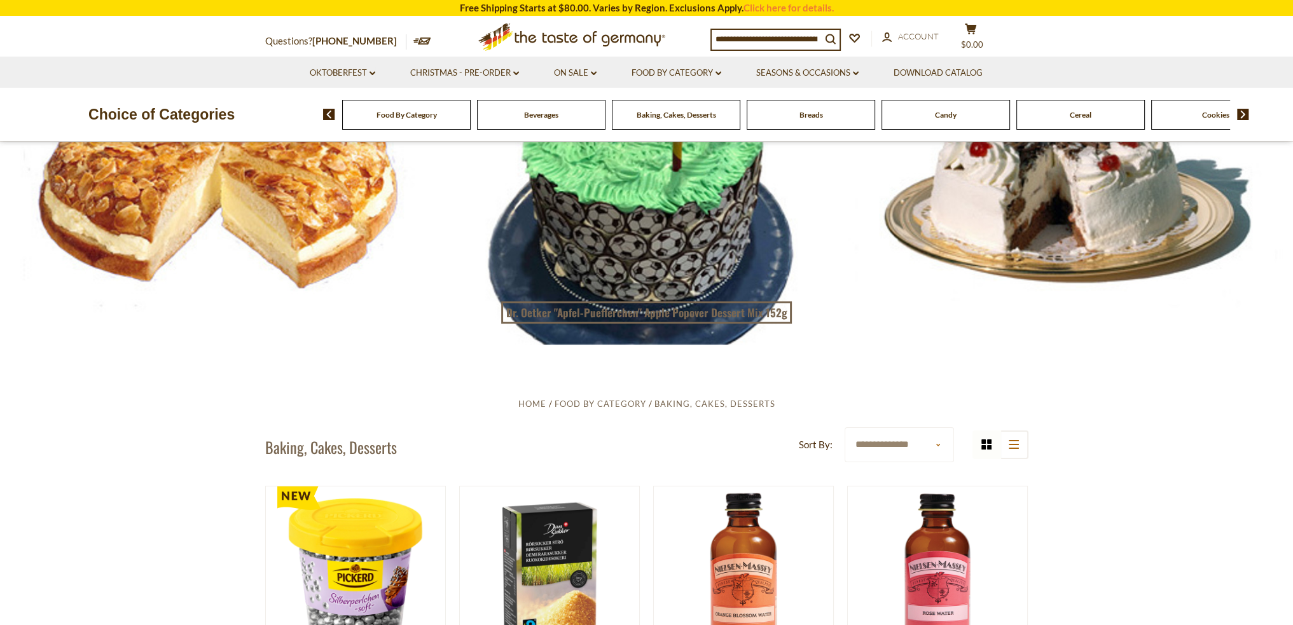
click at [746, 34] on input at bounding box center [766, 39] width 109 height 18
type input "*****"
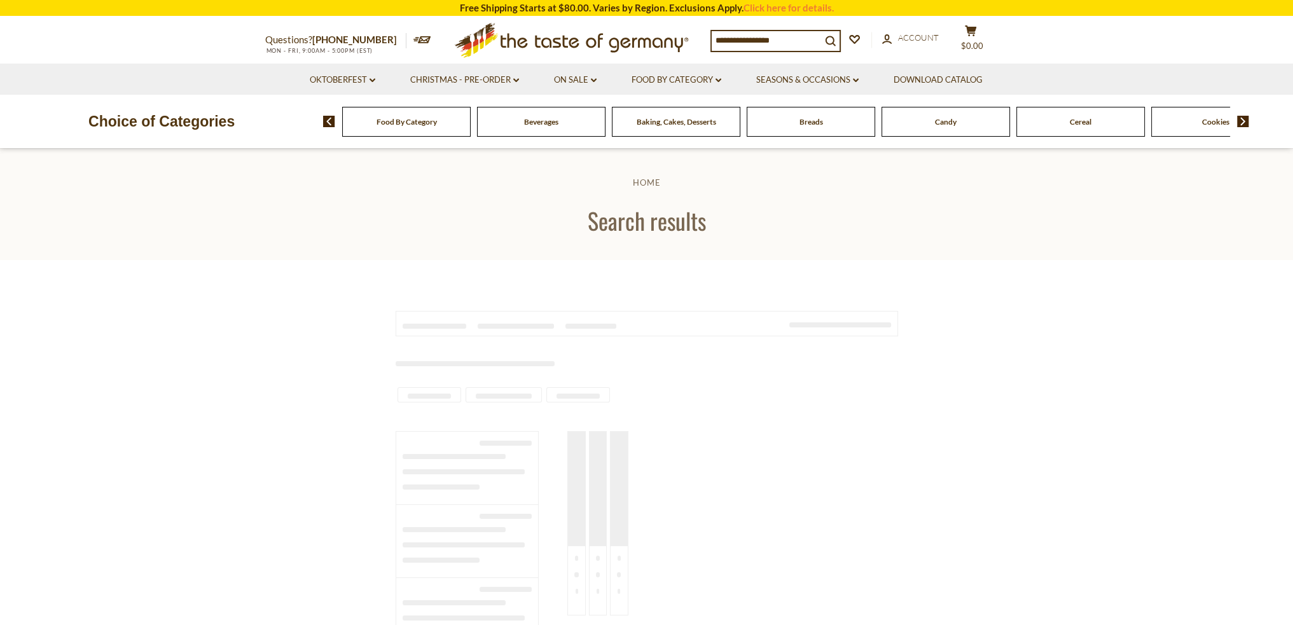
type input "*****"
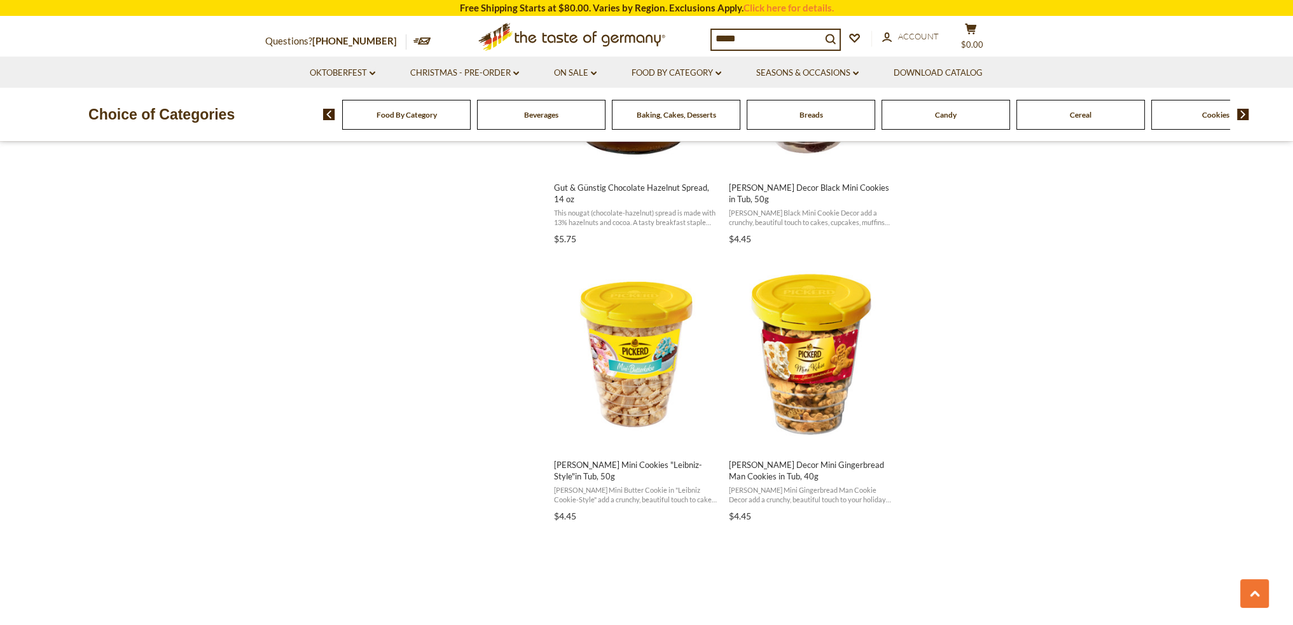
scroll to position [1781, 0]
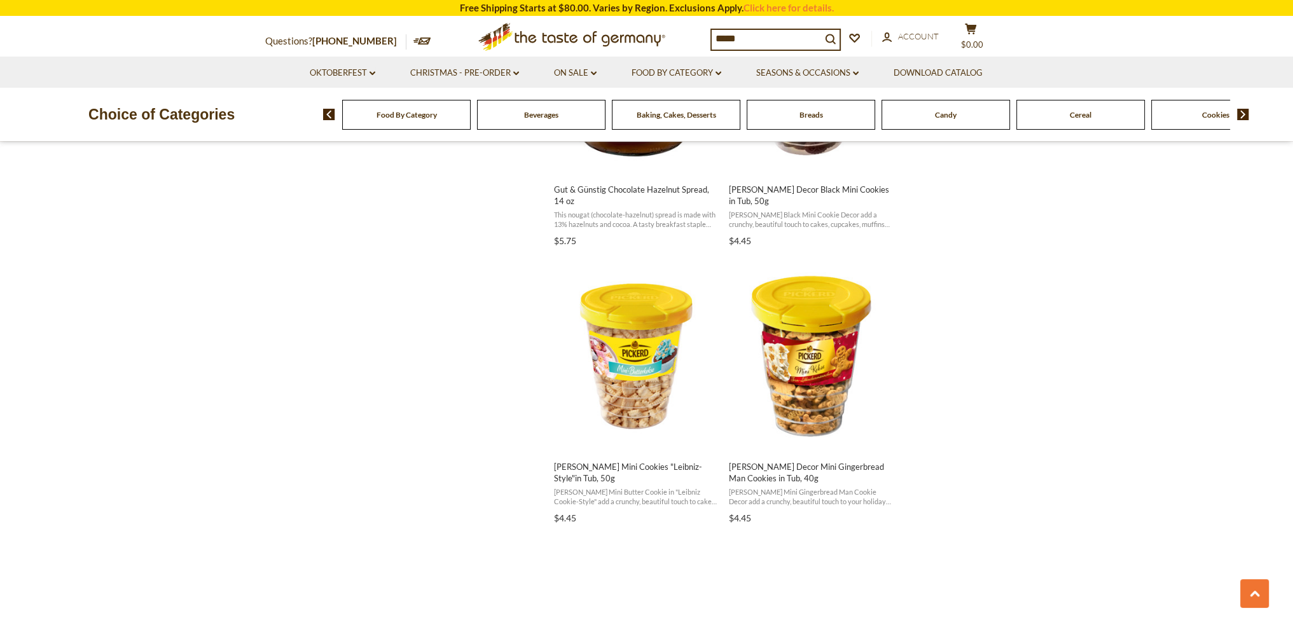
click at [529, 119] on span "Beverages" at bounding box center [541, 115] width 34 height 10
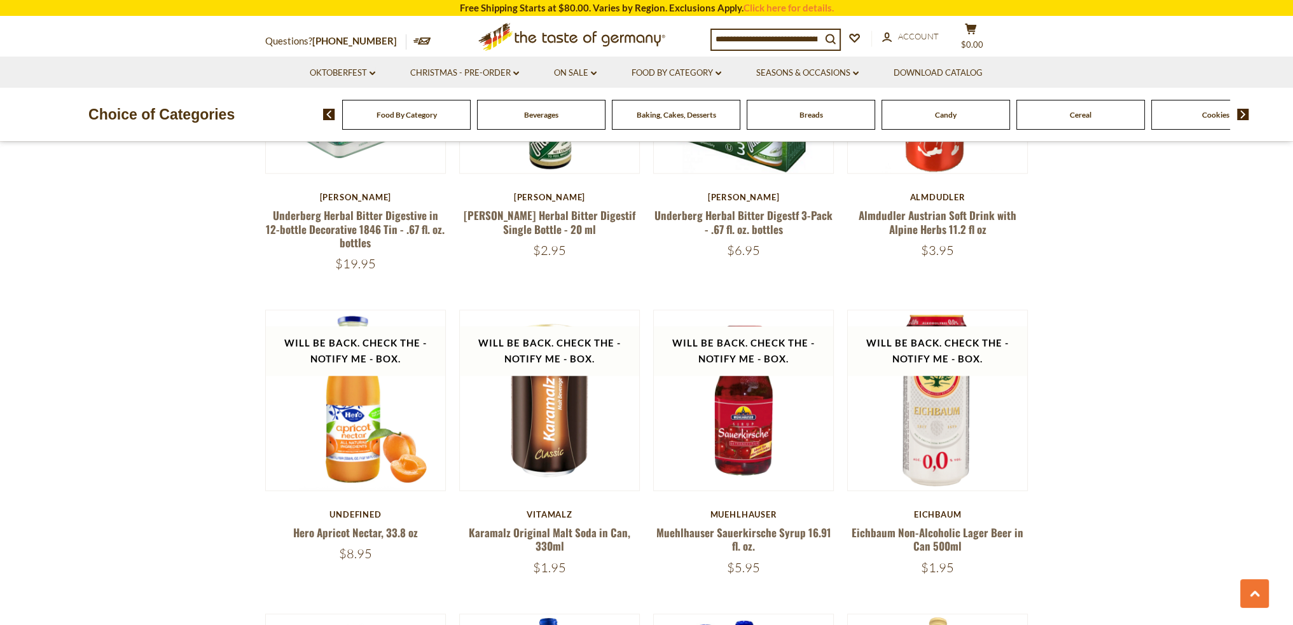
scroll to position [1845, 0]
